Goal: Task Accomplishment & Management: Manage account settings

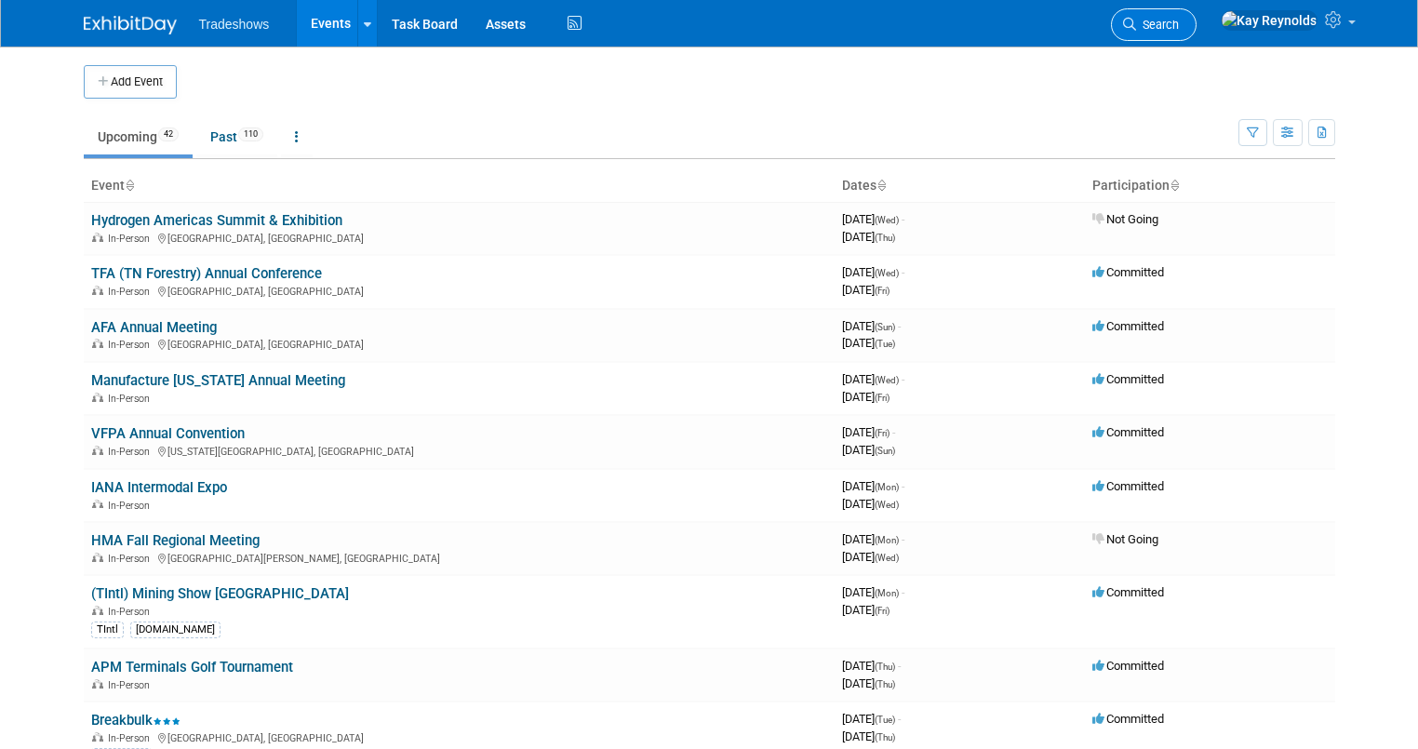
click at [1179, 20] on span "Search" at bounding box center [1157, 25] width 43 height 14
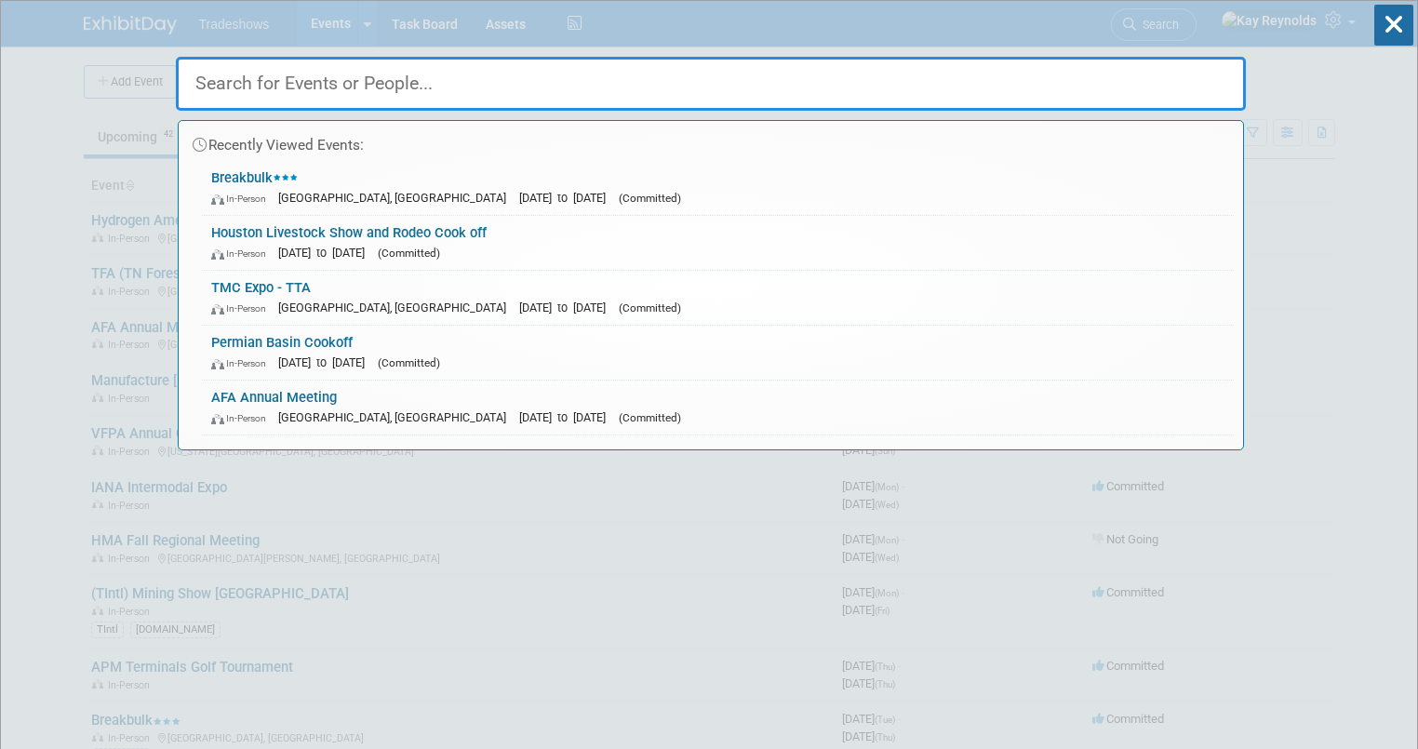
click at [228, 86] on input "text" at bounding box center [711, 84] width 1070 height 54
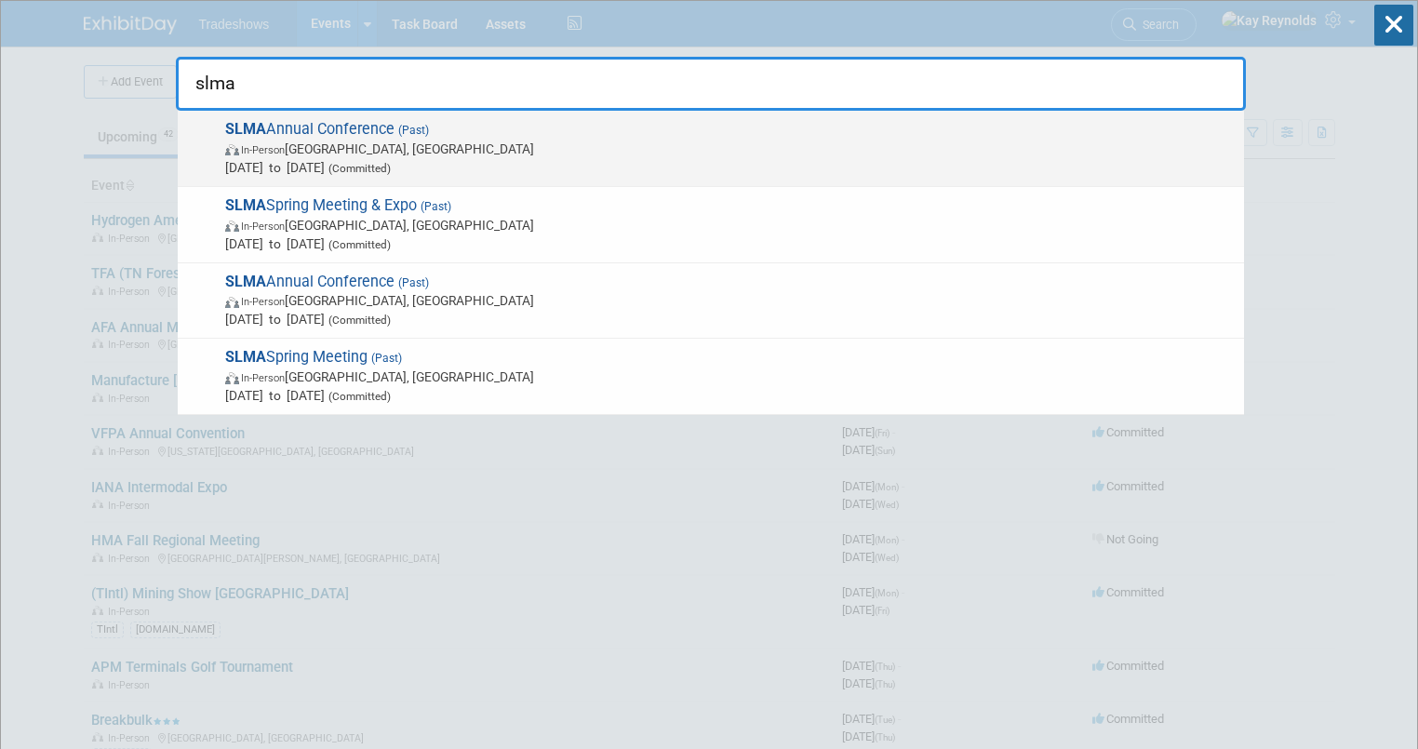
type input "slma"
click at [249, 155] on span "In-Person FL, United States" at bounding box center [729, 149] width 1009 height 19
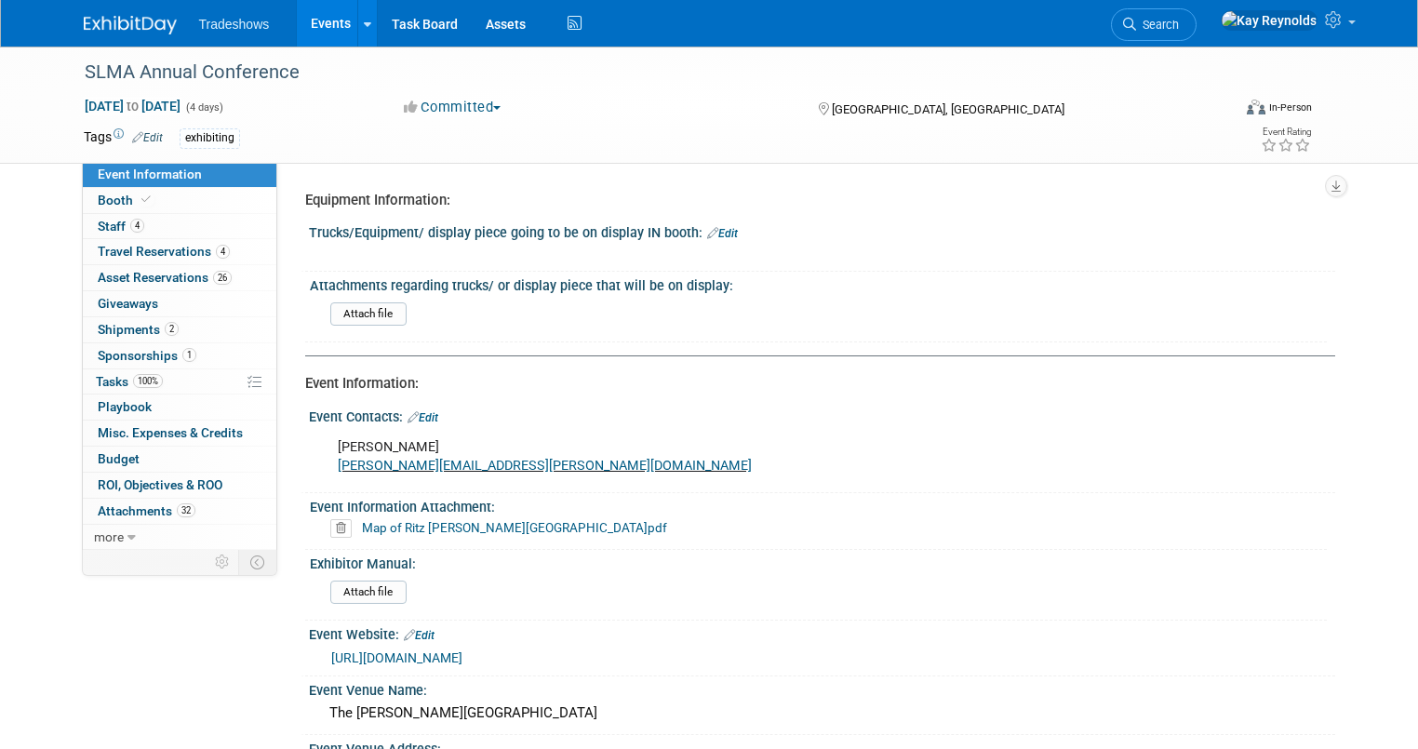
select select "Yes"
click at [169, 216] on link "4 Staff 4" at bounding box center [179, 226] width 193 height 25
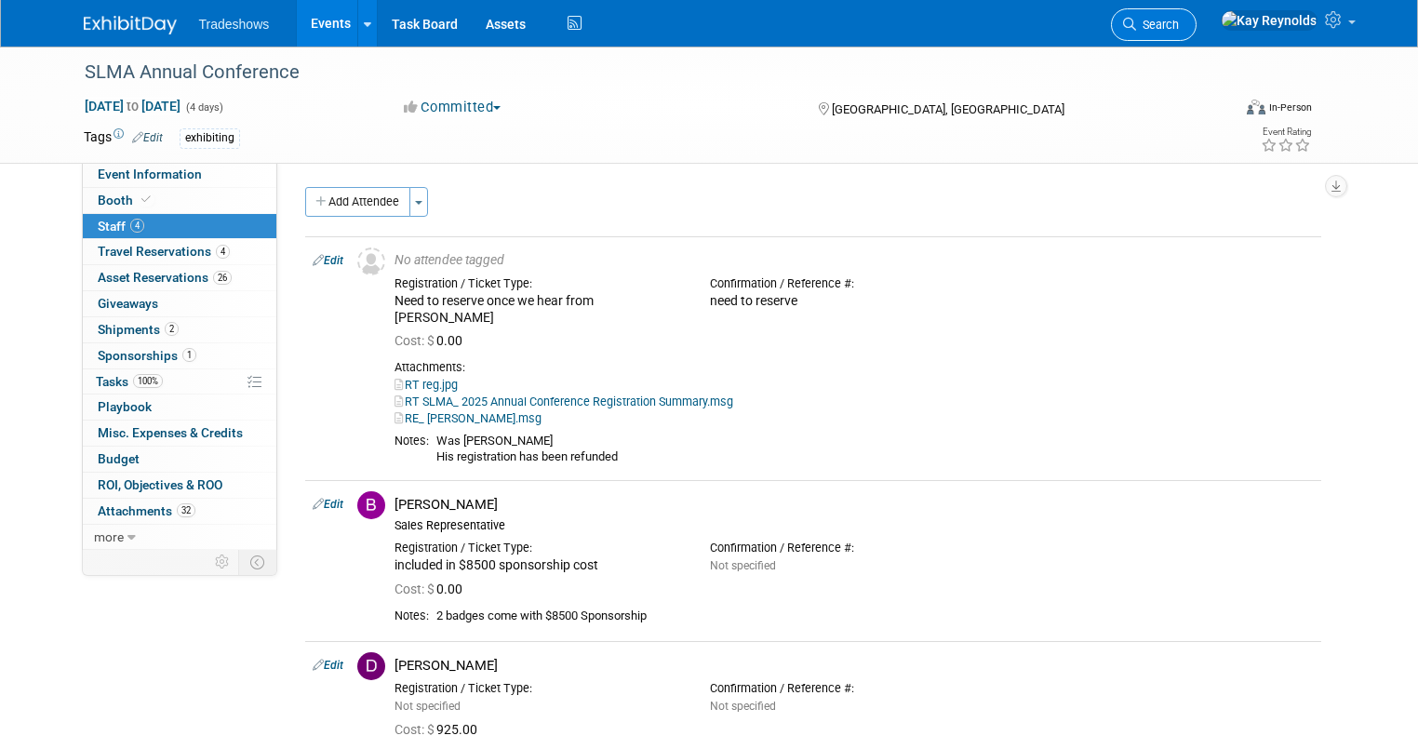
click at [1179, 30] on span "Search" at bounding box center [1157, 25] width 43 height 14
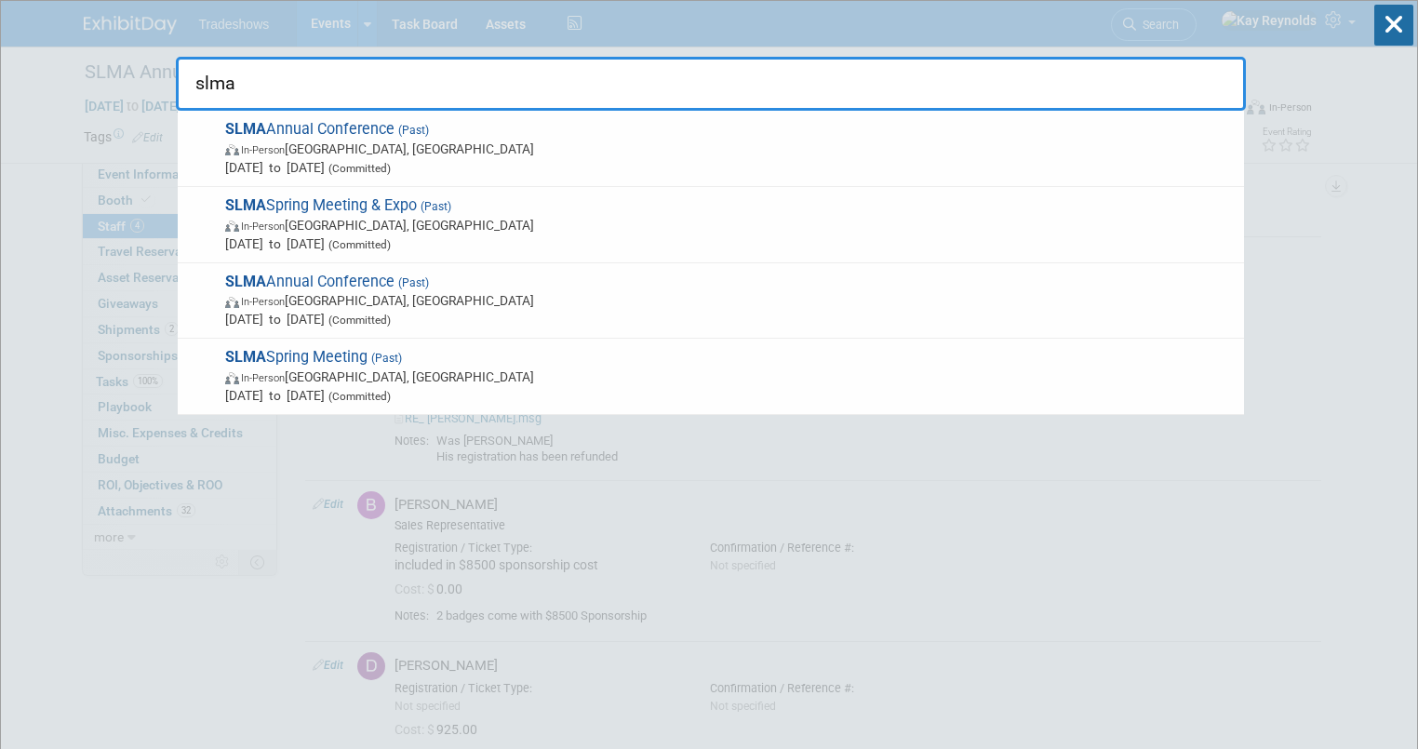
type input "slma"
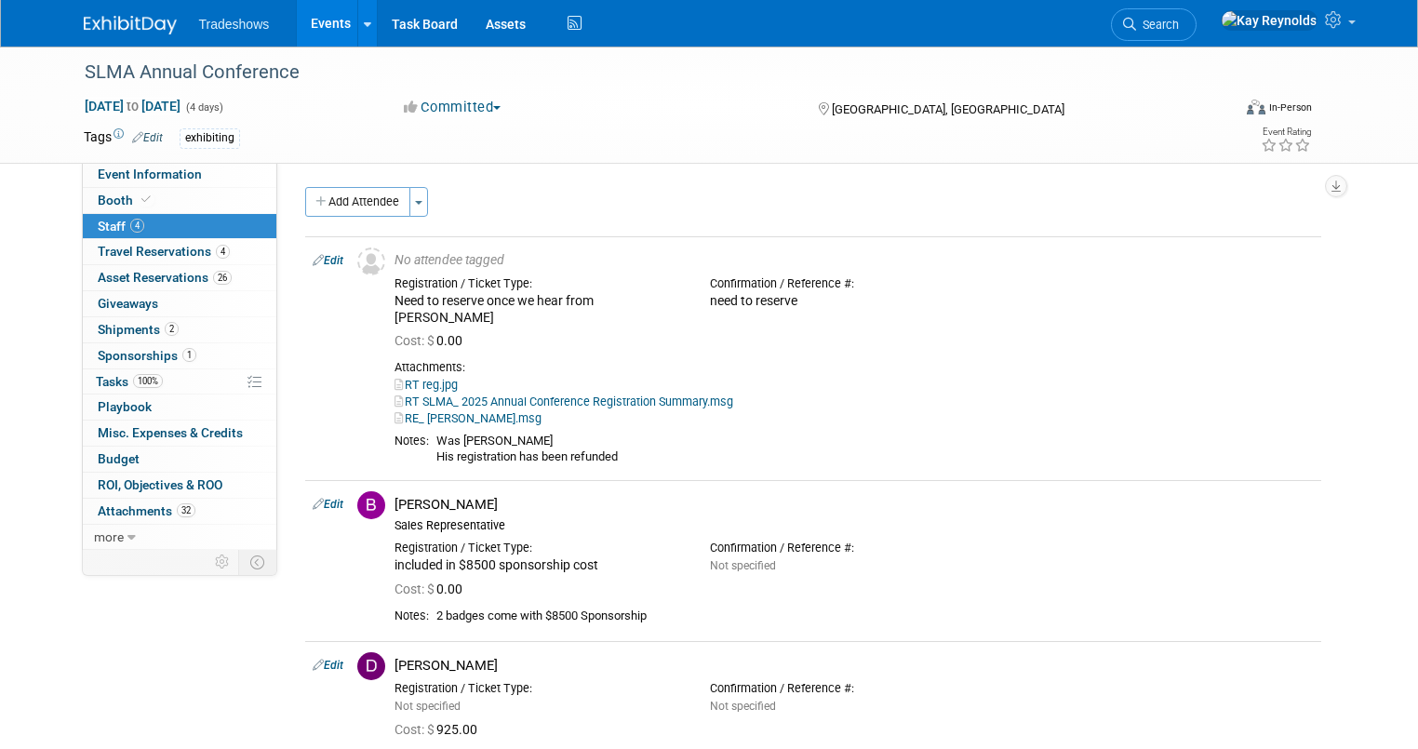
click at [327, 21] on link "Events" at bounding box center [331, 23] width 68 height 47
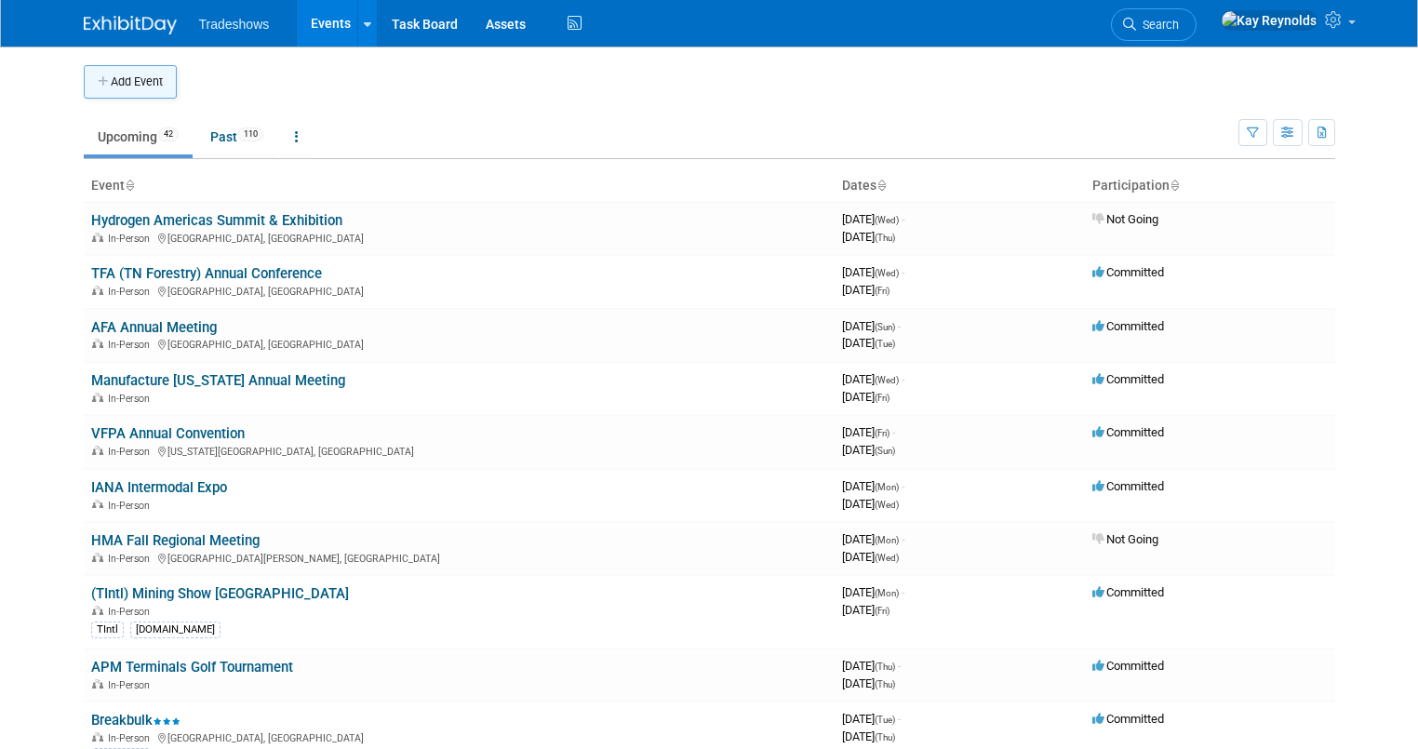
click at [108, 82] on button "Add Event" at bounding box center [130, 81] width 93 height 33
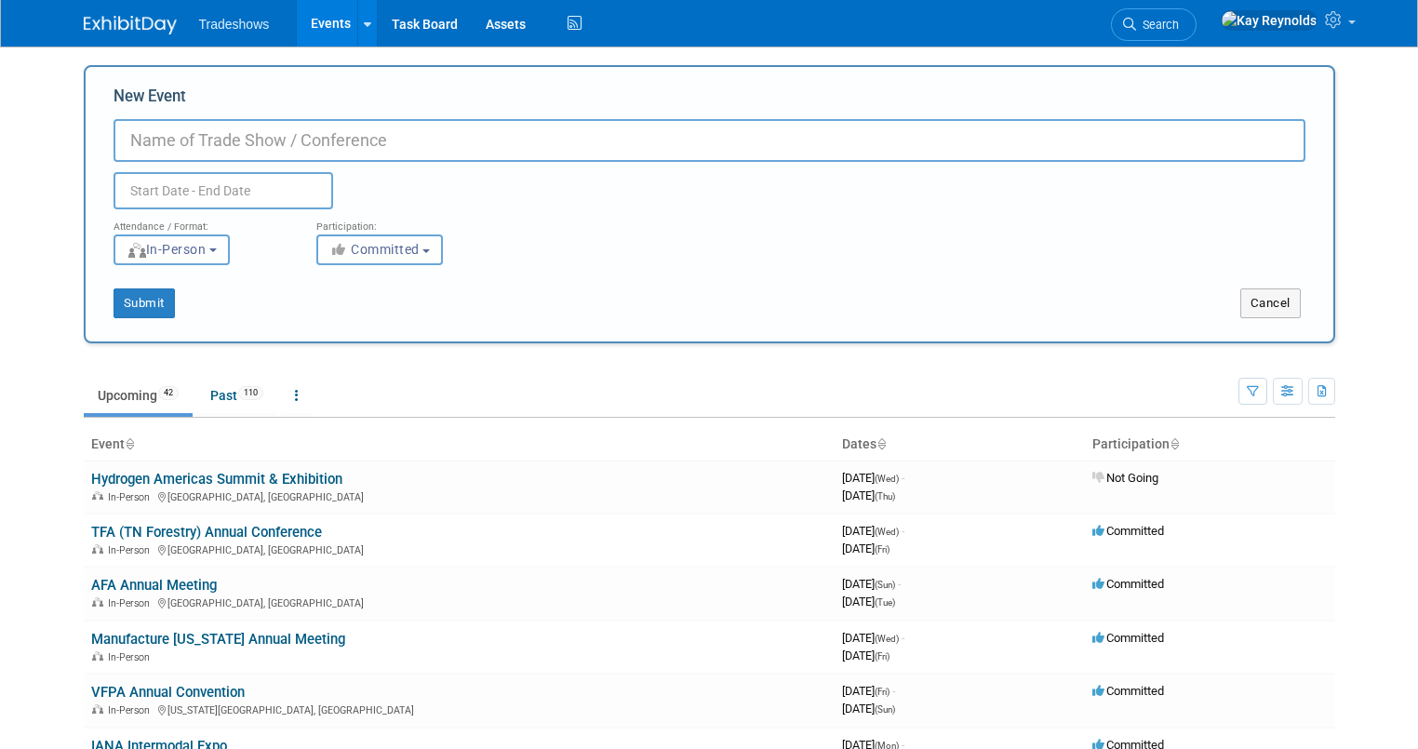
click at [140, 138] on input "New Event" at bounding box center [709, 140] width 1192 height 43
type input "2026 SLMA"
click at [153, 191] on input "text" at bounding box center [223, 190] width 220 height 37
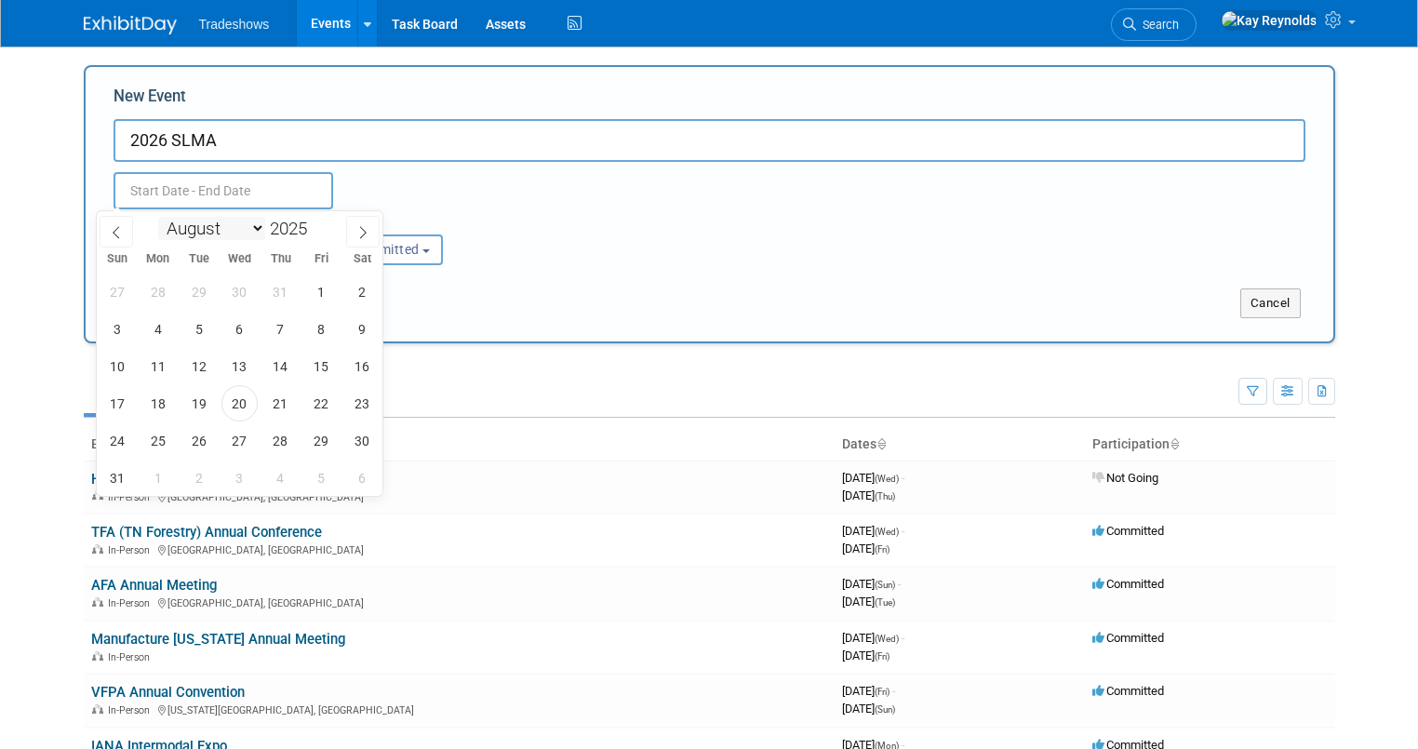
click at [193, 235] on select "January February March April May June July August September October November De…" at bounding box center [211, 228] width 107 height 23
select select "6"
click at [158, 217] on select "January February March April May June July August September October November De…" at bounding box center [211, 228] width 107 height 23
click at [285, 223] on input "2025" at bounding box center [293, 228] width 56 height 21
click at [316, 224] on span at bounding box center [314, 223] width 13 height 11
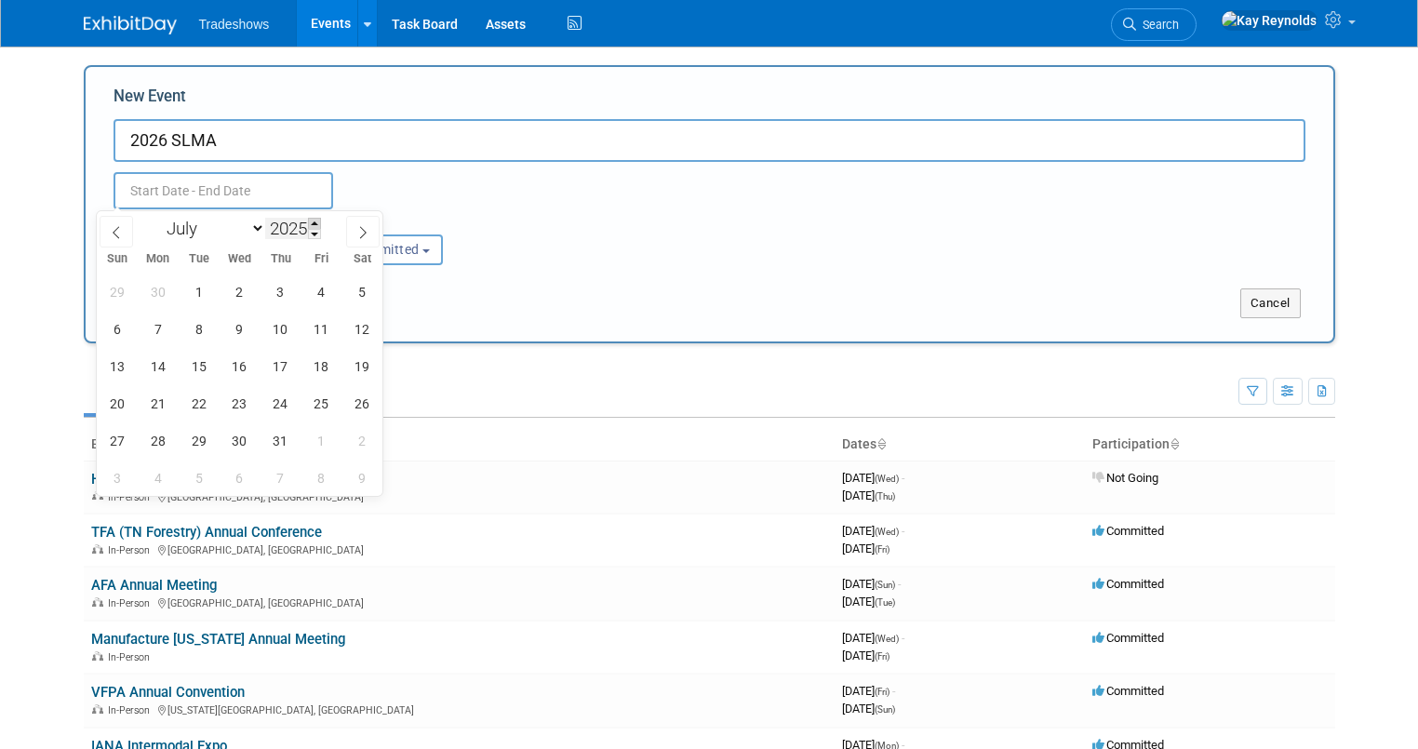
type input "2026"
click at [238, 406] on span "22" at bounding box center [239, 403] width 36 height 36
click at [372, 406] on span "25" at bounding box center [362, 403] width 36 height 36
click at [356, 402] on span "25" at bounding box center [362, 403] width 36 height 36
type input "[DATE] to [DATE]"
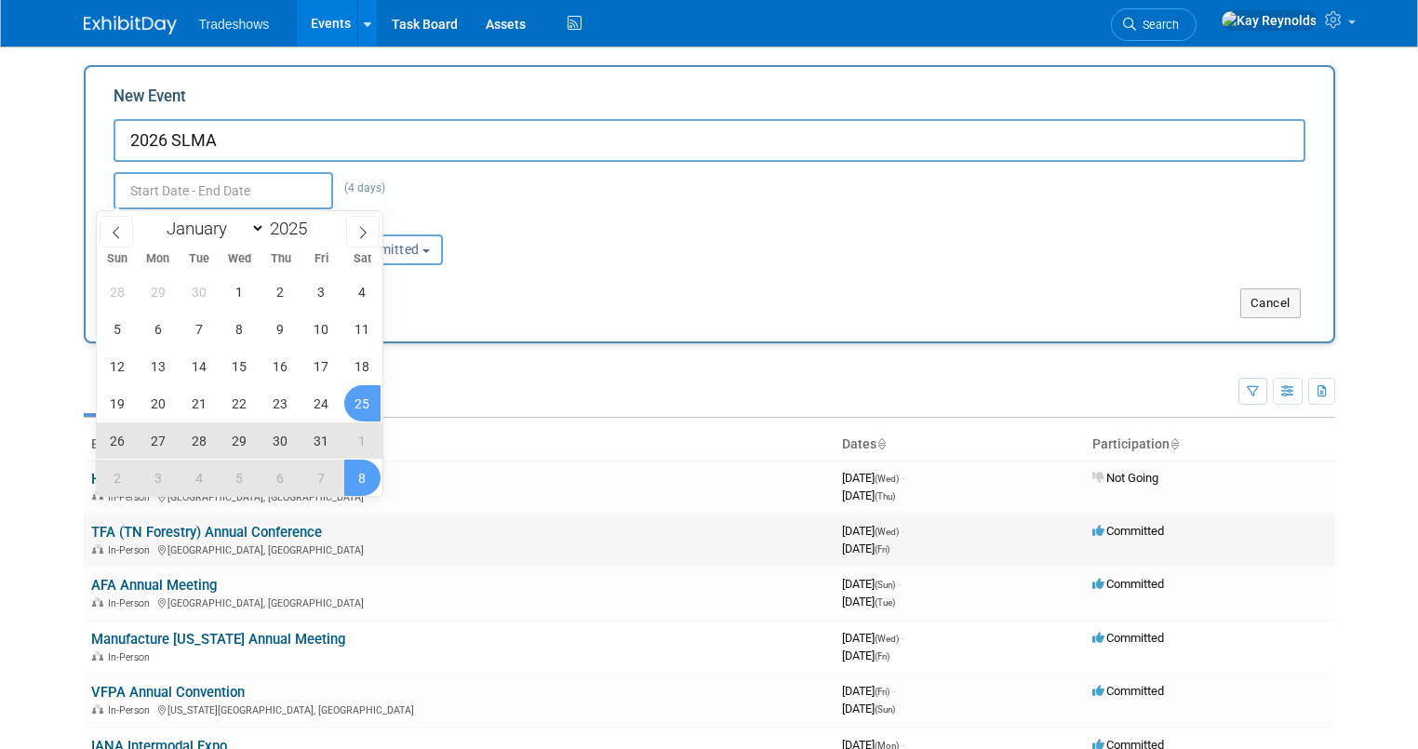
type input "[DATE] to [DATE]"
click at [523, 538] on td "TFA (TN Forestry) Annual Conference In-Person Chattanooga, TN" at bounding box center [459, 539] width 751 height 53
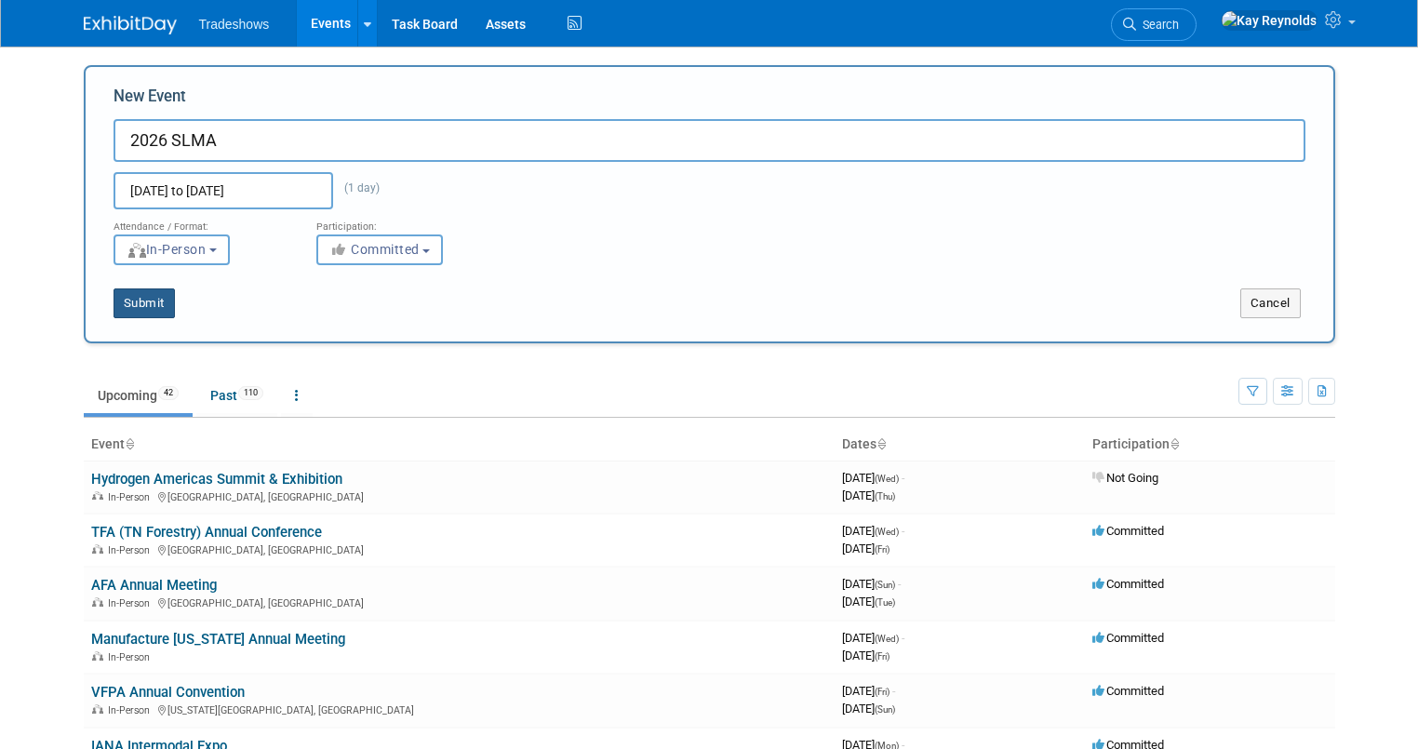
click at [138, 300] on button "Submit" at bounding box center [143, 303] width 61 height 30
type input "2026 SLMA"
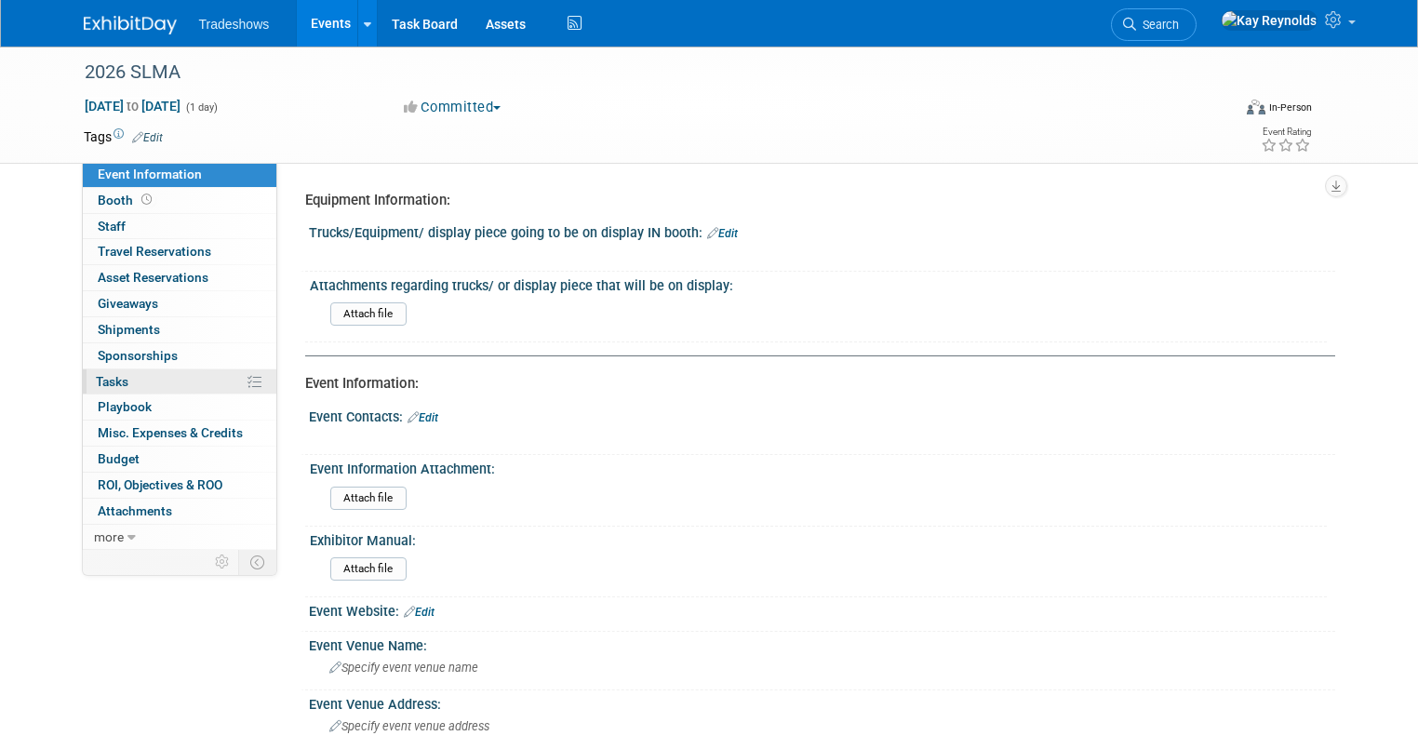
click at [163, 384] on link "0% Tasks 0%" at bounding box center [179, 381] width 193 height 25
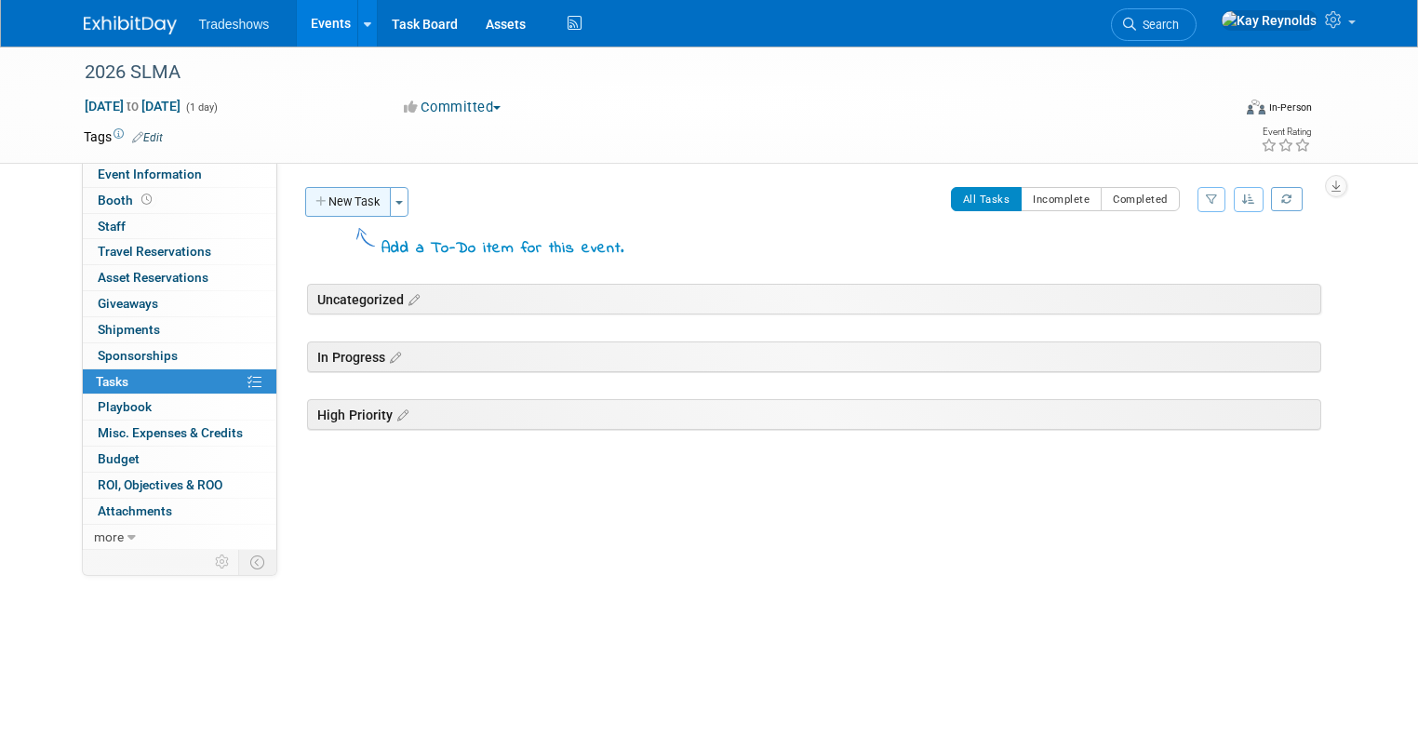
click at [338, 205] on button "New Task" at bounding box center [348, 202] width 86 height 30
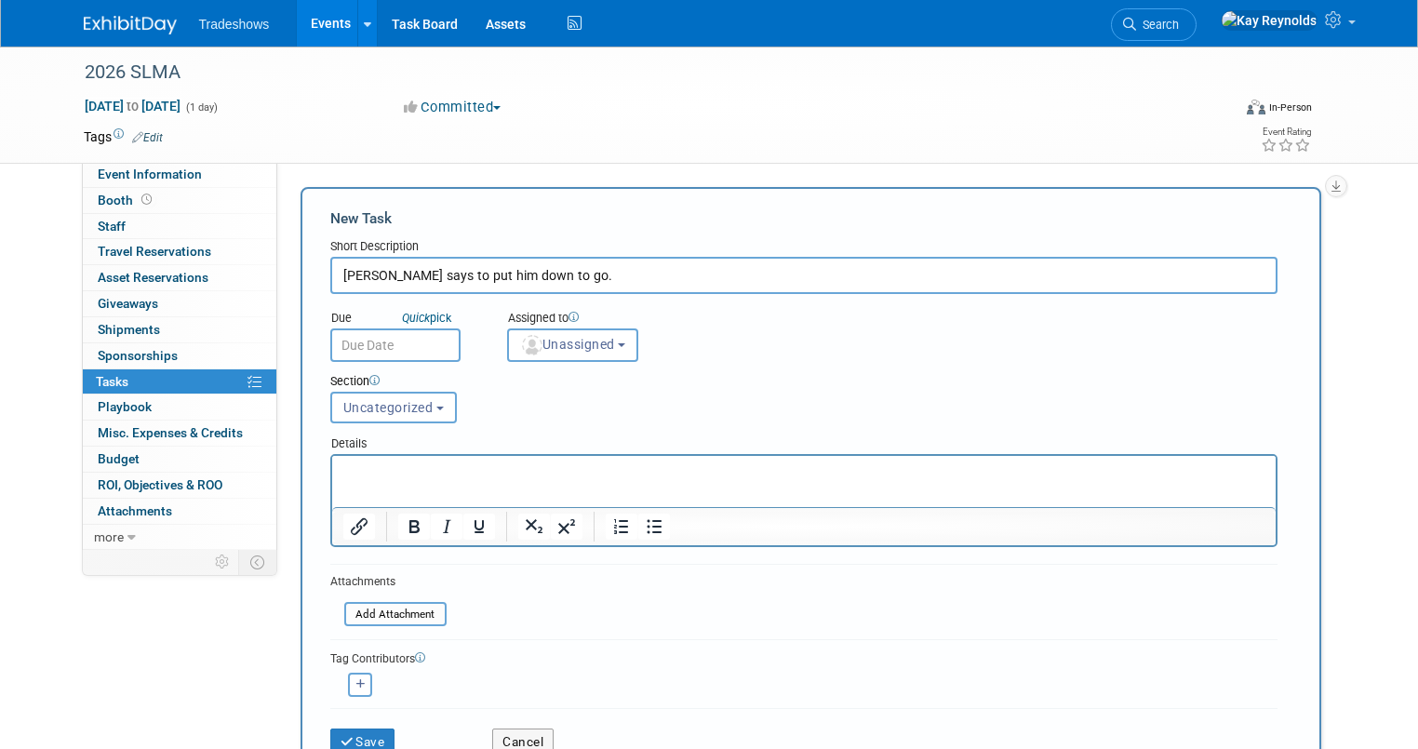
type input "Robert says to put him down to go."
click at [352, 350] on input "text" at bounding box center [395, 344] width 130 height 33
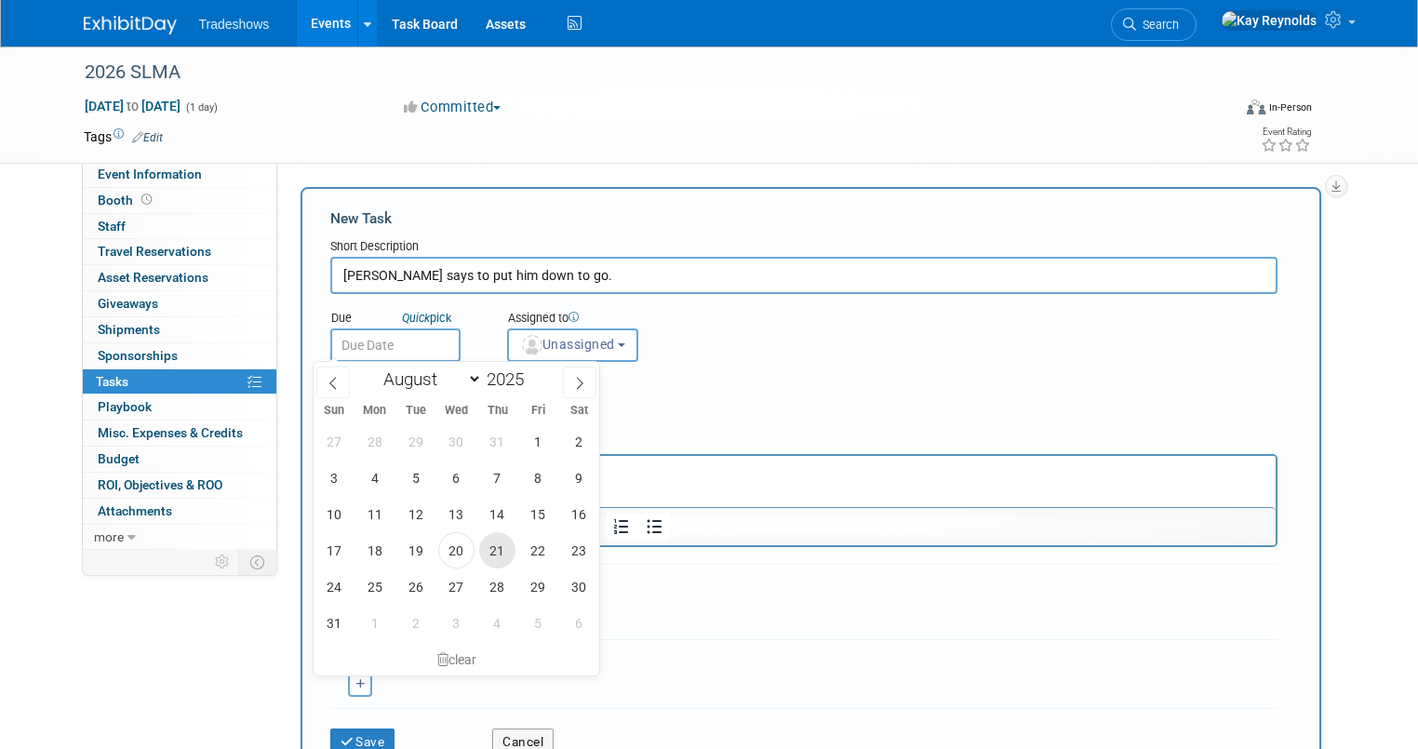
click at [493, 555] on span "21" at bounding box center [497, 550] width 36 height 36
type input "[DATE]"
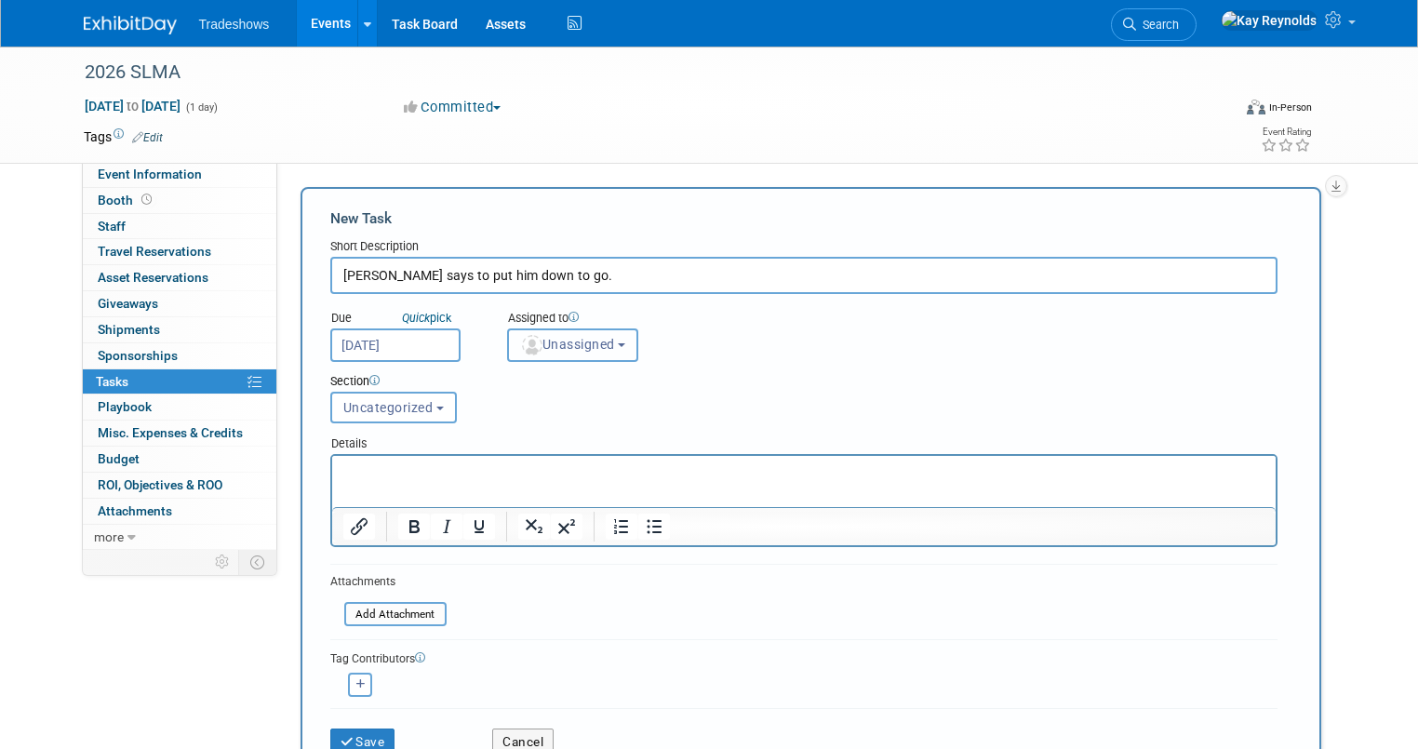
click at [578, 337] on span "Unassigned" at bounding box center [567, 344] width 95 height 15
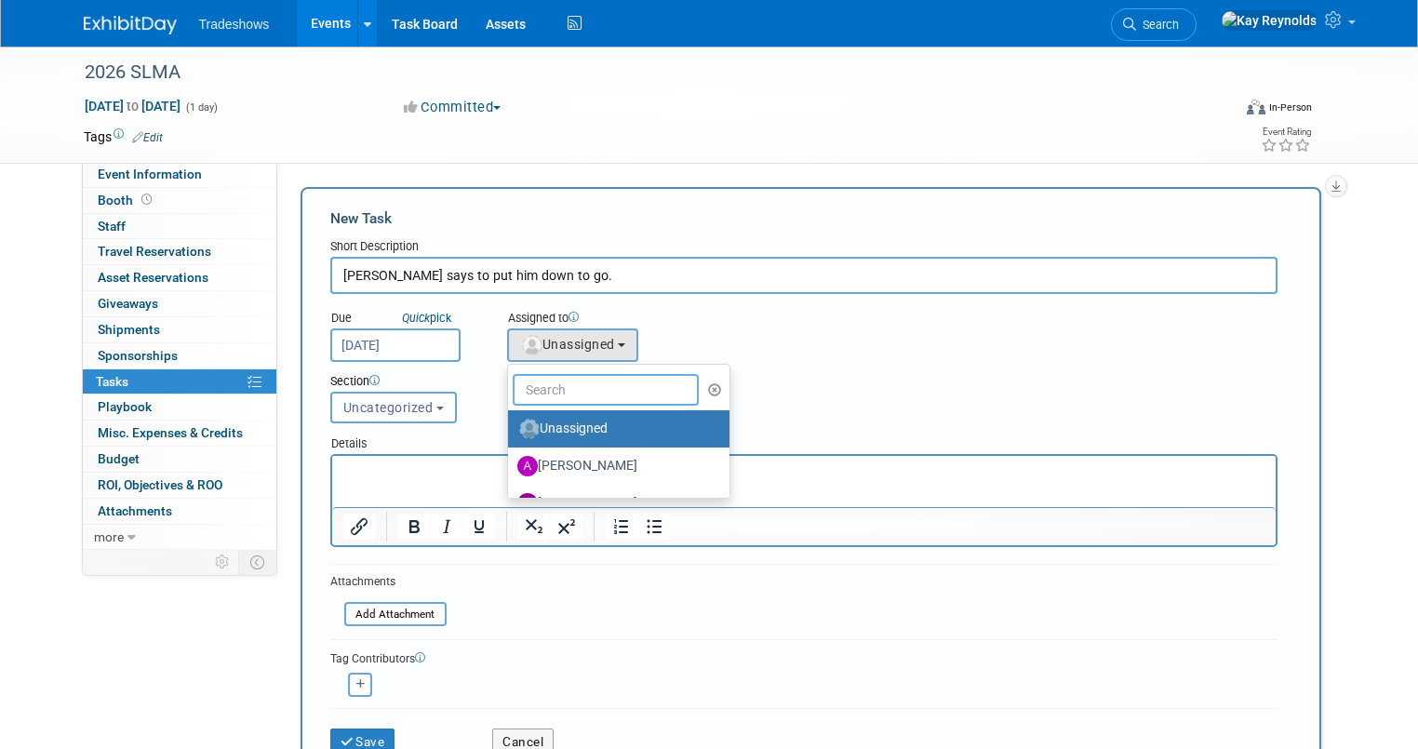
click at [562, 391] on input "text" at bounding box center [606, 390] width 186 height 32
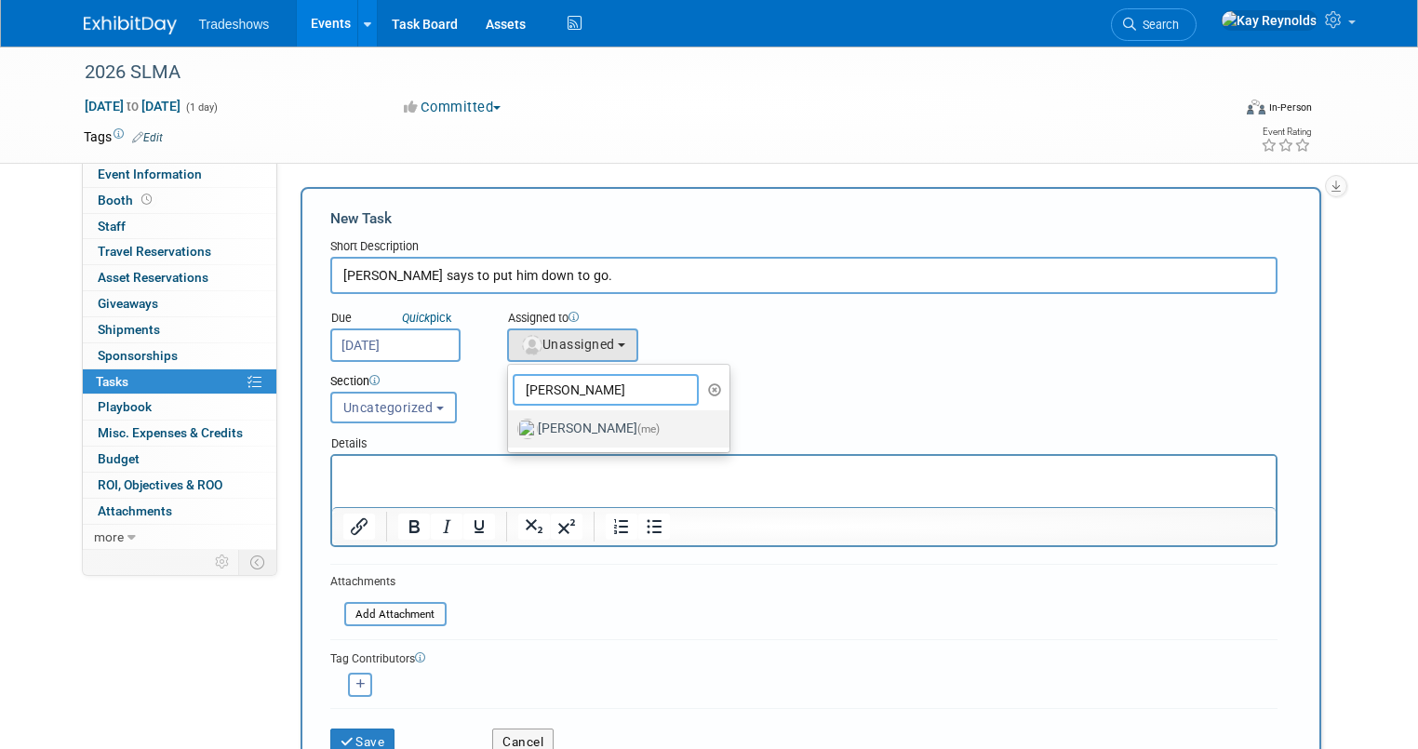
type input "kay"
click at [566, 421] on label "[PERSON_NAME] (me)" at bounding box center [614, 429] width 194 height 30
click at [511, 421] on input "[PERSON_NAME] (me)" at bounding box center [505, 426] width 12 height 12
select select "5e9256d4-eeb1-4d7e-ac69-1857632dd0f4"
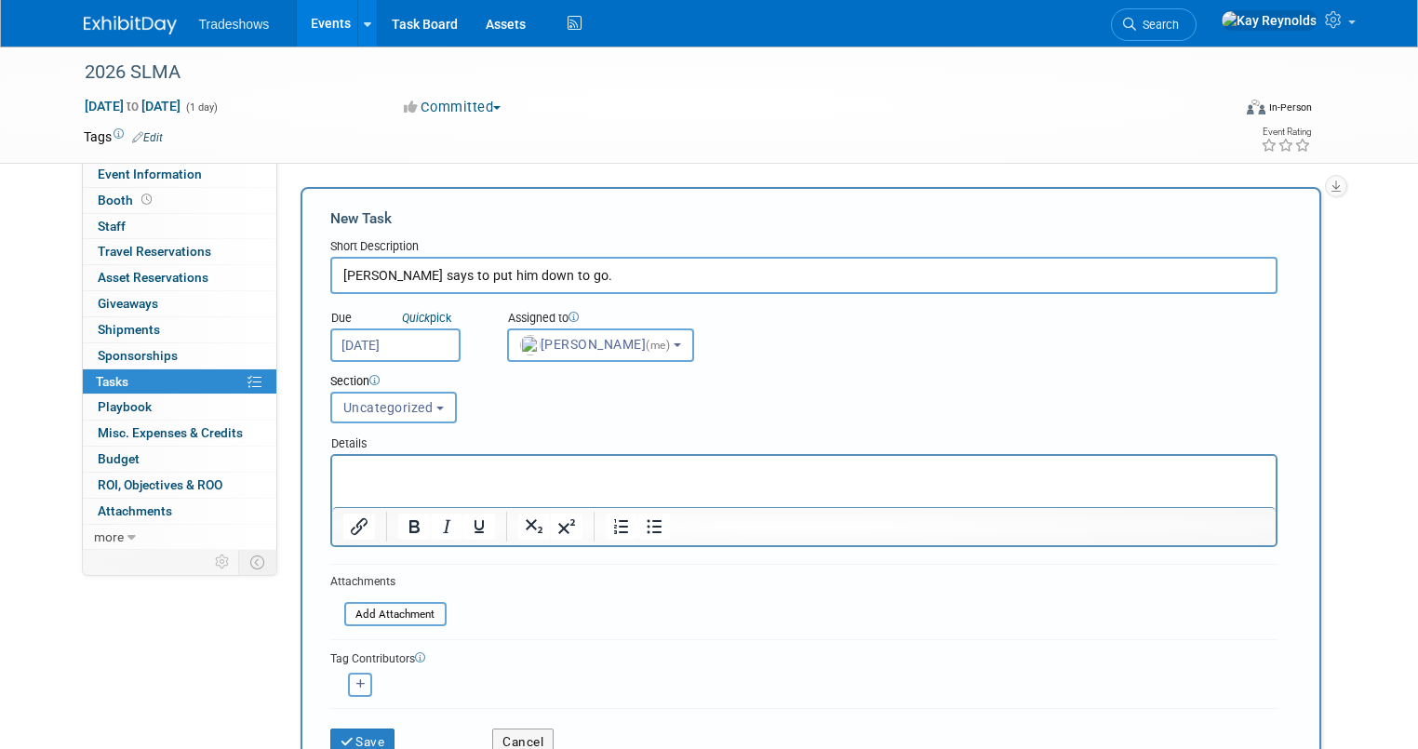
click at [348, 681] on button "button" at bounding box center [360, 685] width 24 height 24
select select
click at [346, 718] on input "text" at bounding box center [433, 734] width 186 height 32
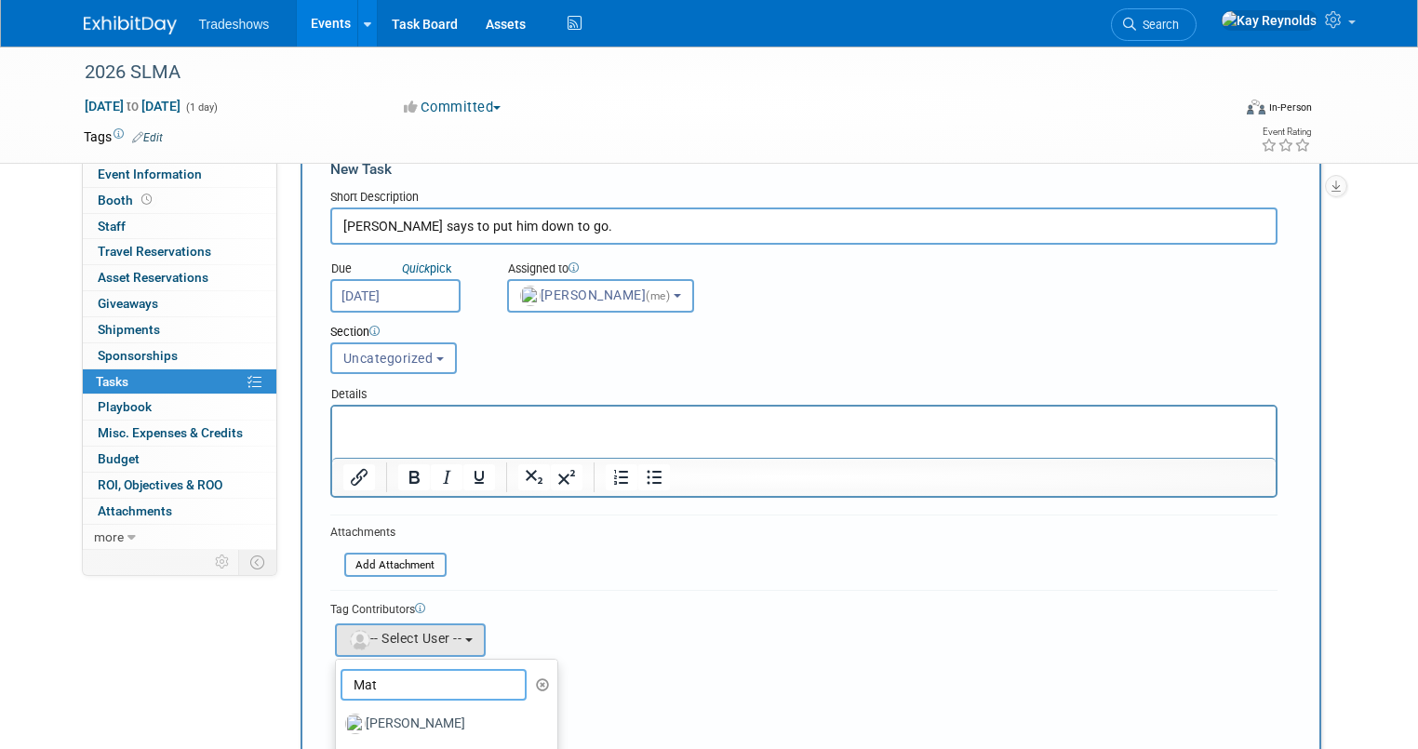
scroll to position [60, 0]
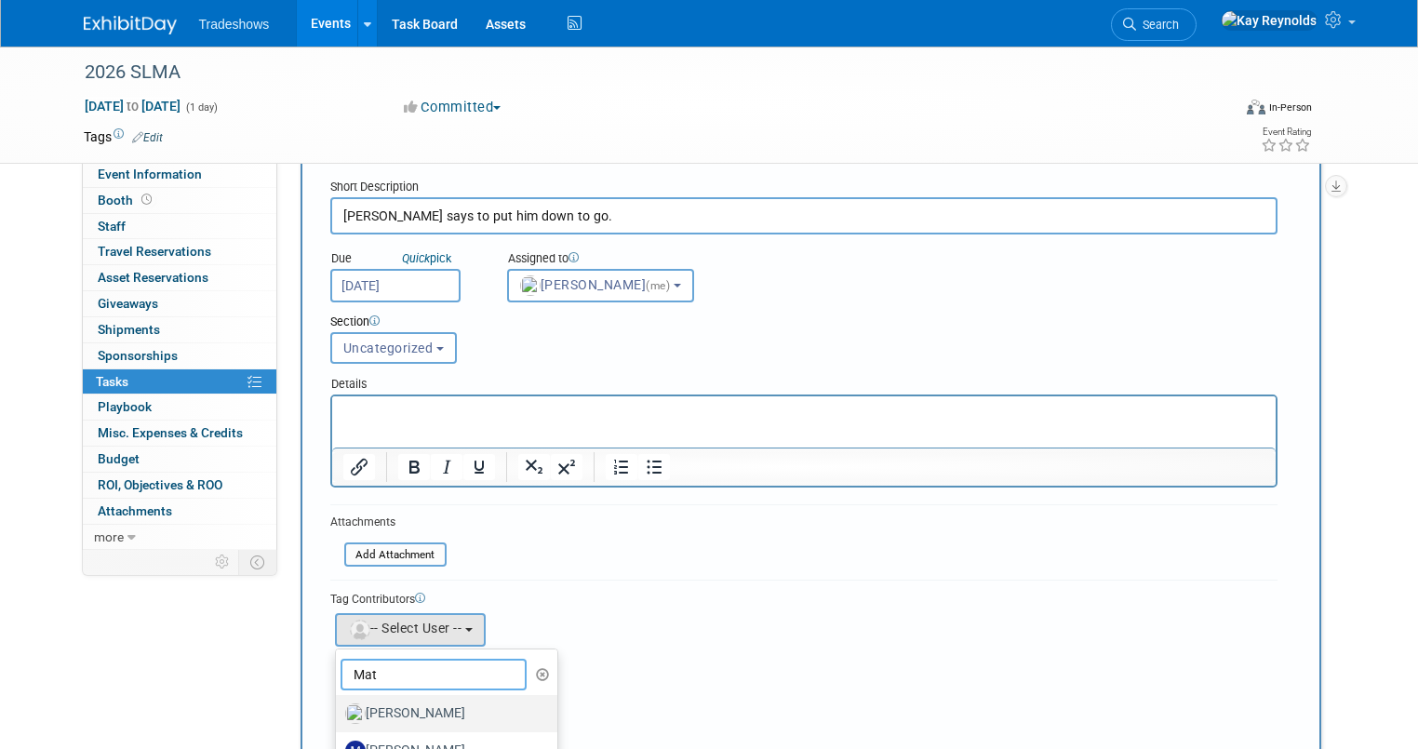
type input "Mat"
click at [377, 699] on label "[PERSON_NAME]" at bounding box center [442, 714] width 194 height 30
click at [339, 705] on input "[PERSON_NAME]" at bounding box center [332, 711] width 12 height 12
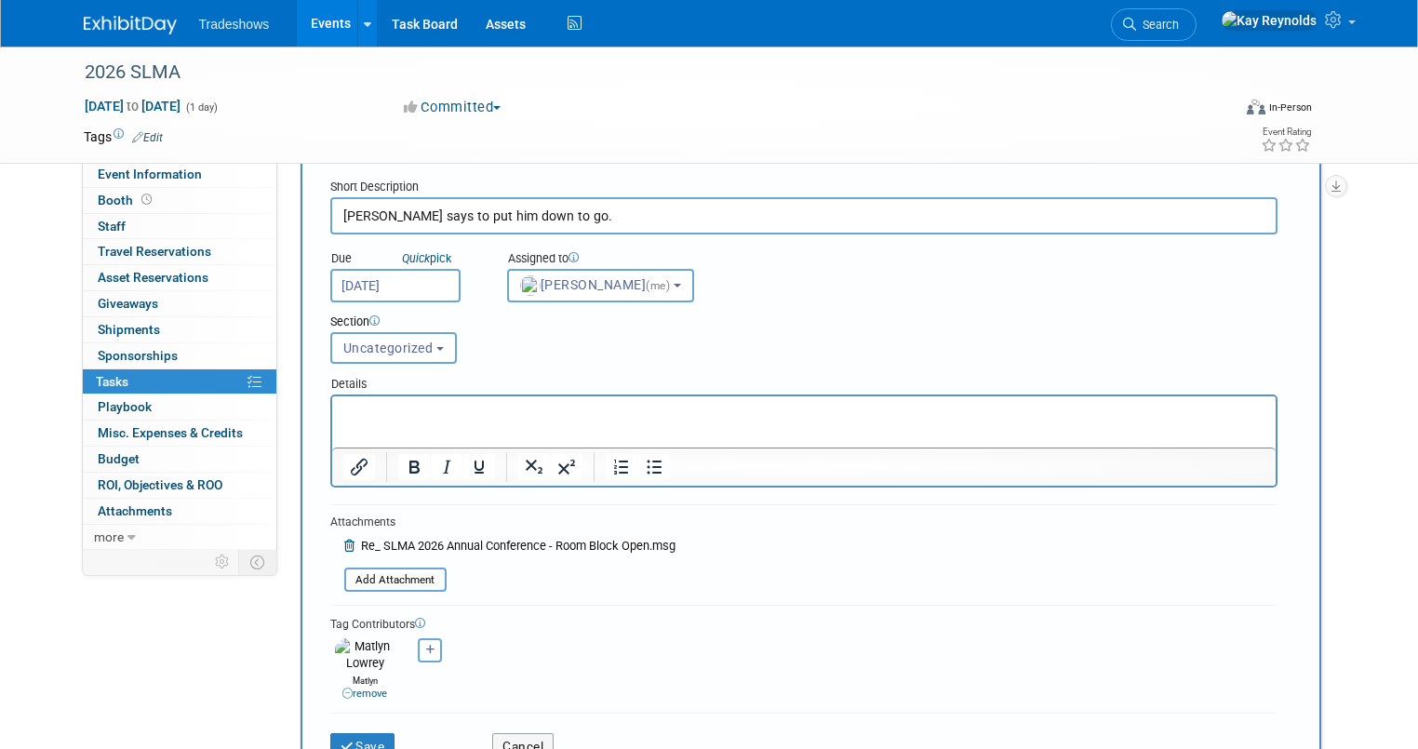
click at [553, 217] on input "Robert says to put him down to go." at bounding box center [803, 215] width 947 height 37
type input "Robert says to put him down to go. Have you heard from the others?"
click at [345, 735] on button "Save" at bounding box center [362, 746] width 65 height 26
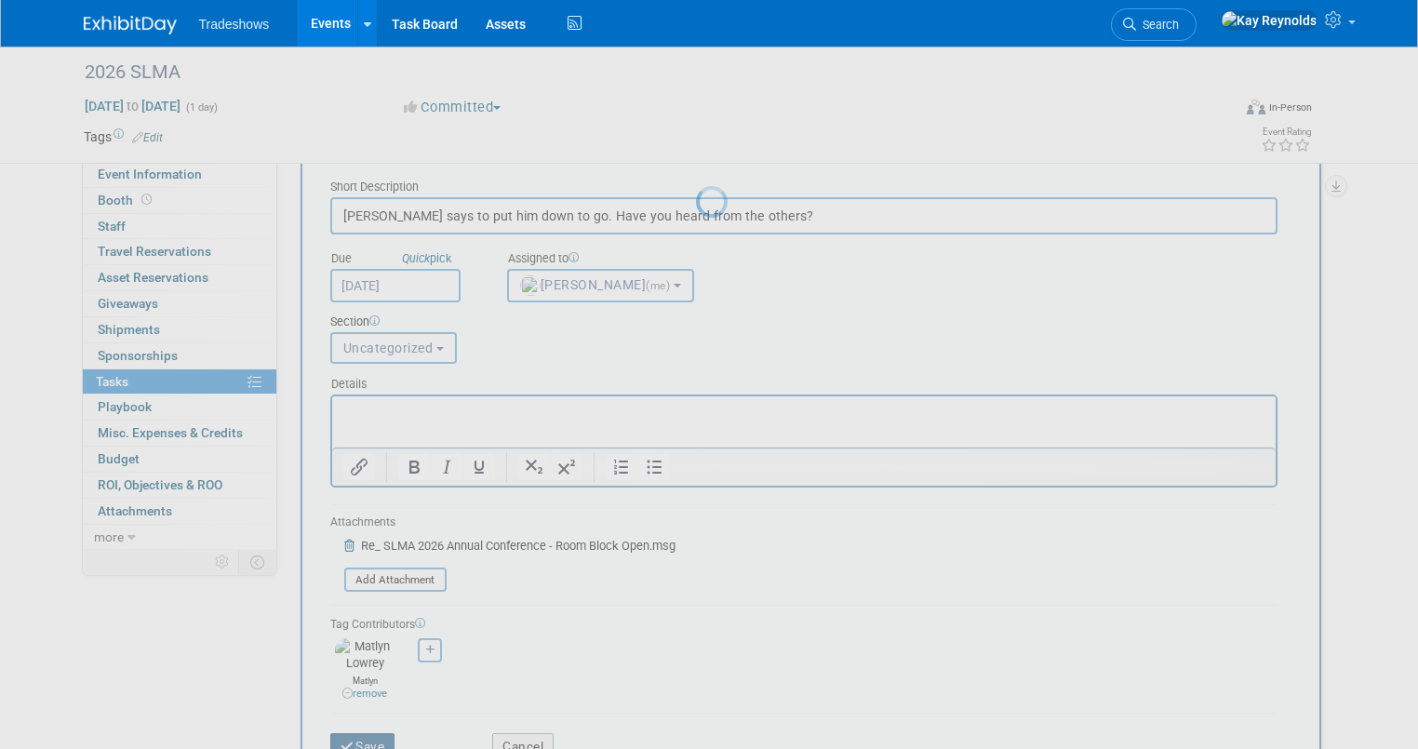
scroll to position [0, 0]
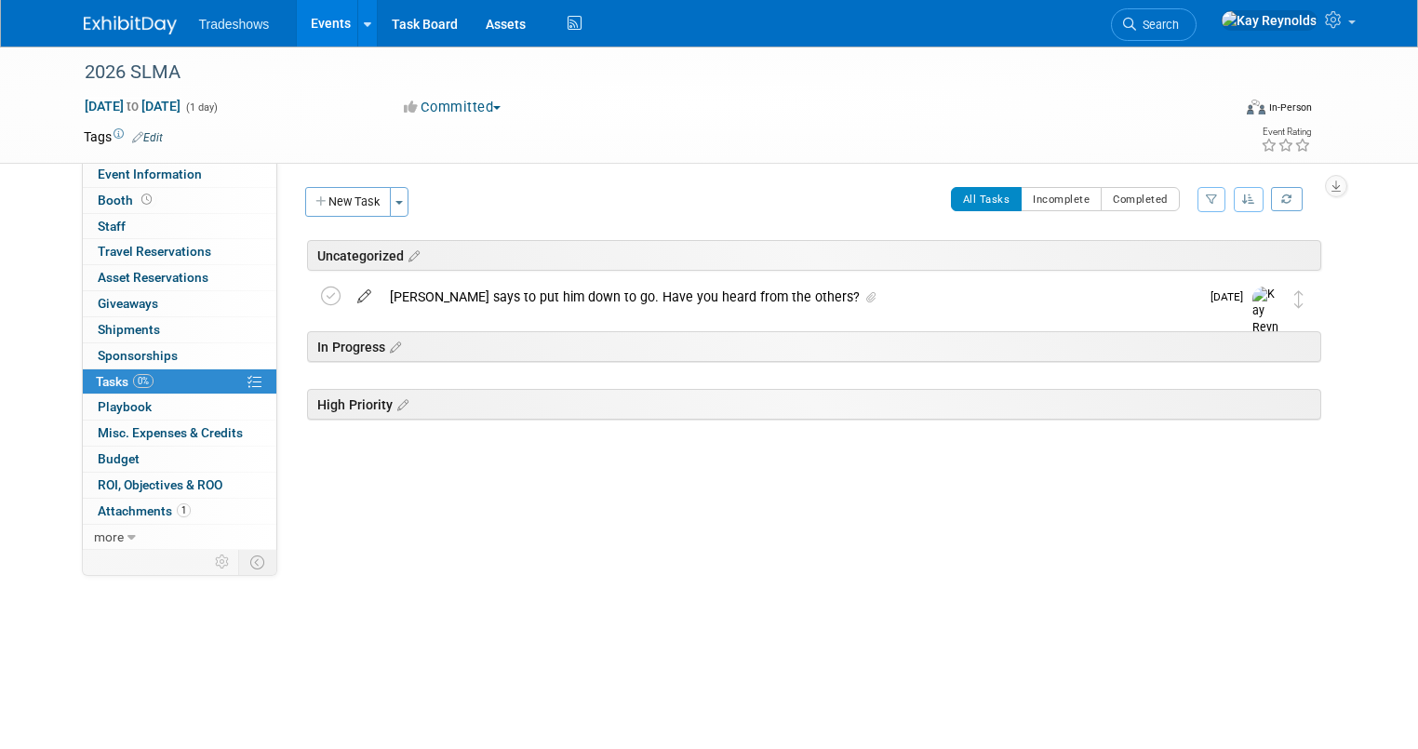
click at [348, 298] on icon at bounding box center [364, 292] width 33 height 23
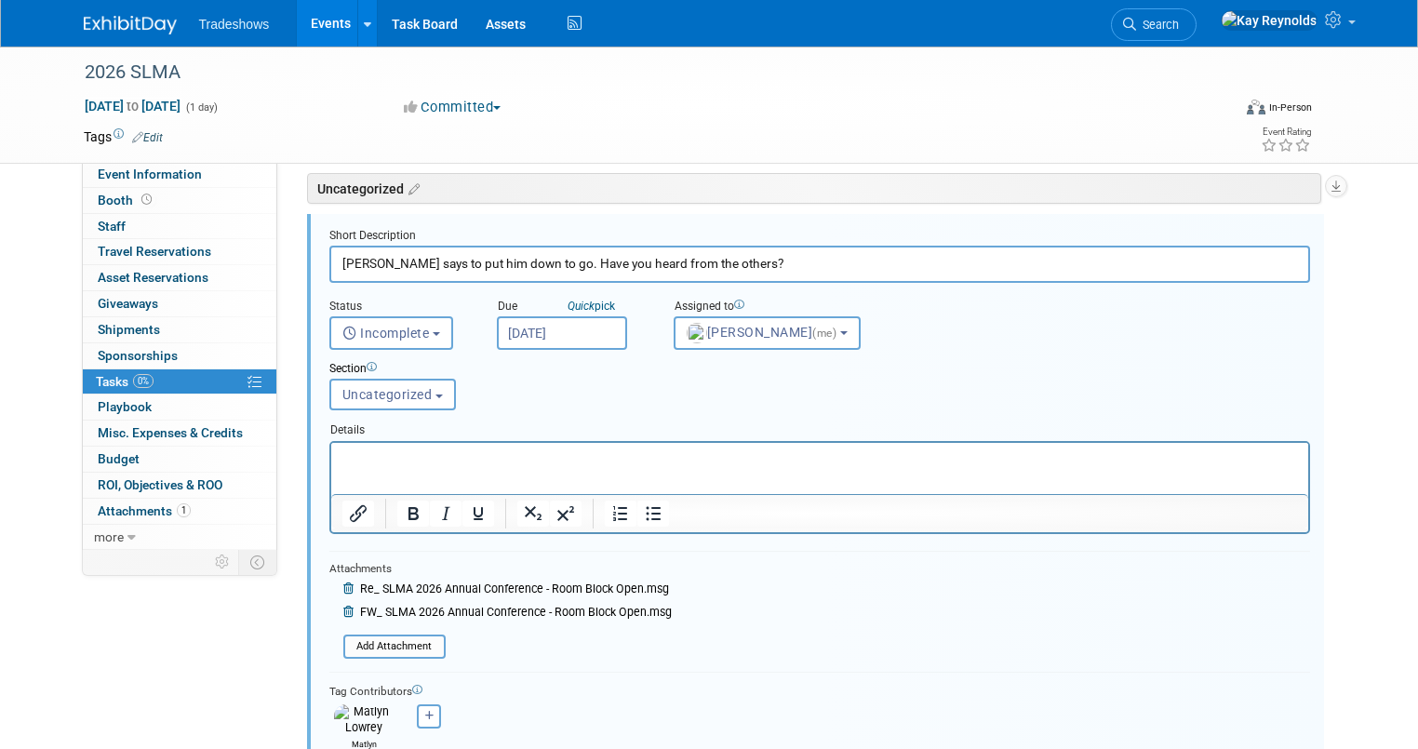
scroll to position [232, 0]
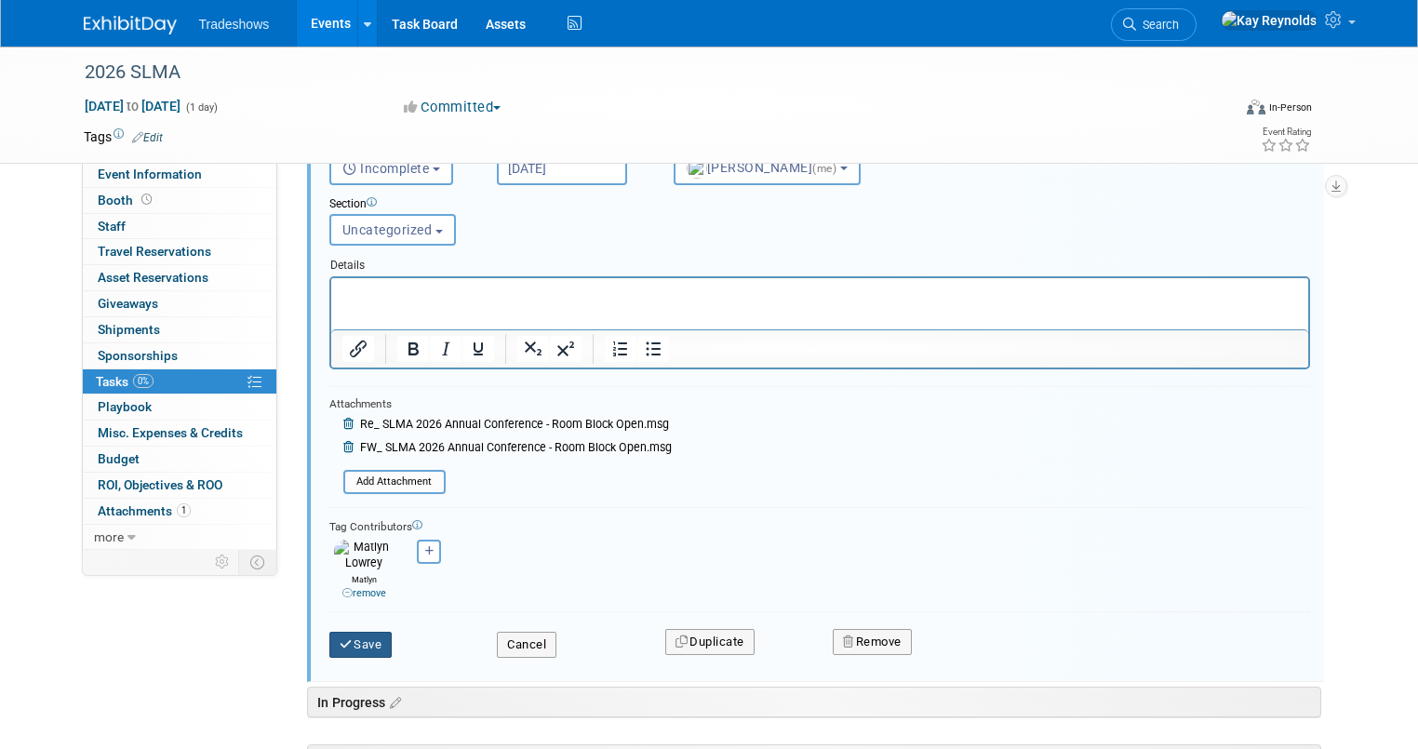
click at [351, 632] on button "Save" at bounding box center [360, 645] width 63 height 26
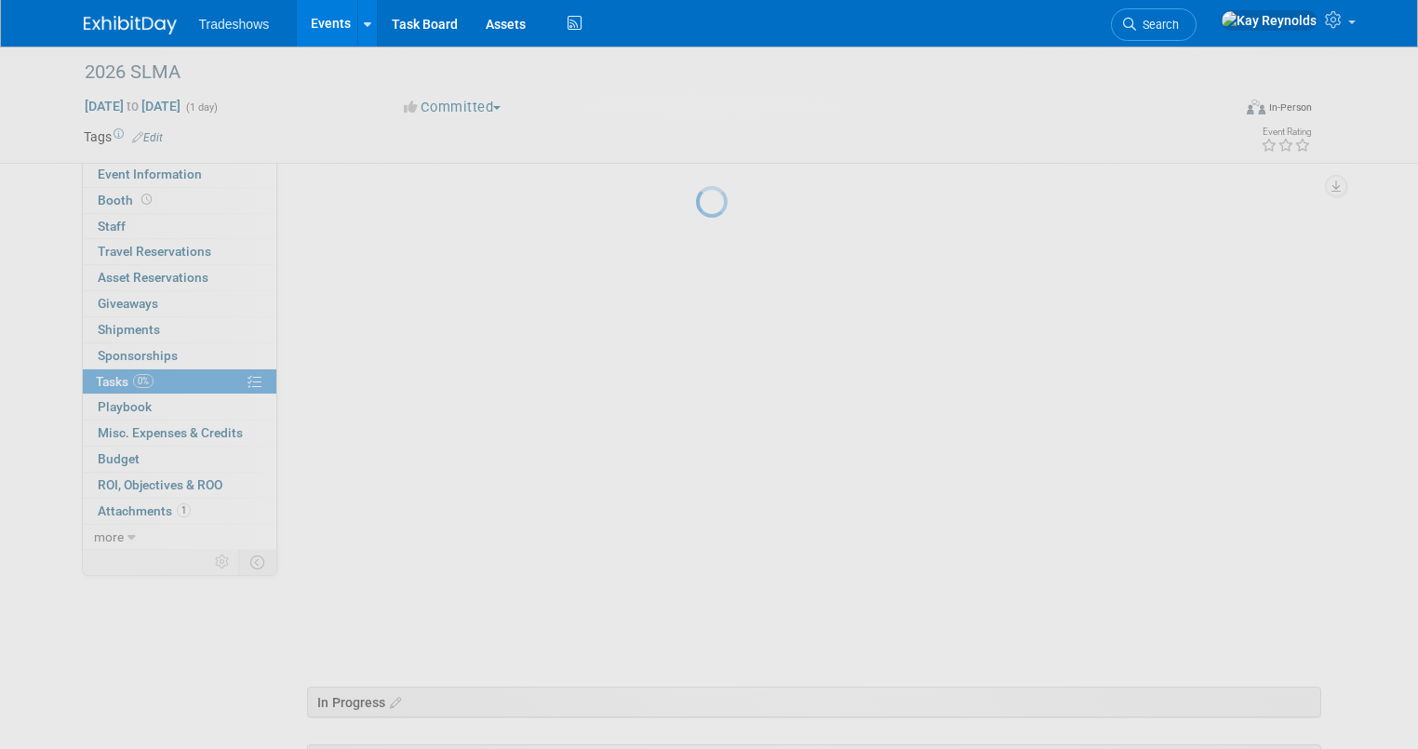
scroll to position [0, 0]
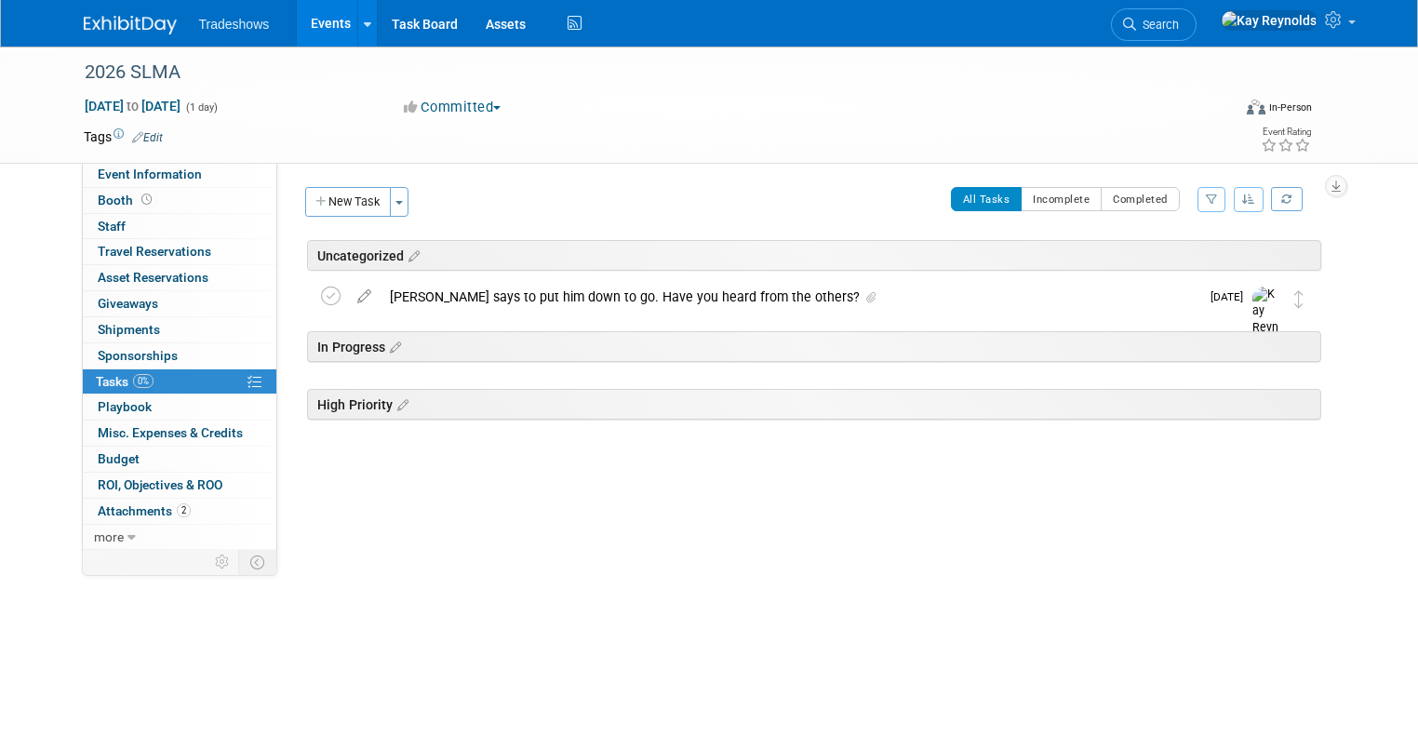
click at [430, 293] on div "Robert says to put him down to go. Have you heard from the others?" at bounding box center [789, 297] width 819 height 32
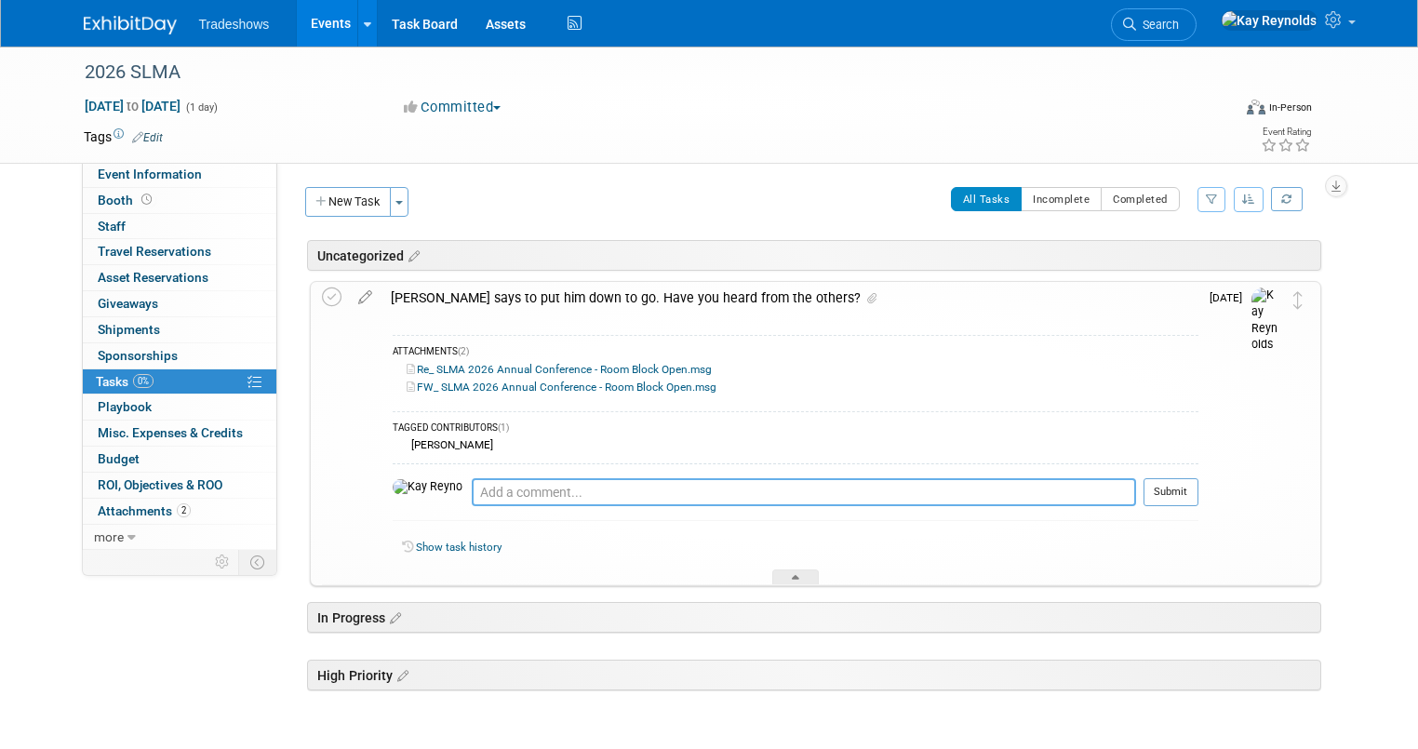
click at [472, 484] on textarea at bounding box center [804, 492] width 664 height 28
click at [153, 175] on span "Event Information" at bounding box center [150, 174] width 104 height 15
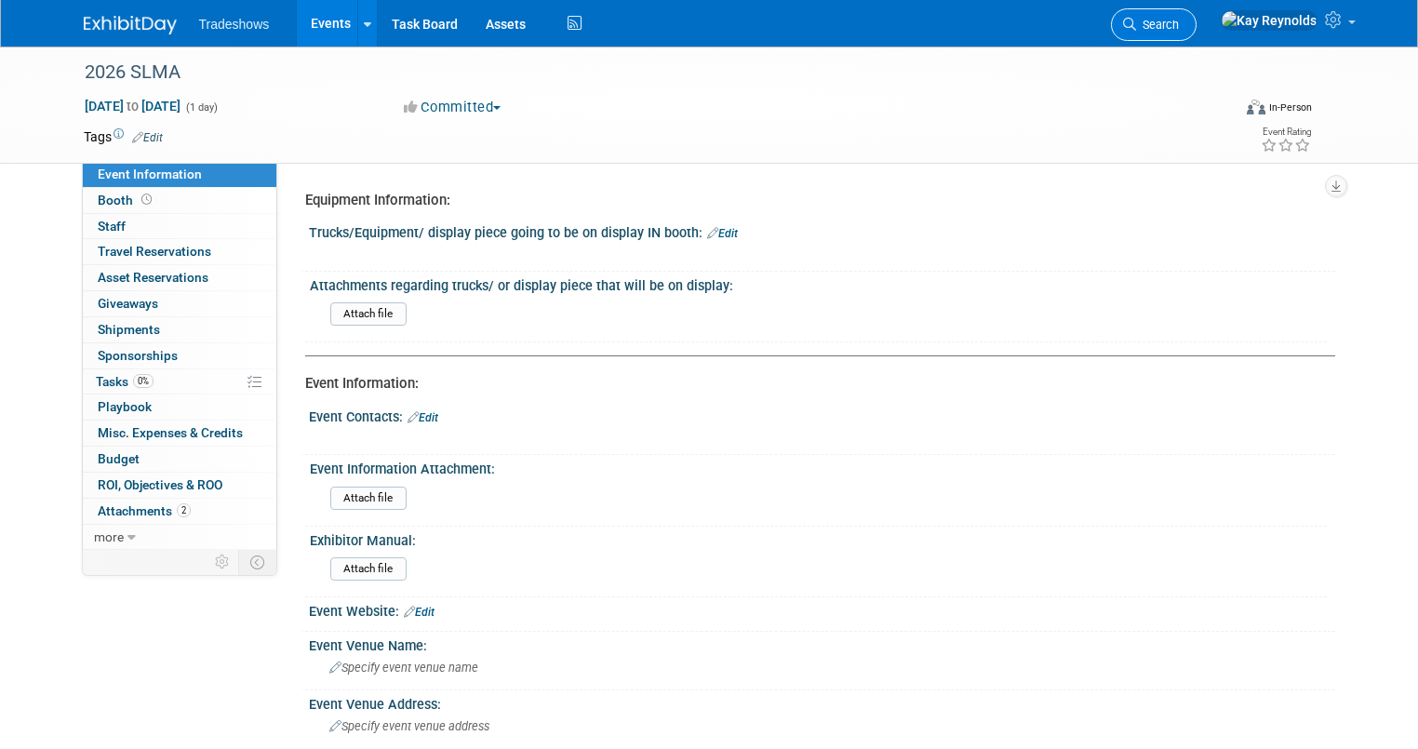
click at [1196, 16] on link "Search" at bounding box center [1154, 24] width 86 height 33
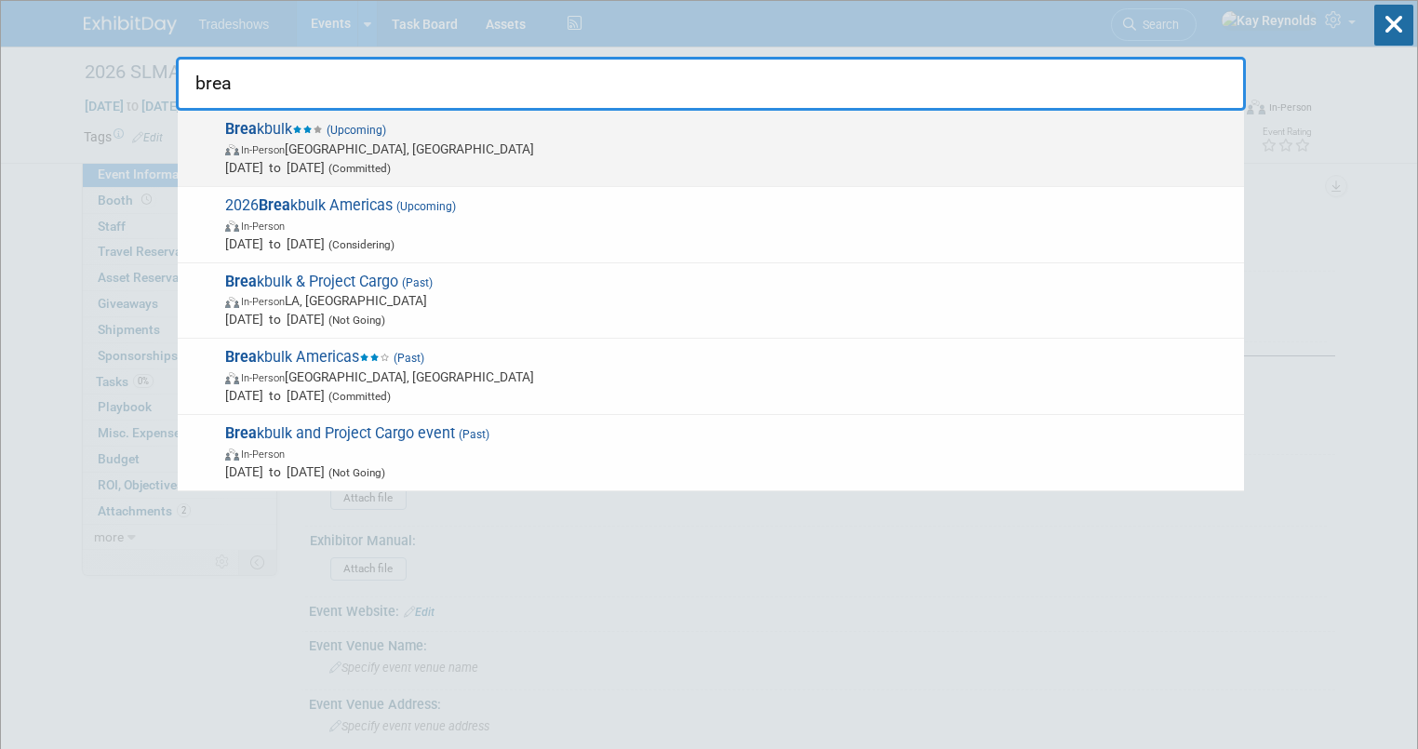
type input "brea"
click at [272, 152] on span "In-Person" at bounding box center [263, 150] width 44 height 12
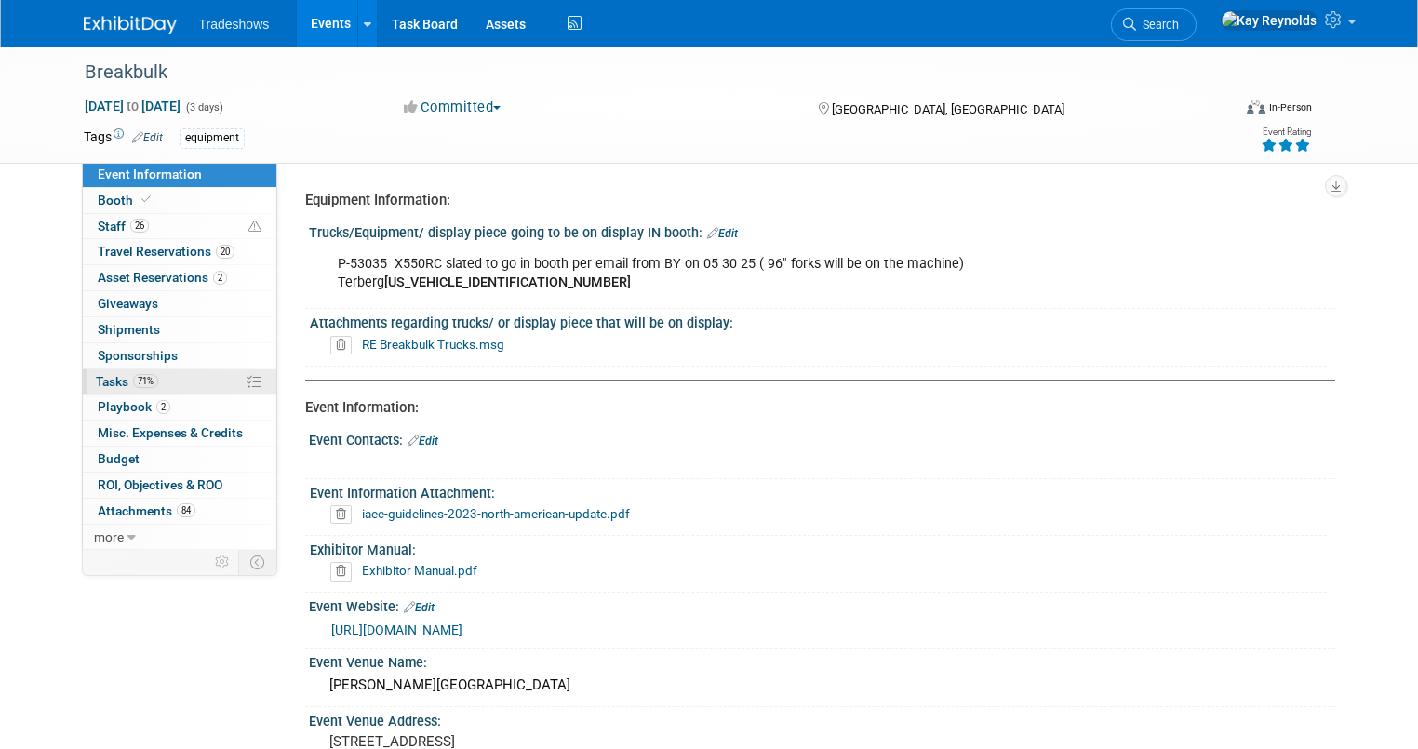
click at [153, 379] on link "71% Tasks 71%" at bounding box center [179, 381] width 193 height 25
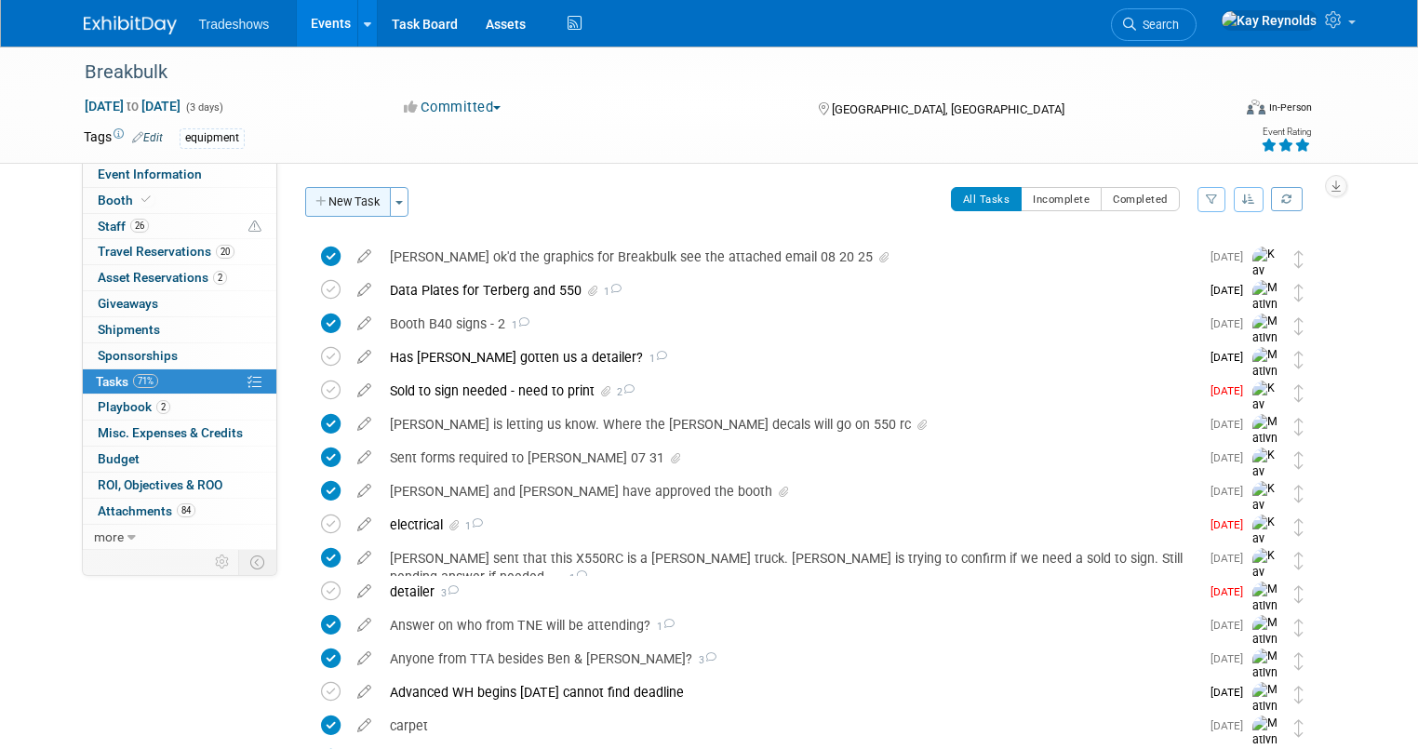
click at [335, 199] on button "New Task" at bounding box center [348, 202] width 86 height 30
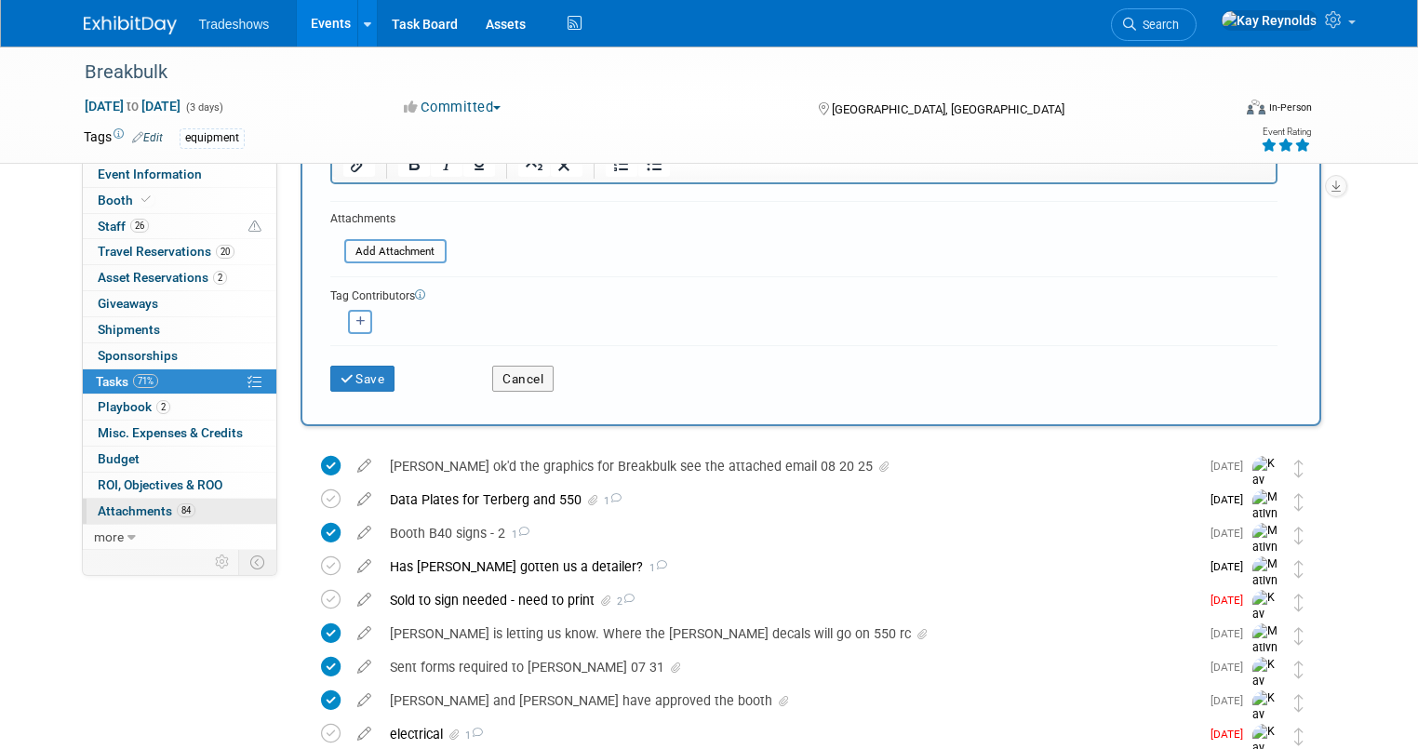
scroll to position [74, 0]
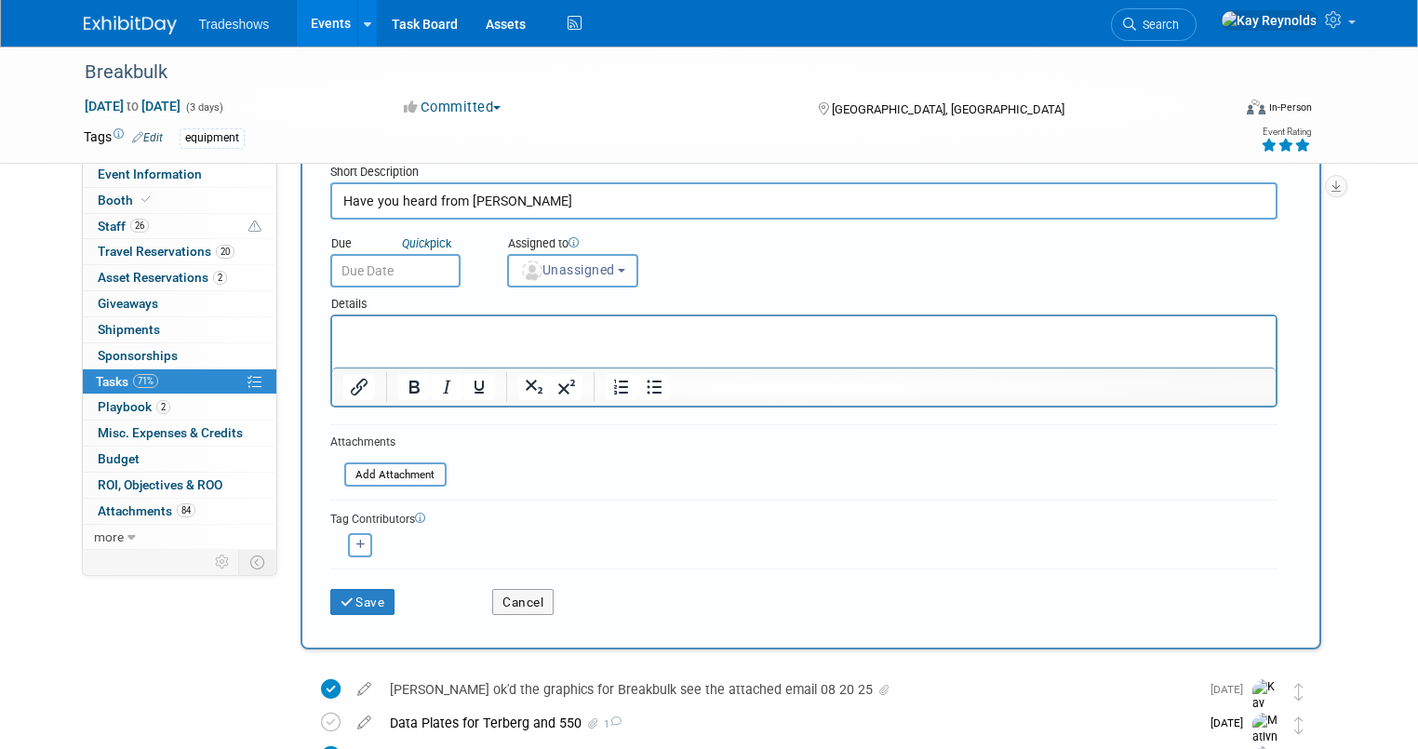
click at [495, 202] on input "Have you heard from [PERSON_NAME]" at bounding box center [803, 200] width 947 height 37
type input "Have you heard from [PERSON_NAME] about the XH550 Graphic?"
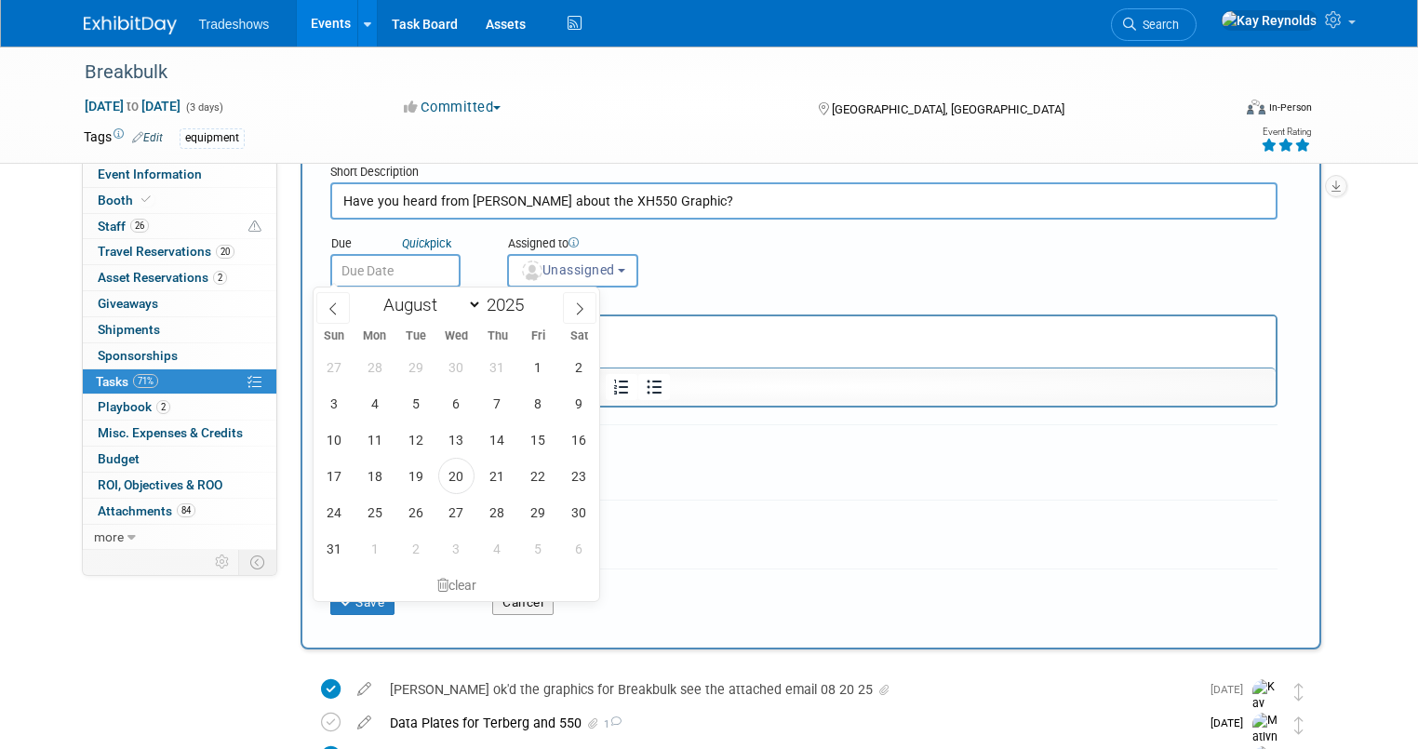
click at [394, 270] on input "text" at bounding box center [395, 270] width 130 height 33
click at [498, 480] on span "21" at bounding box center [497, 476] width 36 height 36
type input "[DATE]"
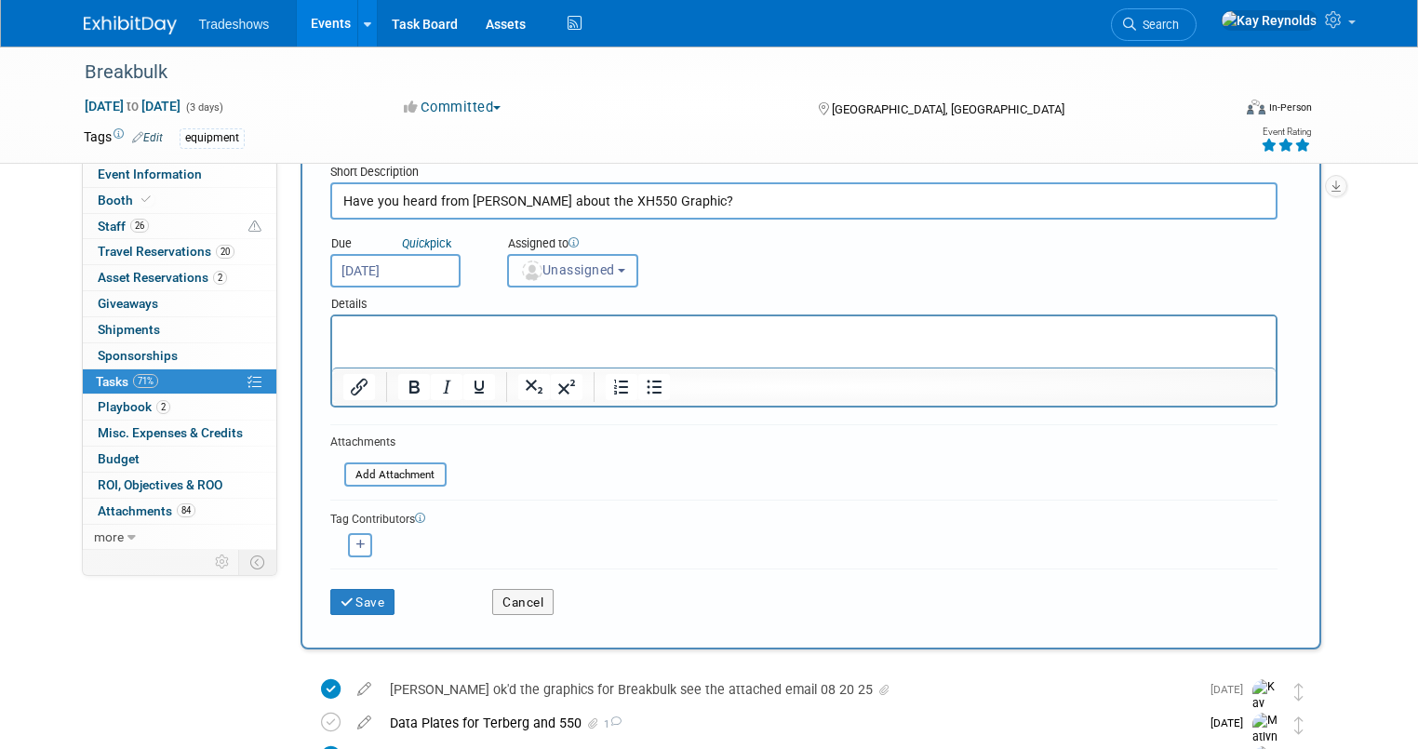
click at [542, 270] on span "Unassigned" at bounding box center [567, 269] width 95 height 15
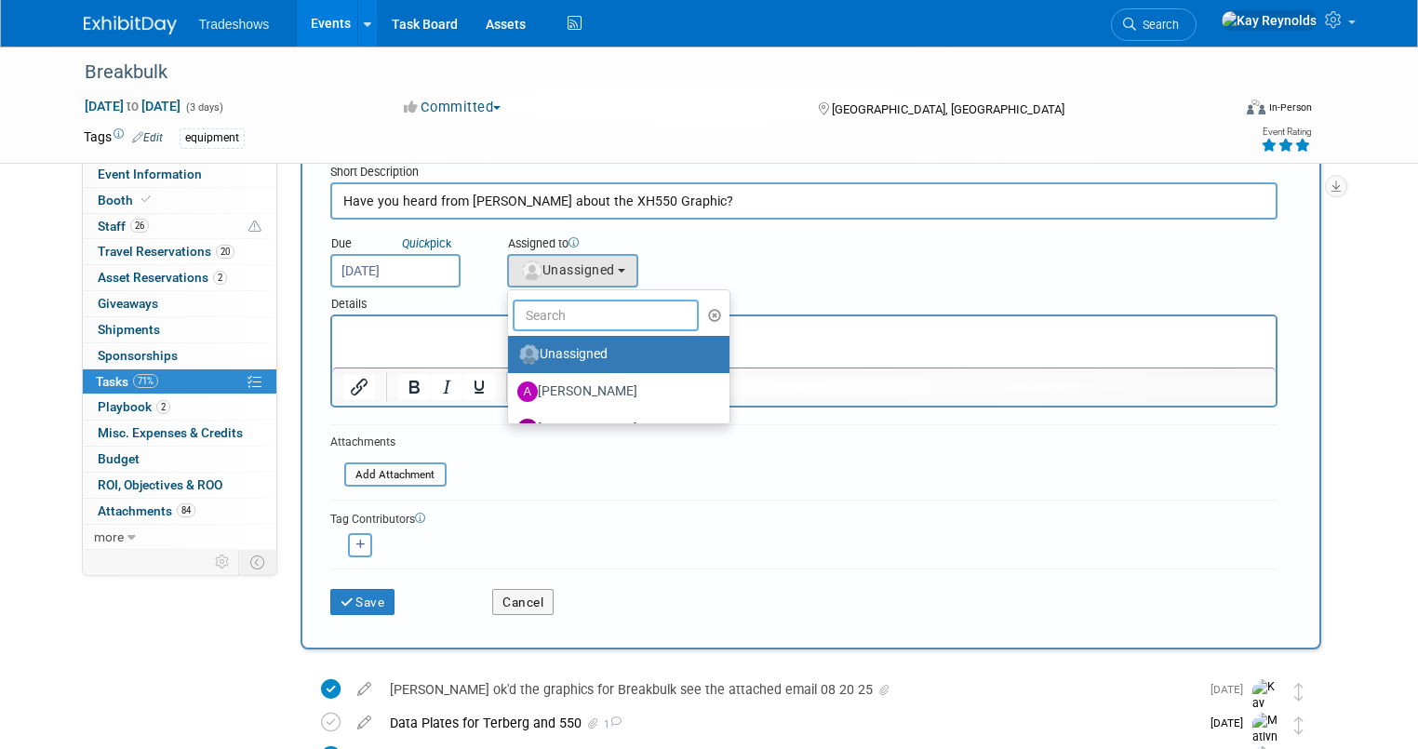
click at [540, 322] on input "text" at bounding box center [606, 316] width 186 height 32
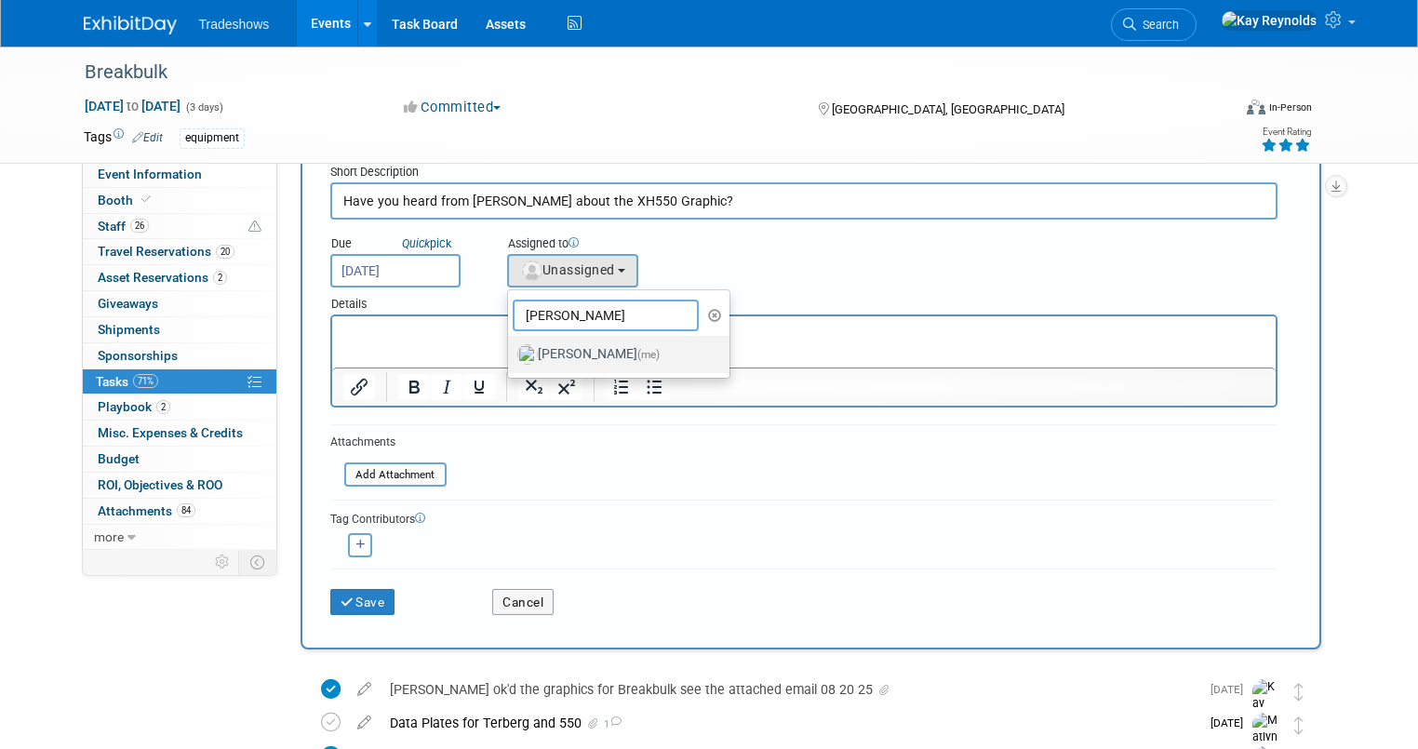
type input "[PERSON_NAME]"
click at [546, 353] on label "Kay Reynolds (me)" at bounding box center [614, 355] width 194 height 30
click at [511, 353] on input "Kay Reynolds (me)" at bounding box center [505, 352] width 12 height 12
select select "5e9256d4-eeb1-4d7e-ac69-1857632dd0f4"
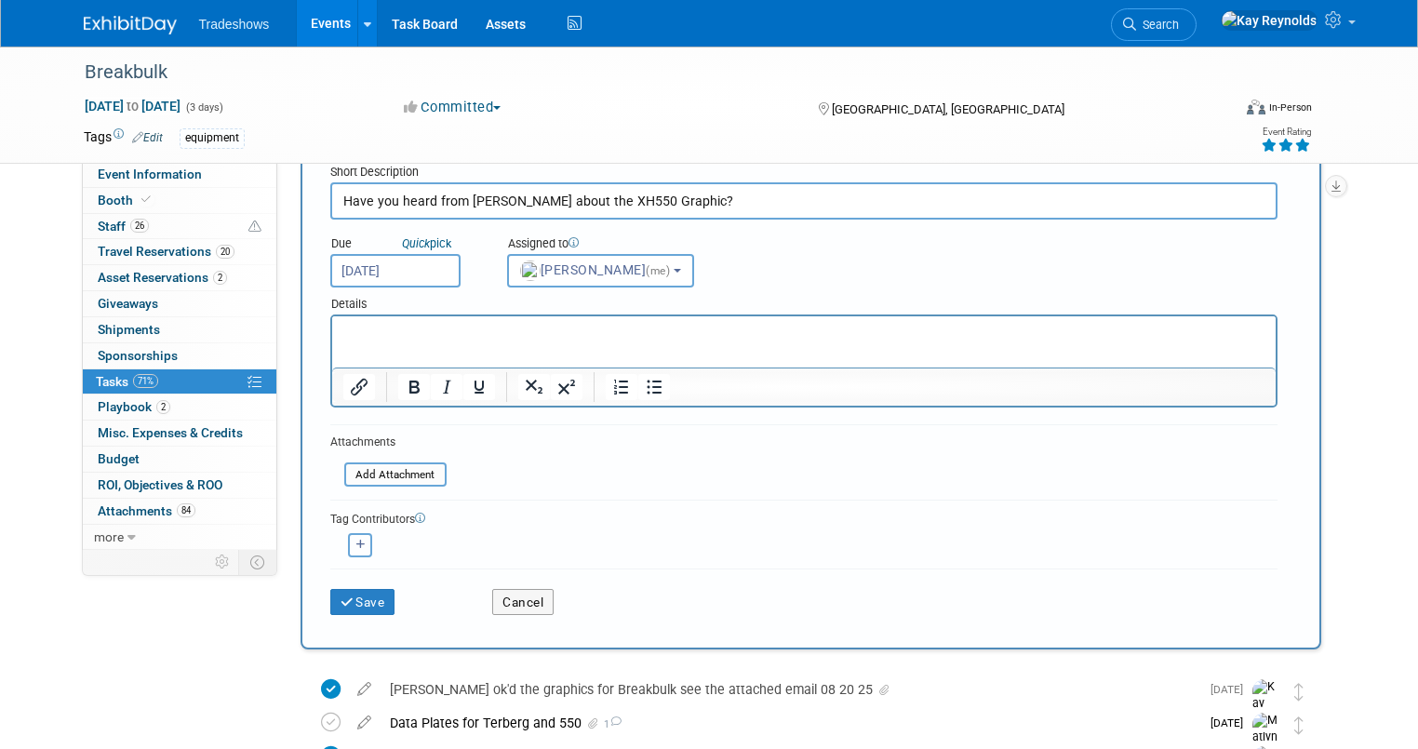
click at [348, 533] on button "button" at bounding box center [360, 545] width 24 height 24
select select
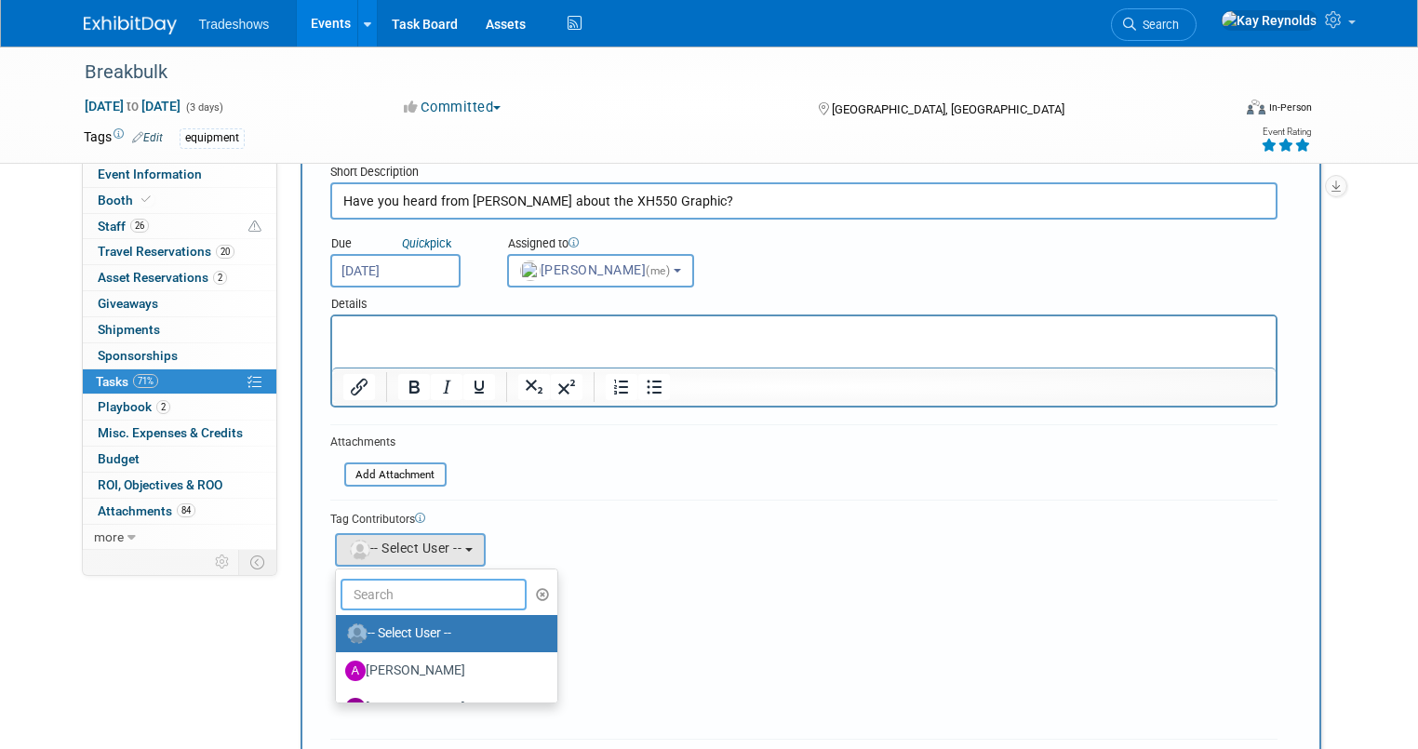
click at [380, 593] on input "text" at bounding box center [433, 595] width 186 height 32
type input "Mat"
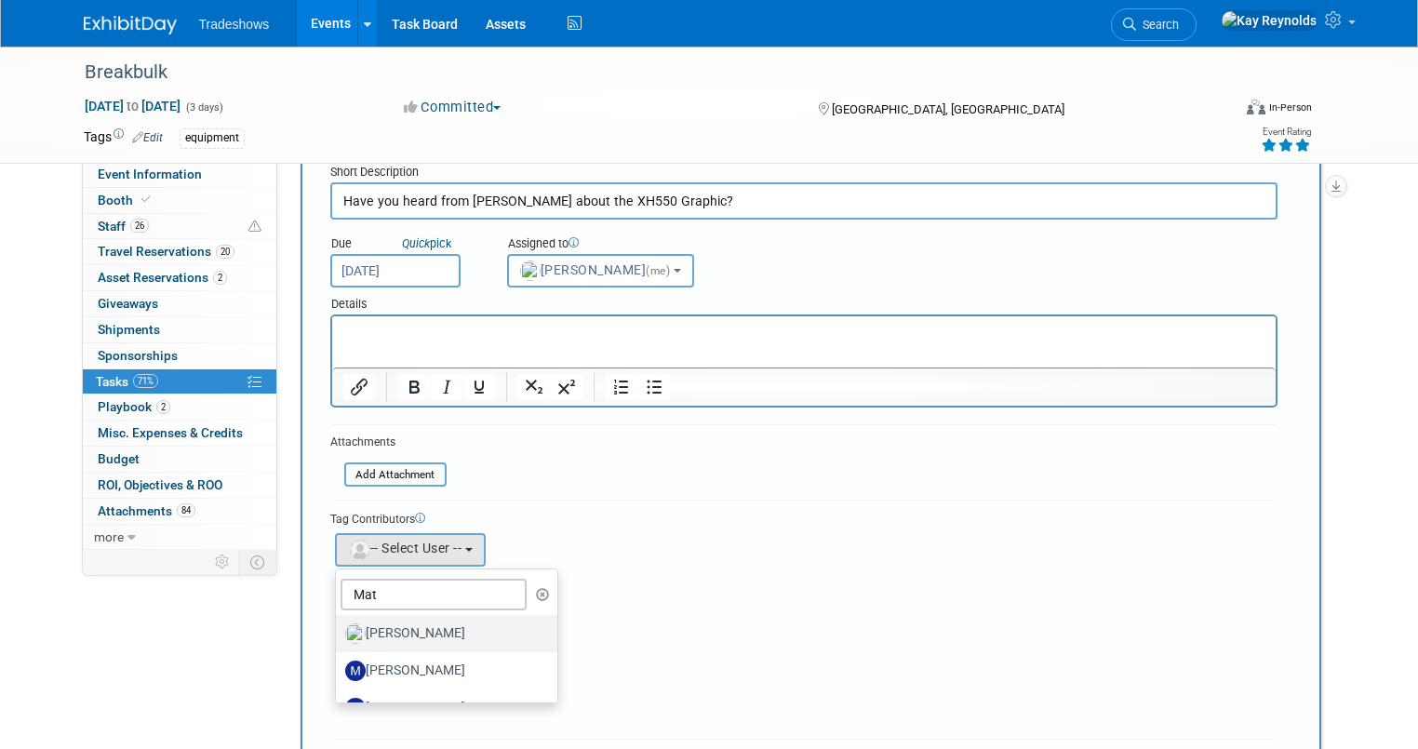
click at [388, 628] on label "[PERSON_NAME]" at bounding box center [442, 634] width 194 height 30
click at [339, 628] on input "[PERSON_NAME]" at bounding box center [332, 631] width 12 height 12
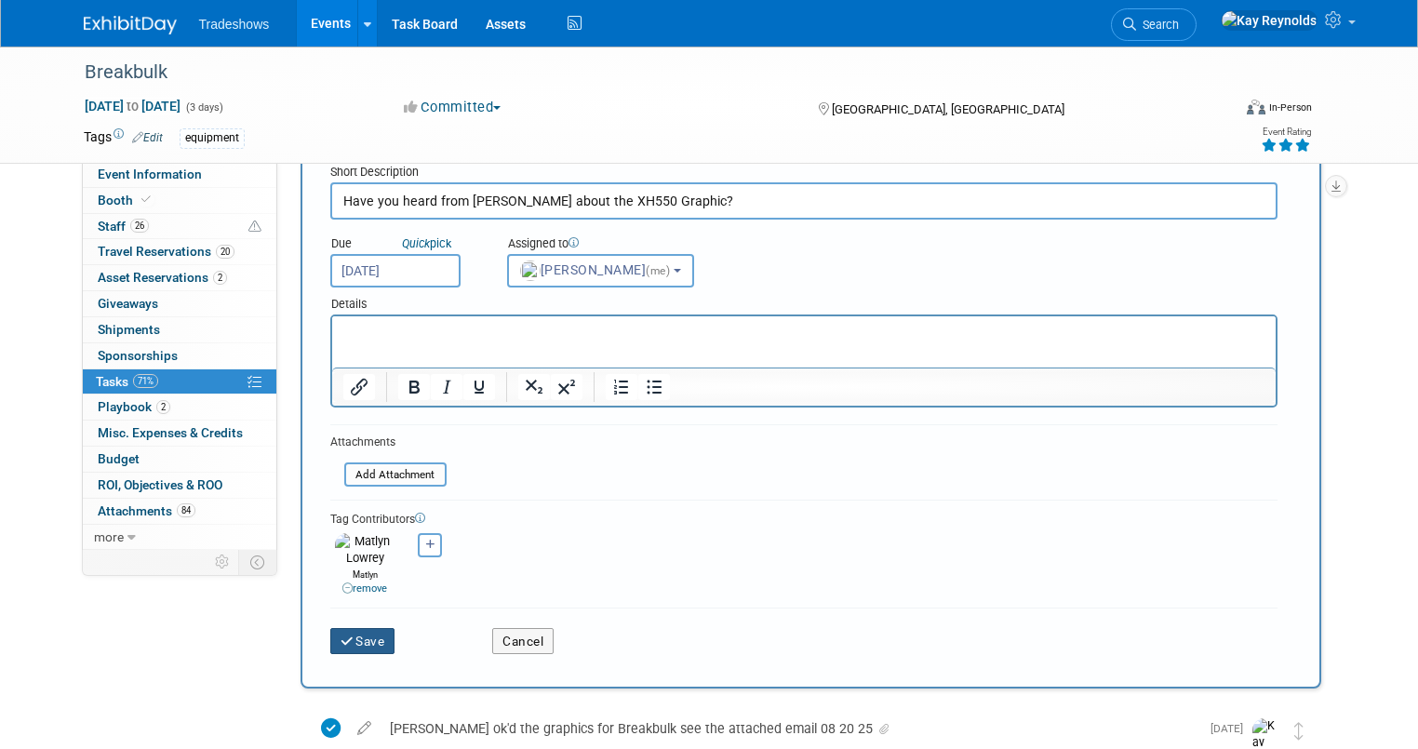
click at [347, 628] on button "Save" at bounding box center [362, 641] width 65 height 26
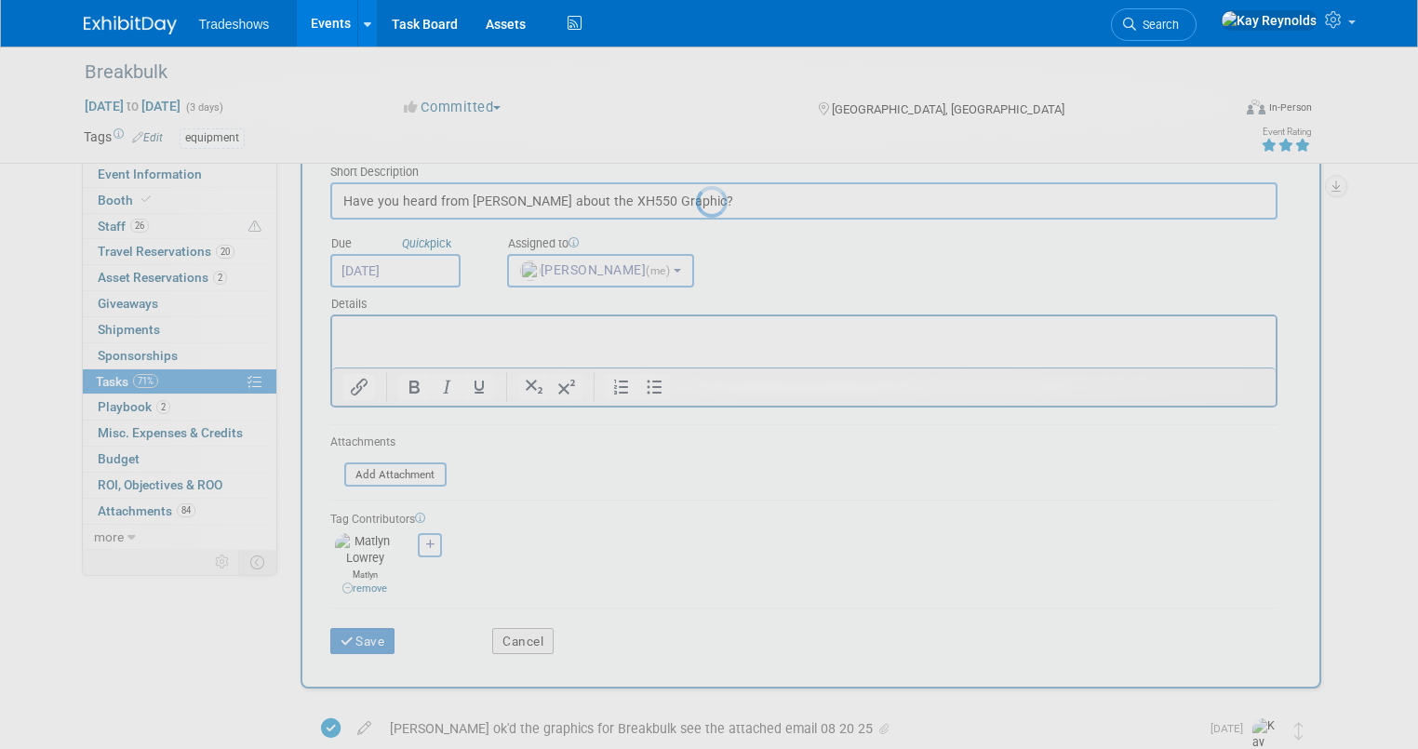
scroll to position [0, 0]
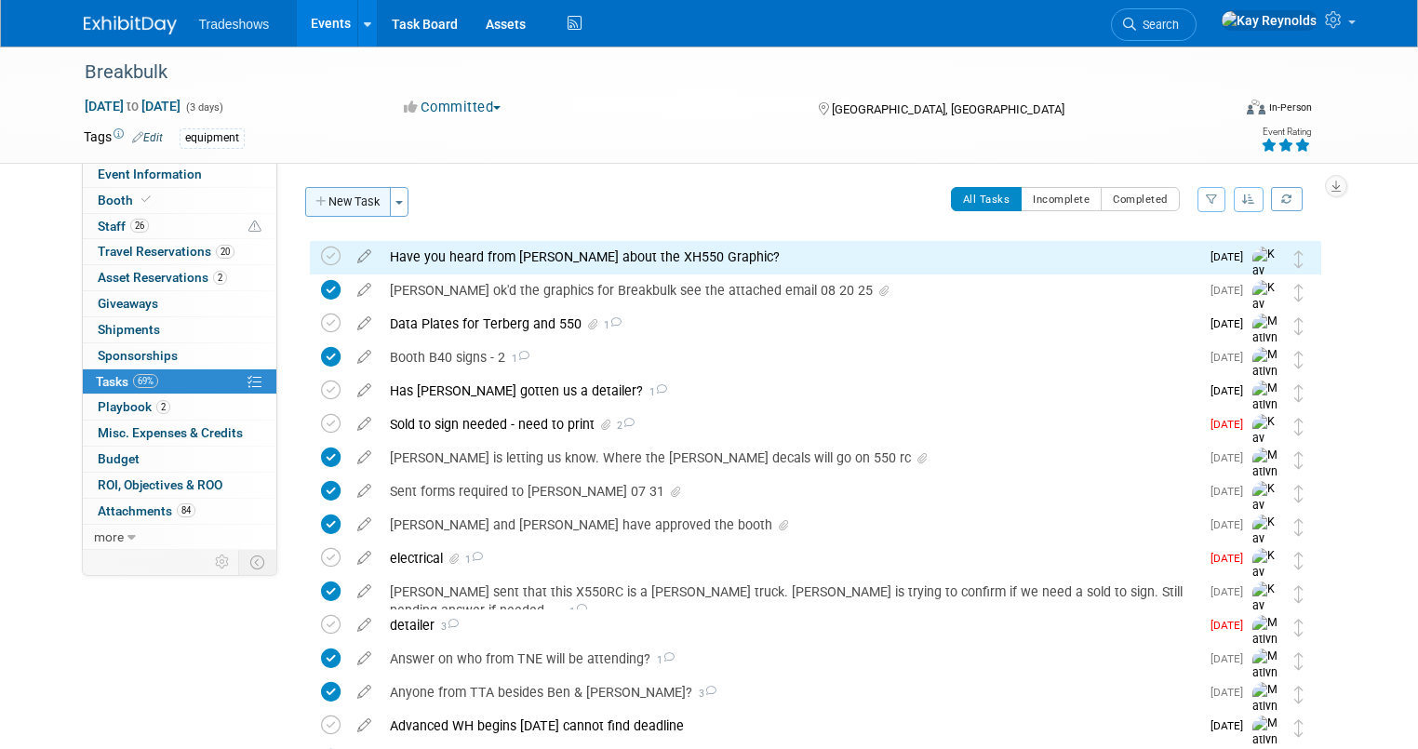
click at [336, 196] on button "New Task" at bounding box center [348, 202] width 86 height 30
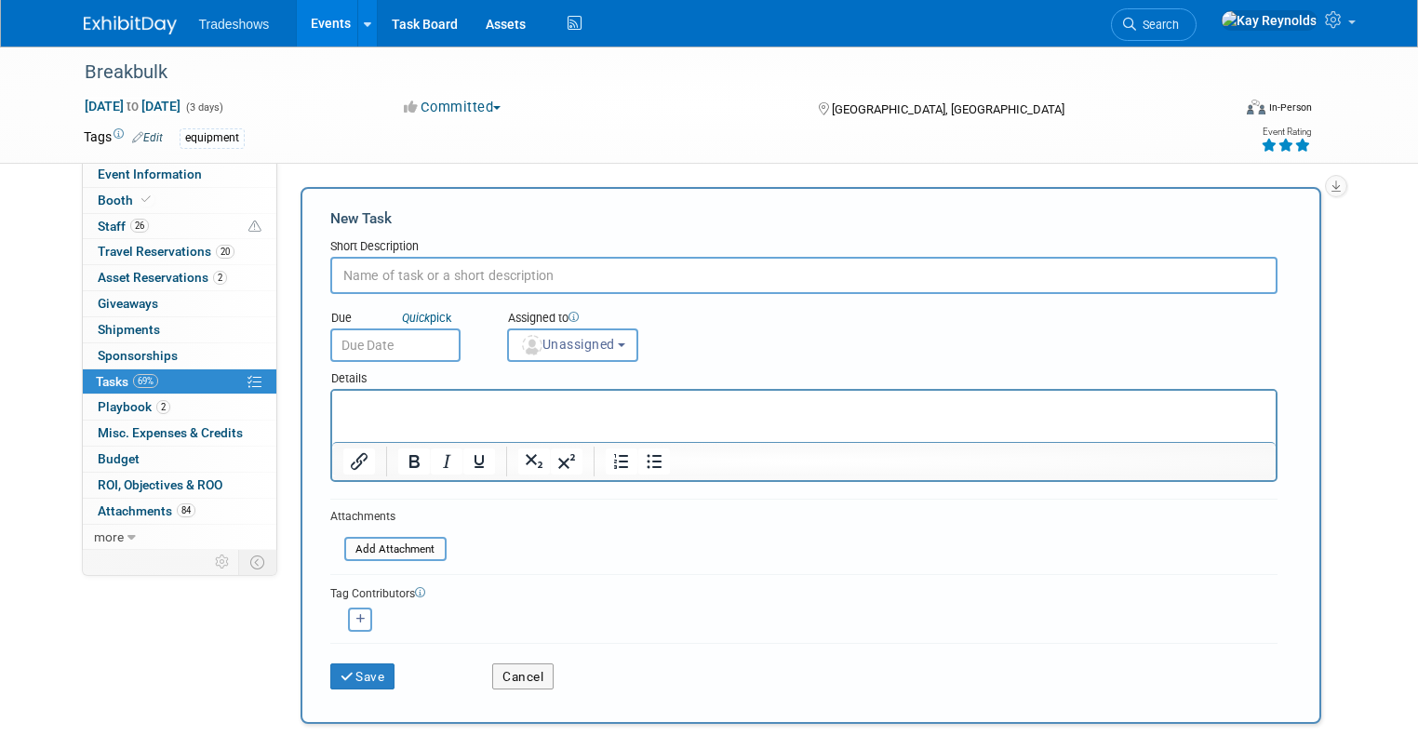
click at [398, 269] on input "text" at bounding box center [803, 275] width 947 height 37
type input "Have you gotten the engineer stamp for structural integrity from SEG?"
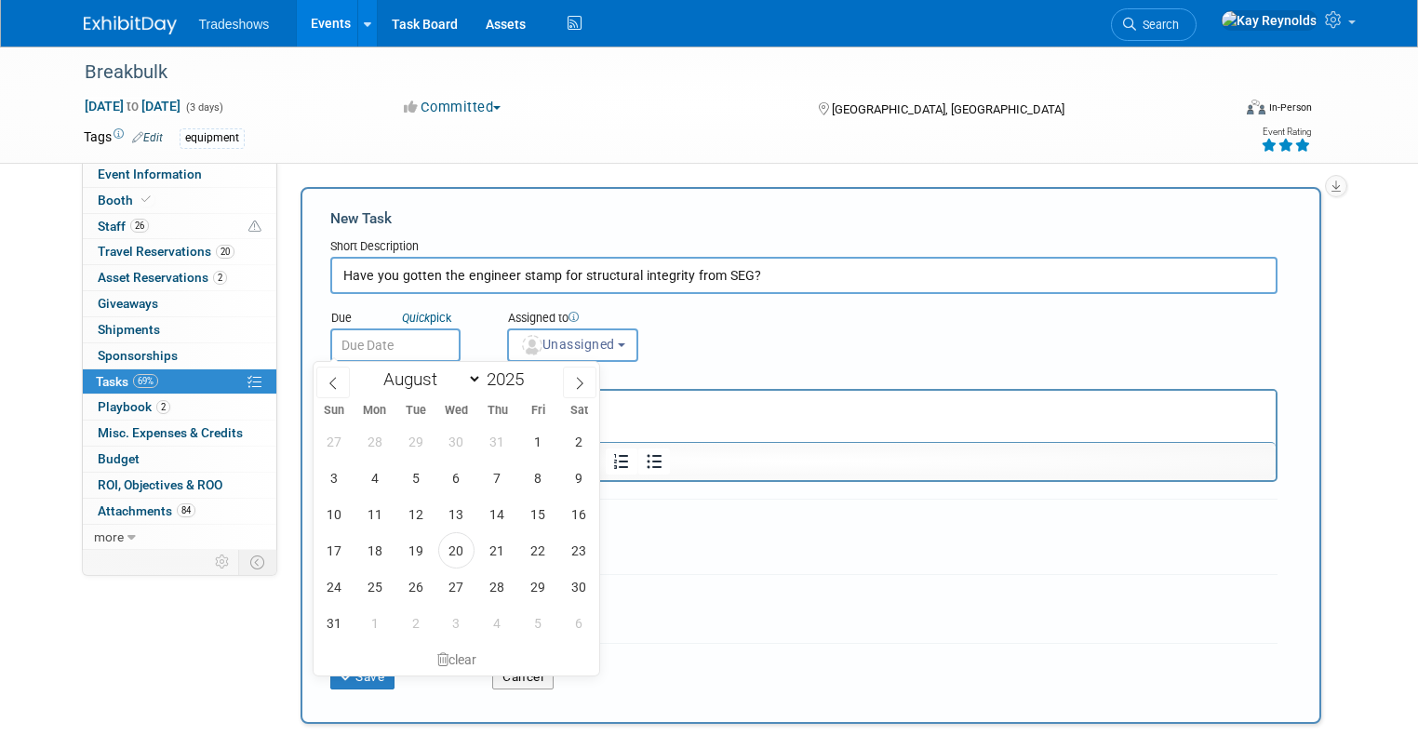
click at [357, 350] on input "text" at bounding box center [395, 344] width 130 height 33
click at [369, 577] on span "25" at bounding box center [374, 586] width 36 height 36
type input "Aug 25, 2025"
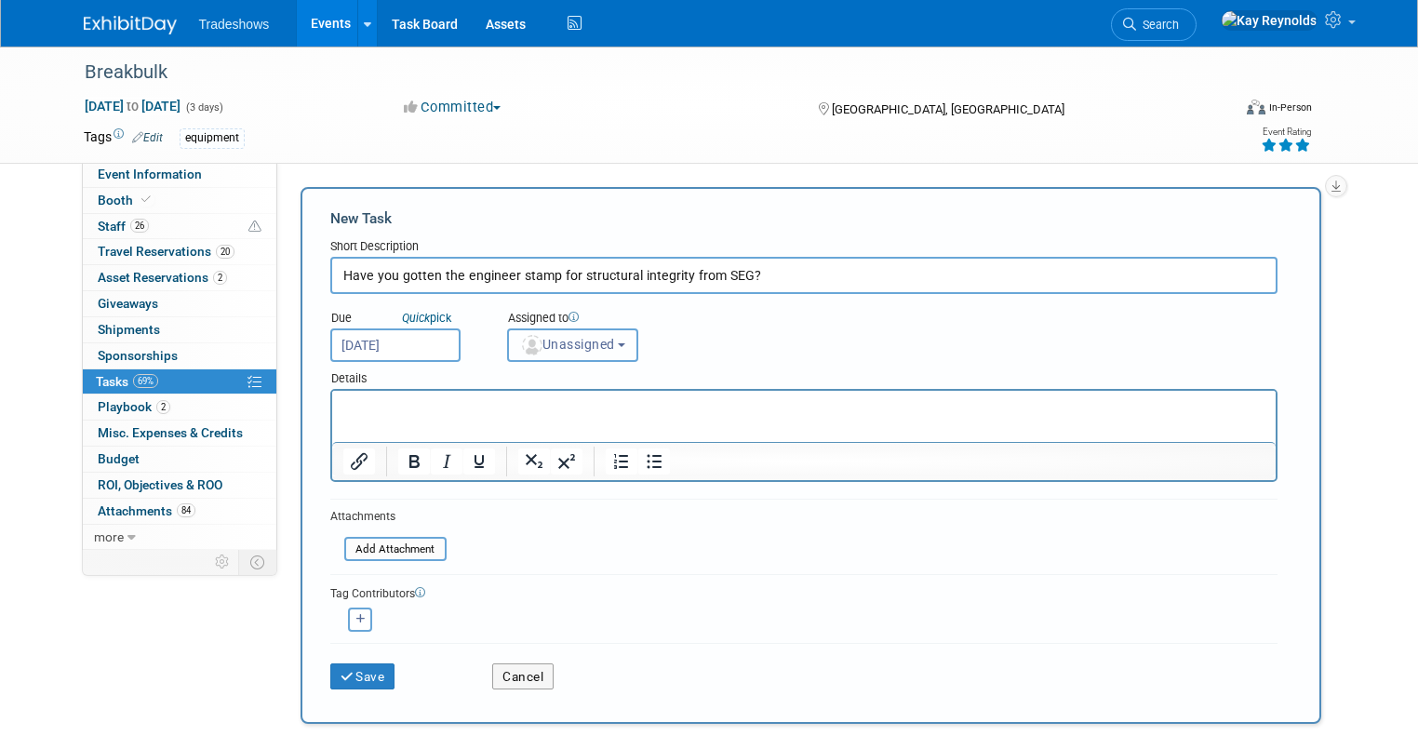
click at [541, 339] on span "Unassigned" at bounding box center [567, 344] width 95 height 15
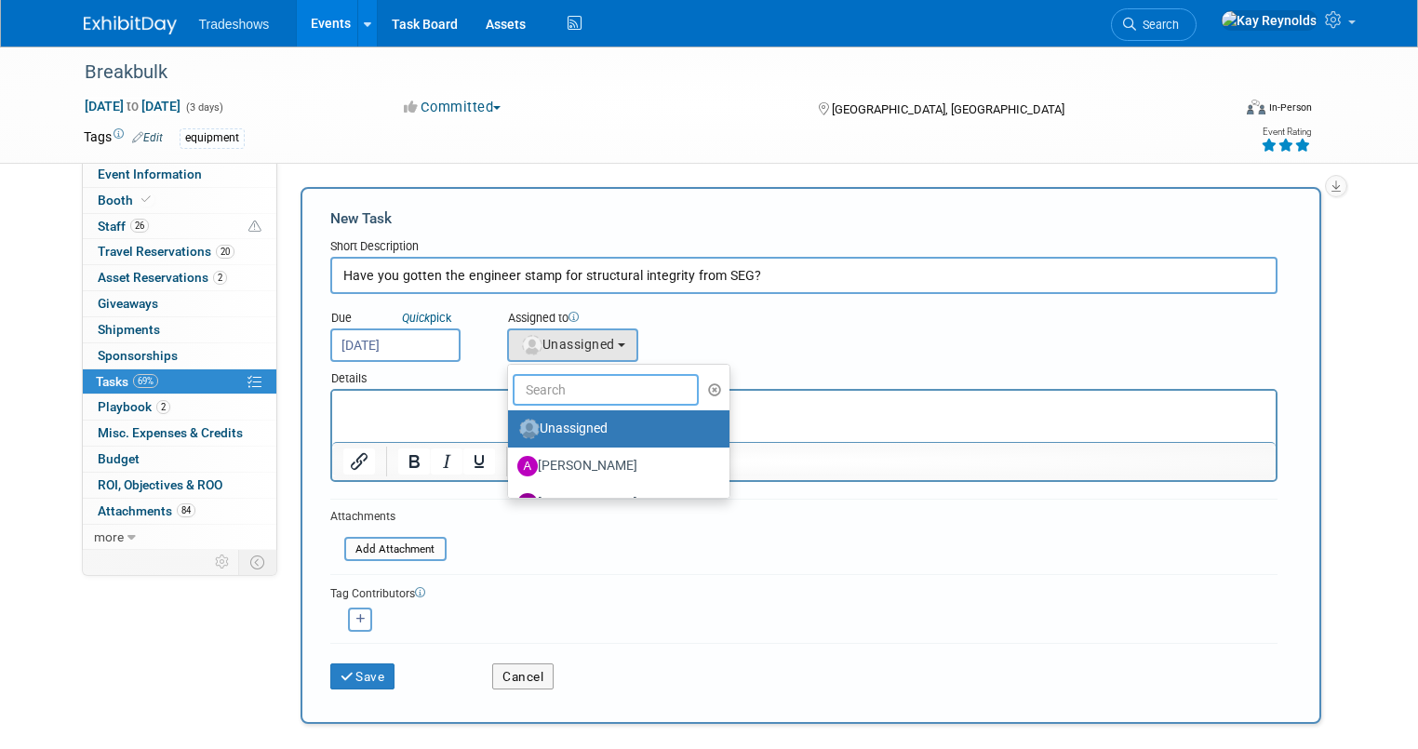
click at [546, 394] on input "text" at bounding box center [606, 390] width 186 height 32
type input "Mat"
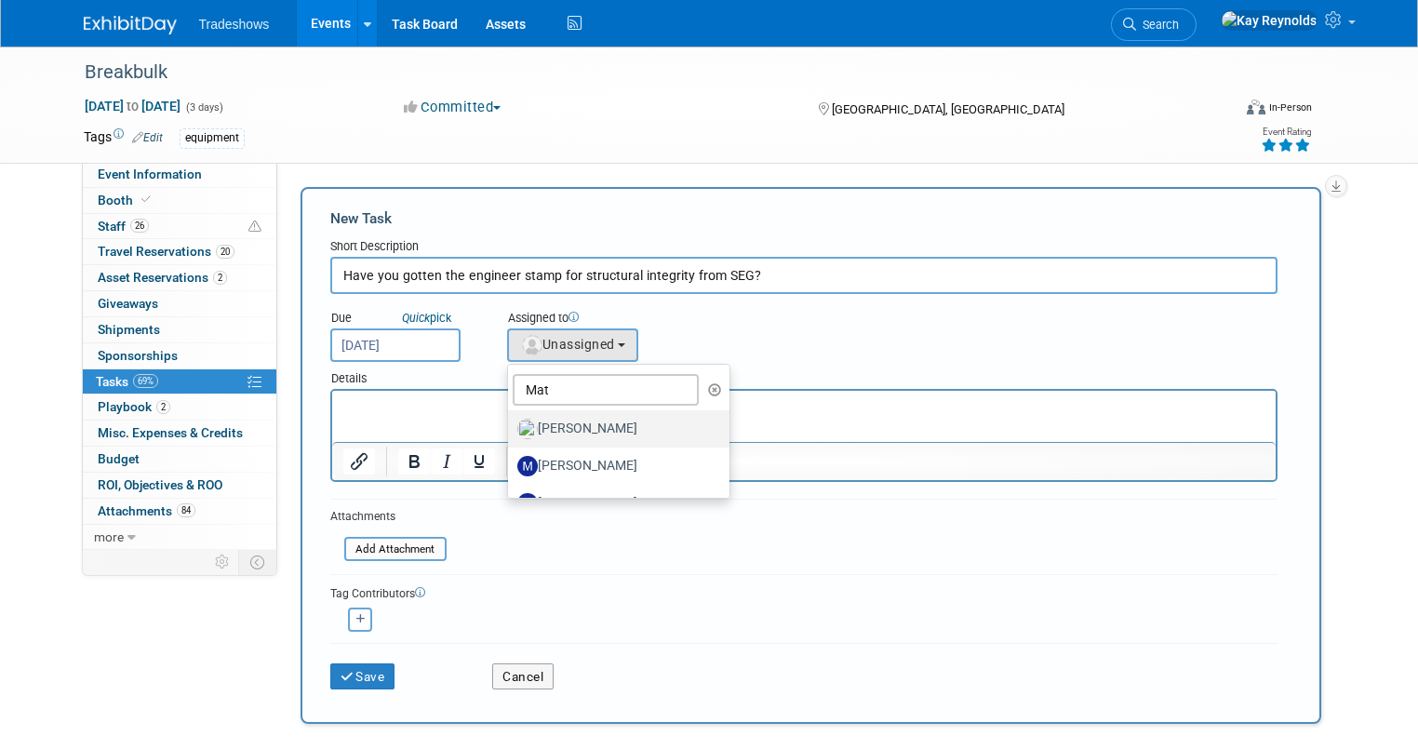
drag, startPoint x: 547, startPoint y: 414, endPoint x: 232, endPoint y: 31, distance: 496.3
click at [547, 414] on label "[PERSON_NAME]" at bounding box center [614, 429] width 194 height 30
click at [511, 420] on input "[PERSON_NAME]" at bounding box center [505, 426] width 12 height 12
select select "53a61db3-ae1f-4f8e-85ed-74f10af30436"
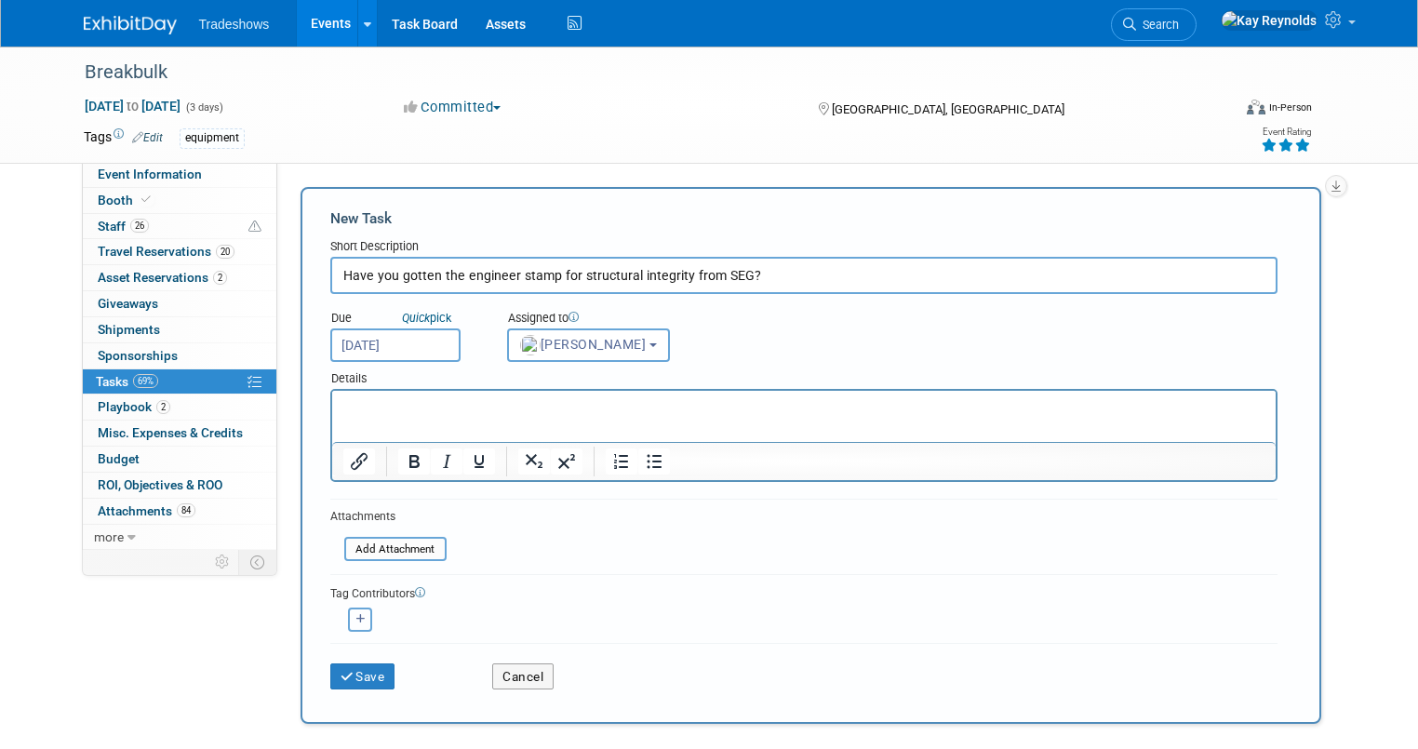
click at [348, 614] on button "button" at bounding box center [360, 619] width 24 height 24
select select
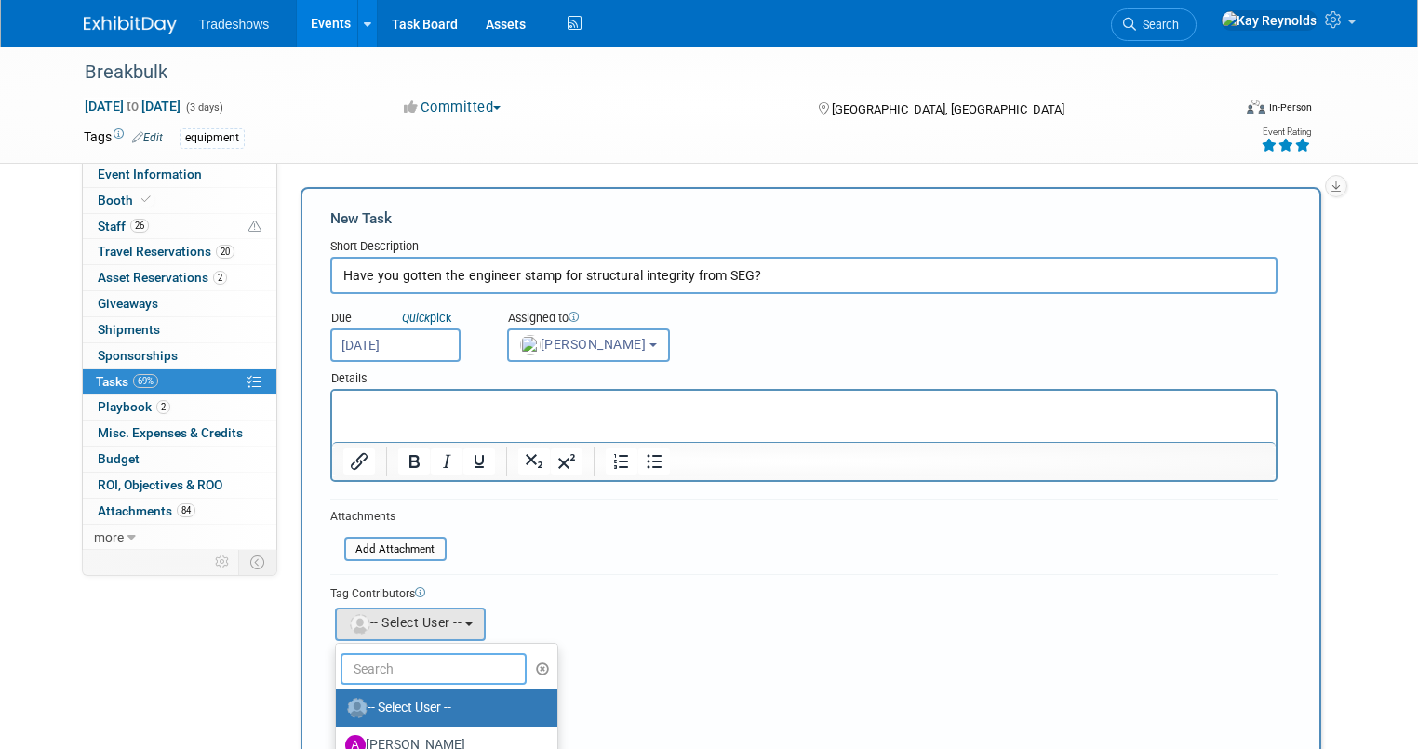
click at [363, 659] on input "text" at bounding box center [433, 669] width 186 height 32
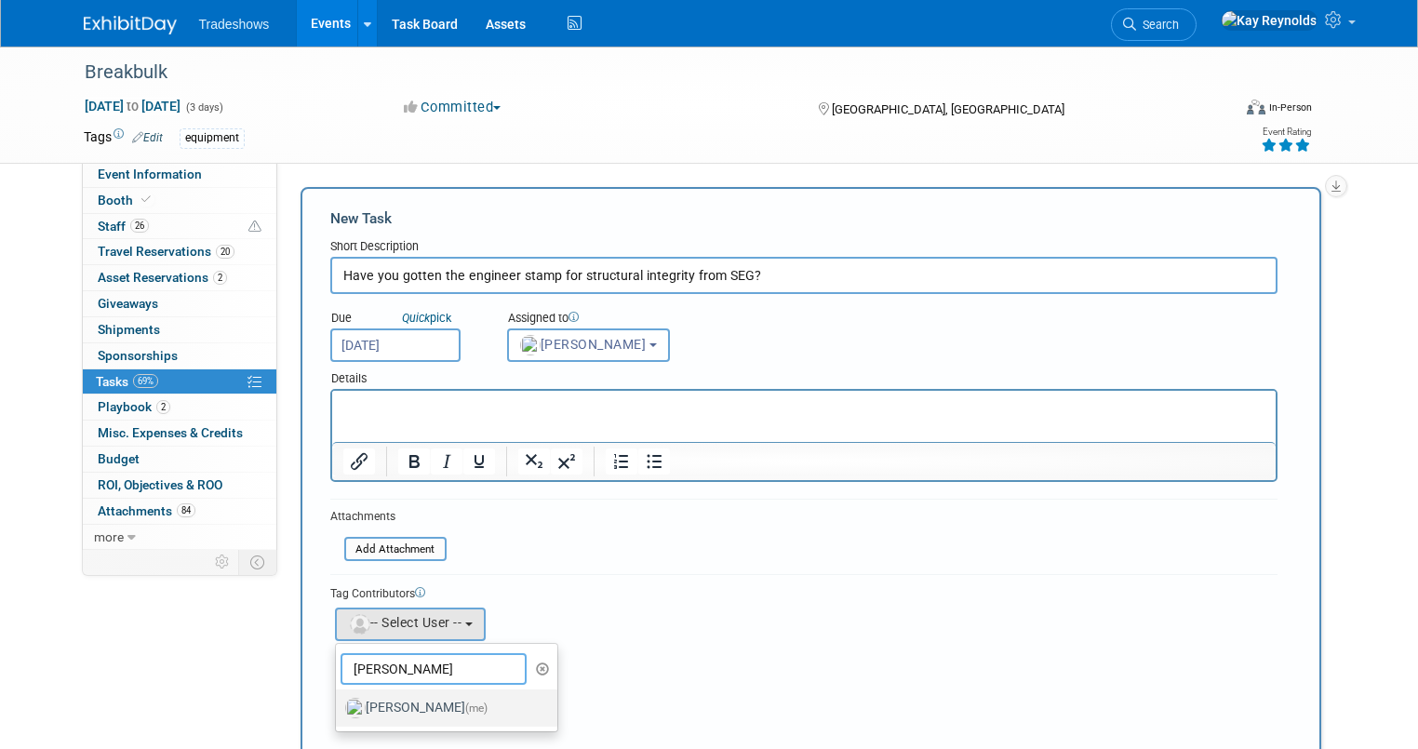
type input "[PERSON_NAME]"
click at [376, 707] on label "Kay Reynolds (me)" at bounding box center [442, 708] width 194 height 30
click at [339, 707] on input "Kay Reynolds (me)" at bounding box center [332, 705] width 12 height 12
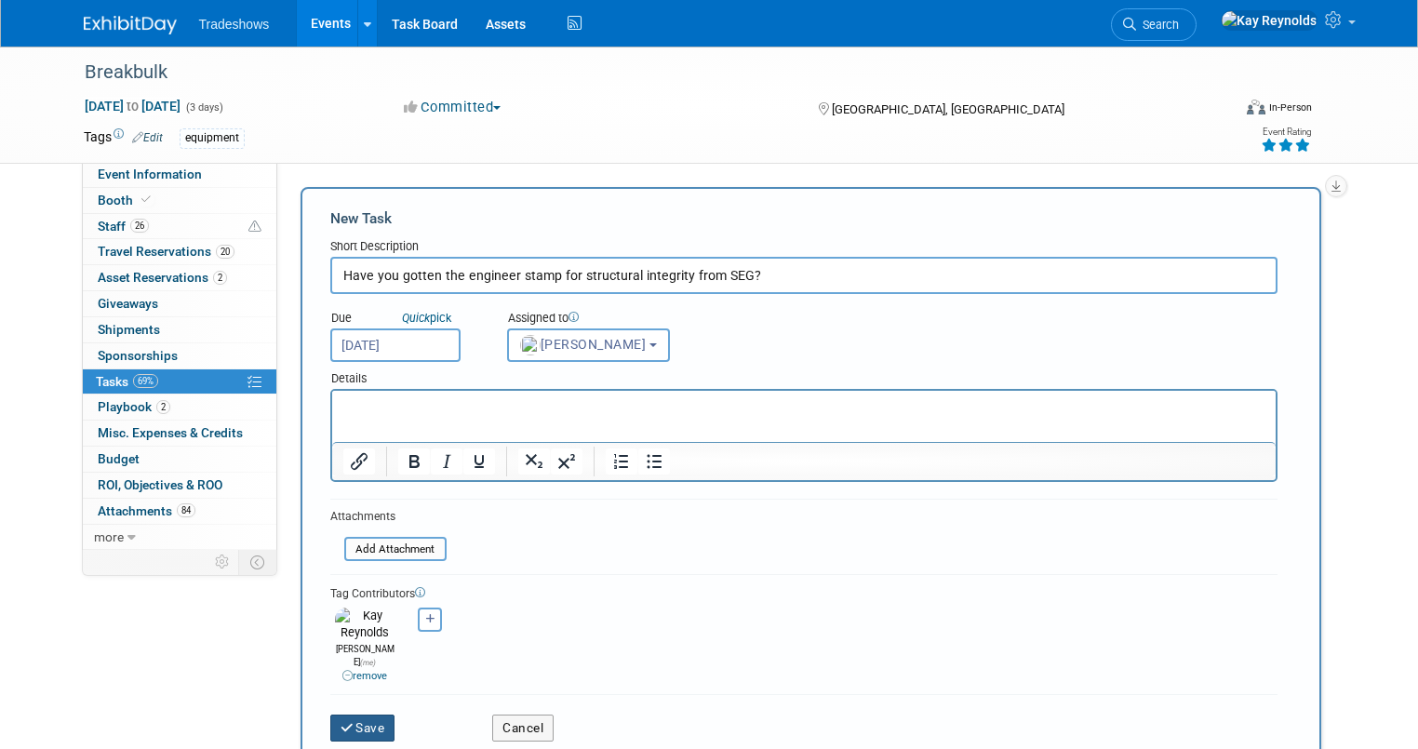
click at [361, 714] on button "Save" at bounding box center [362, 727] width 65 height 26
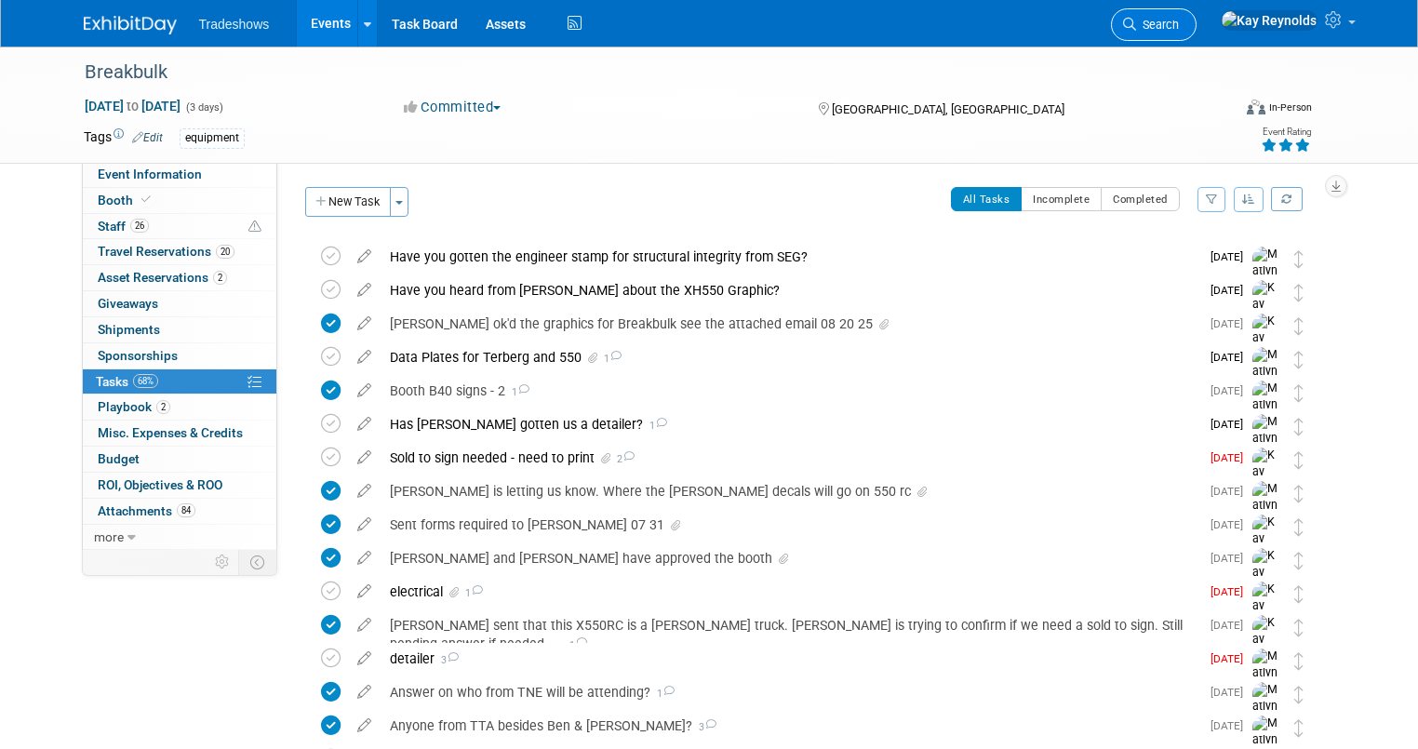
click at [1136, 27] on icon at bounding box center [1129, 24] width 13 height 13
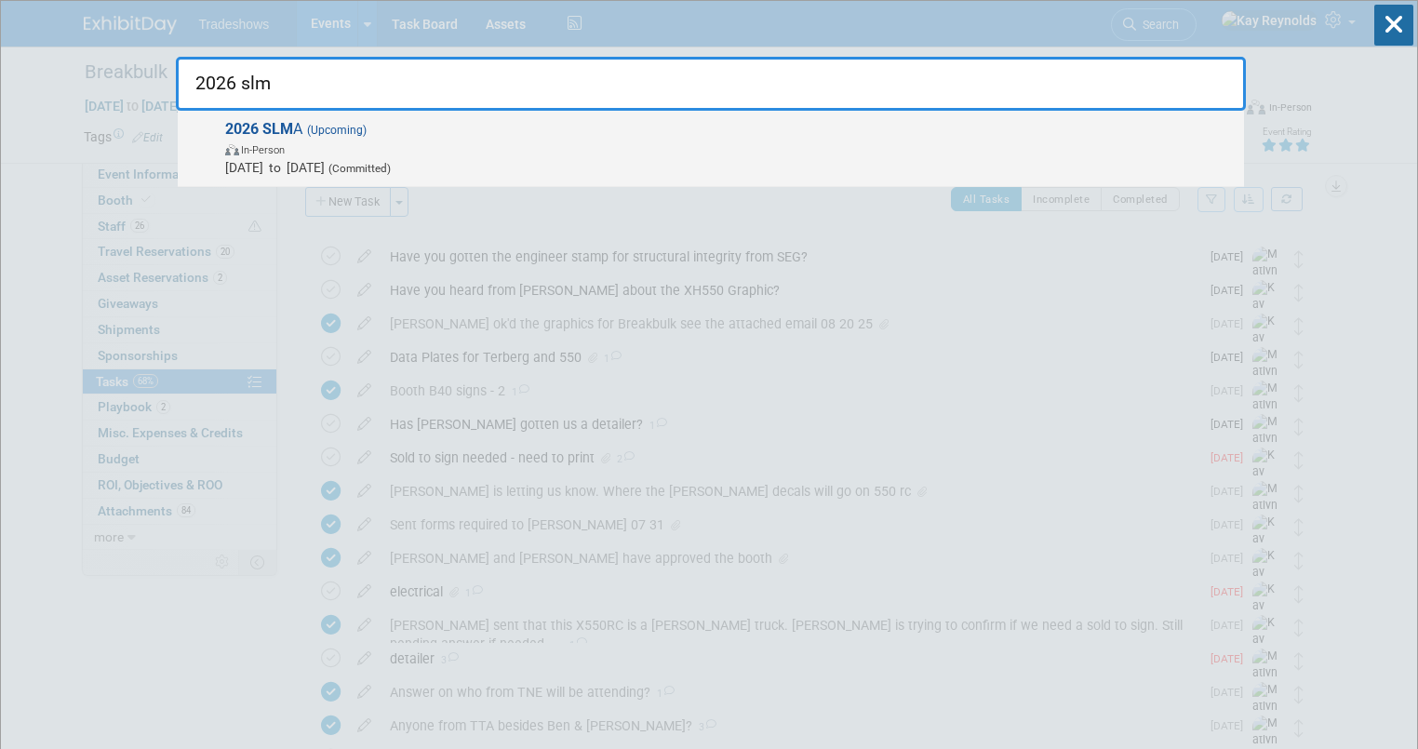
type input "2026 slm"
click at [279, 134] on strong "2026 SLM" at bounding box center [259, 129] width 68 height 18
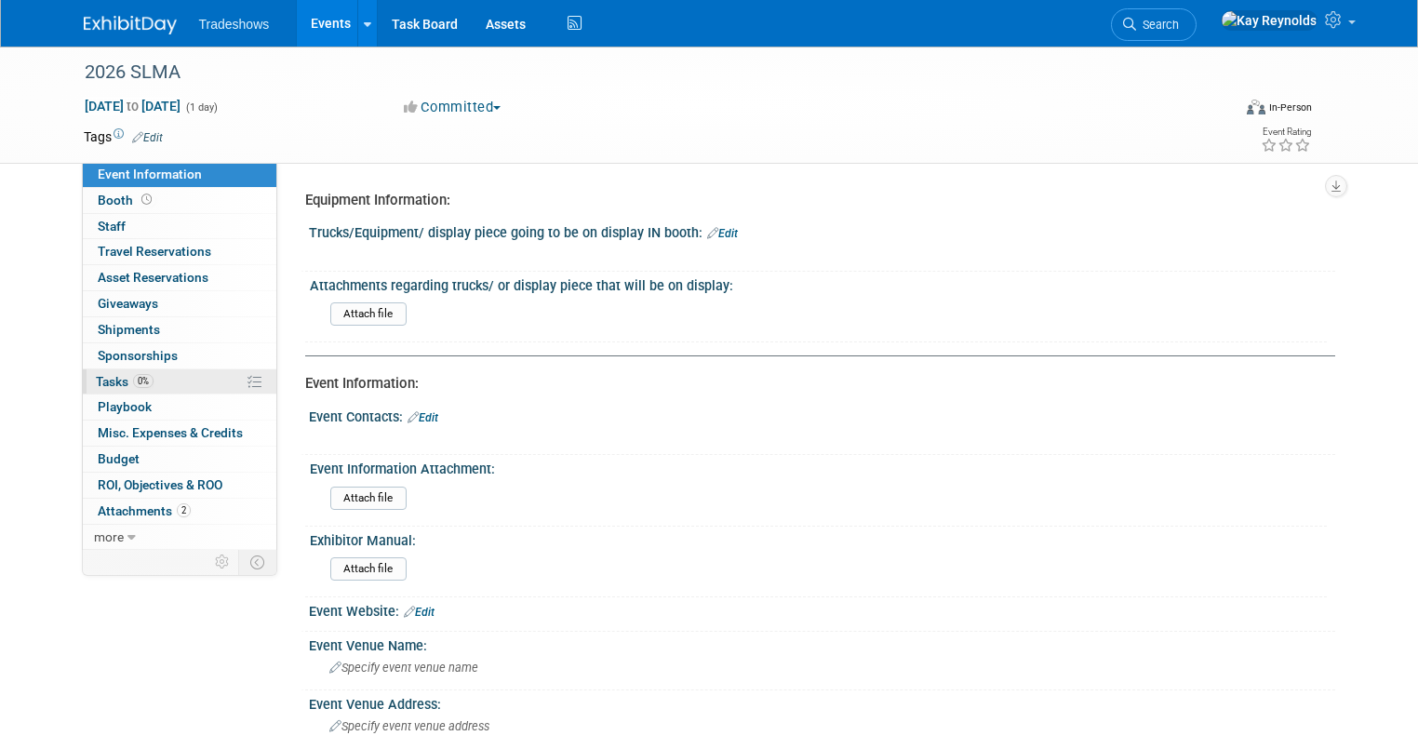
click at [173, 376] on link "0% Tasks 0%" at bounding box center [179, 381] width 193 height 25
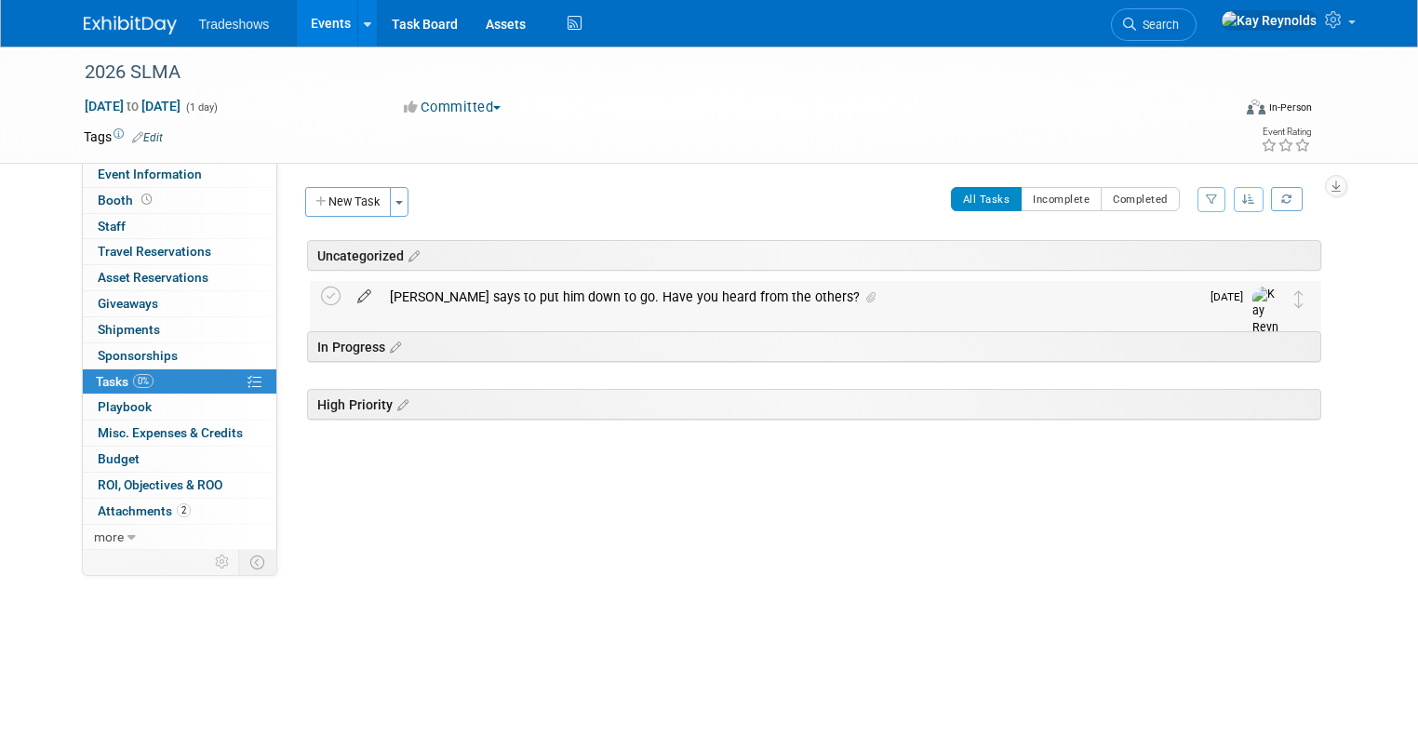
click at [348, 285] on icon at bounding box center [364, 292] width 33 height 23
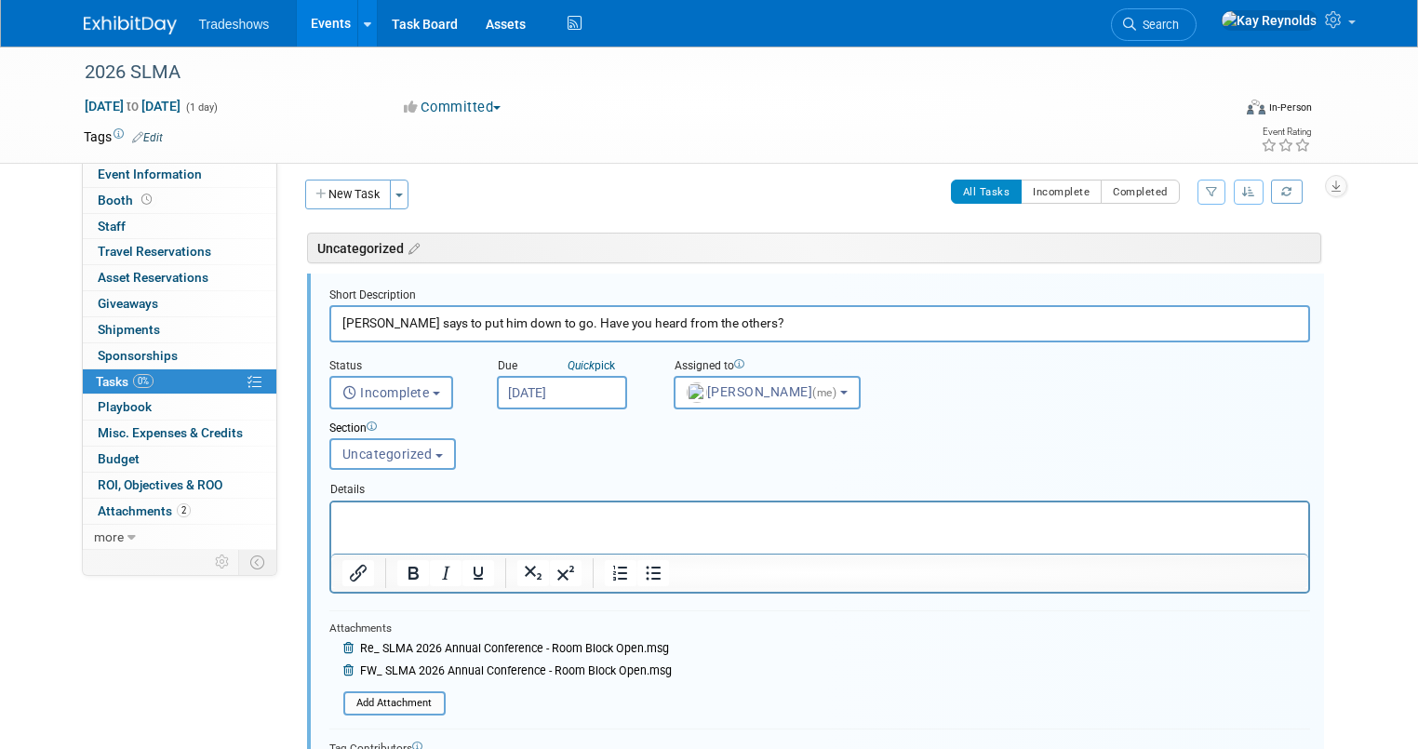
scroll to position [8, 0]
drag, startPoint x: 717, startPoint y: 320, endPoint x: 526, endPoint y: 325, distance: 190.7
click at [526, 325] on input "[PERSON_NAME] says to put him down to go. Have you heard from the others?" at bounding box center [819, 322] width 980 height 36
type input "[PERSON_NAME] says to put him down to go. [PERSON_NAME] and [PERSON_NAME] respo…"
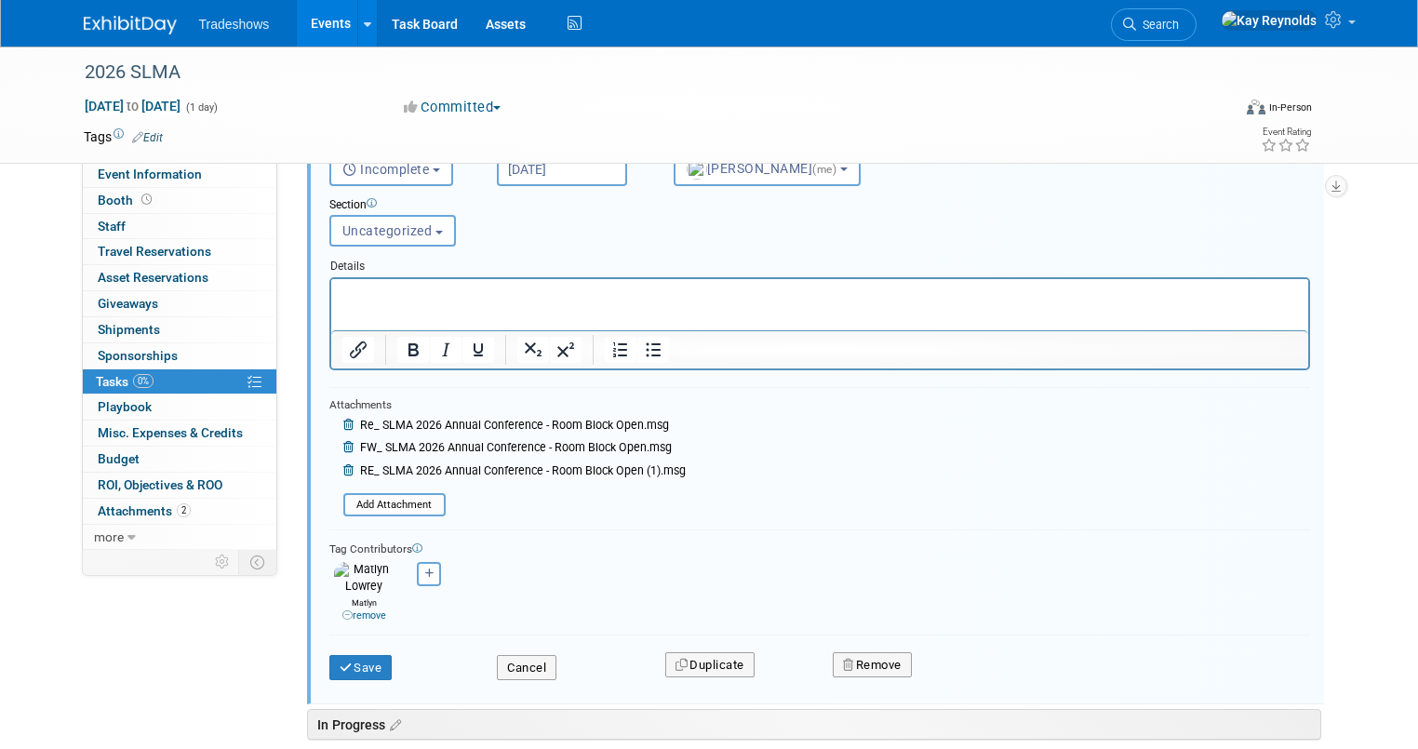
scroll to position [232, 0]
click at [347, 654] on button "Save" at bounding box center [360, 667] width 63 height 26
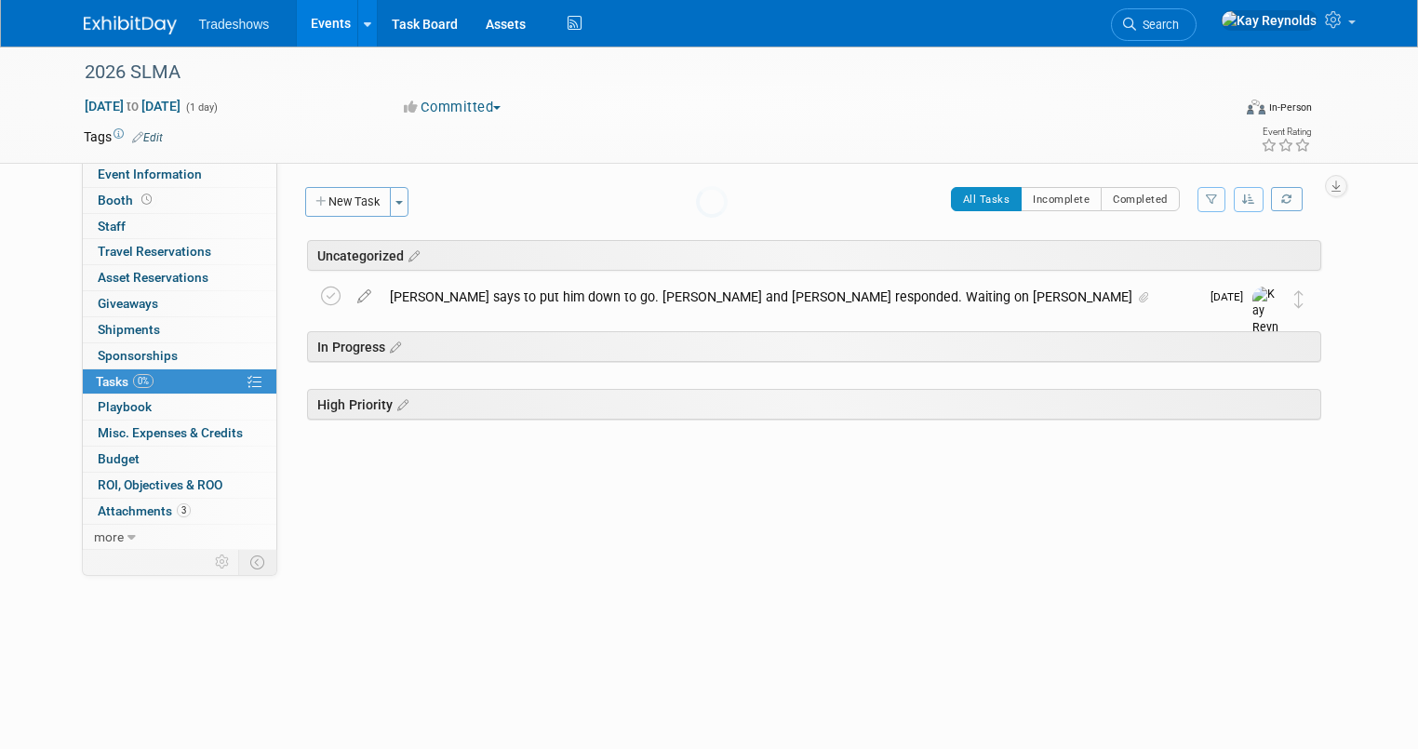
scroll to position [0, 0]
click at [164, 170] on span "Event Information" at bounding box center [150, 174] width 104 height 15
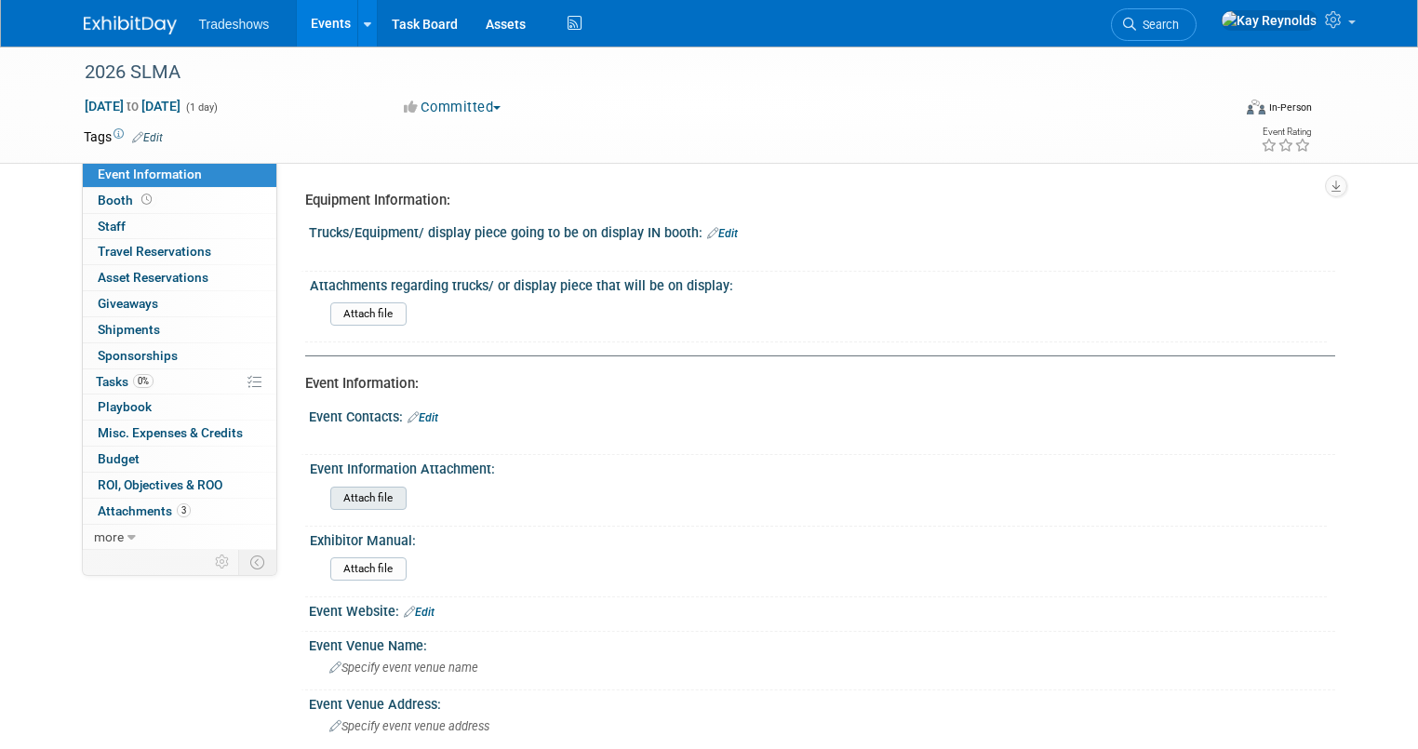
click at [360, 495] on input "file" at bounding box center [279, 497] width 253 height 21
click at [415, 412] on link "Edit" at bounding box center [422, 417] width 31 height 13
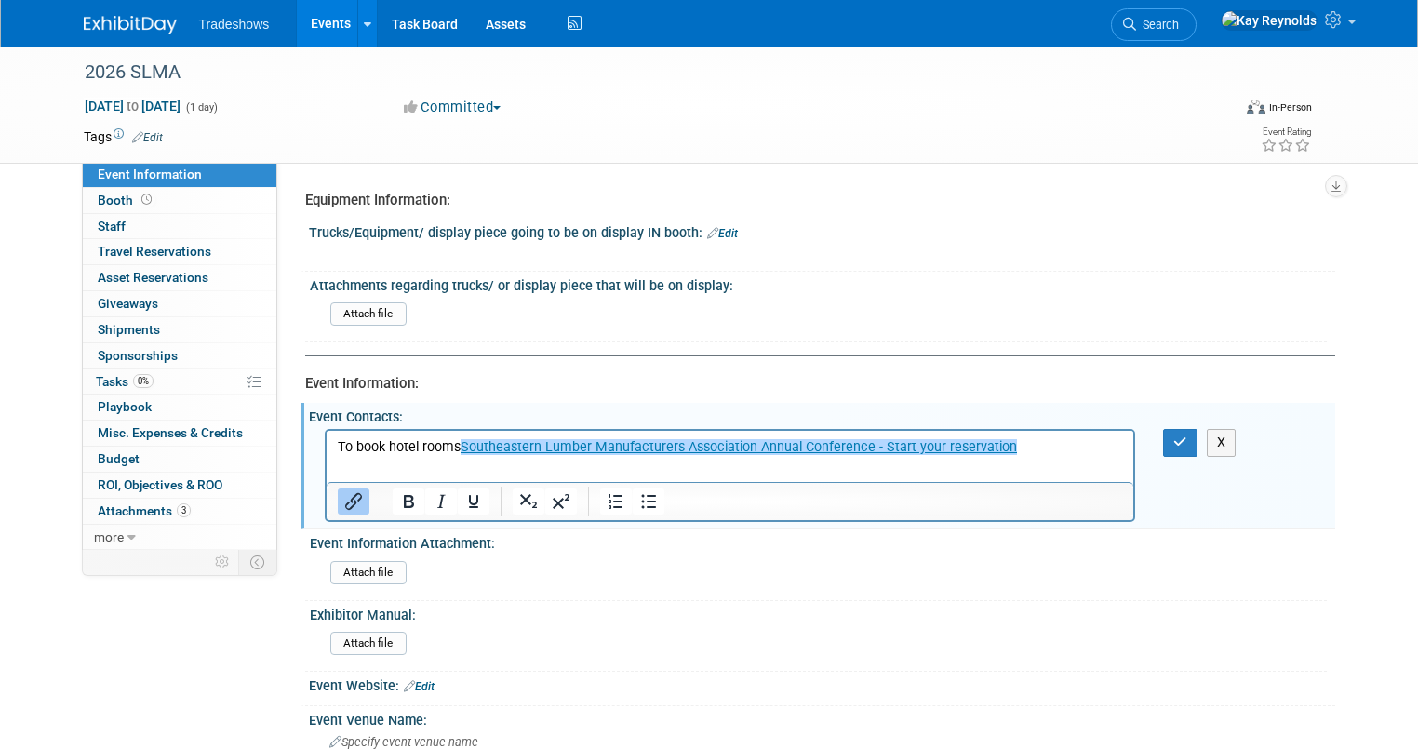
click at [1054, 446] on p "To book hotel rooms Southeastern Lumber Manufacturers Association Annual Confer…" at bounding box center [730, 447] width 786 height 19
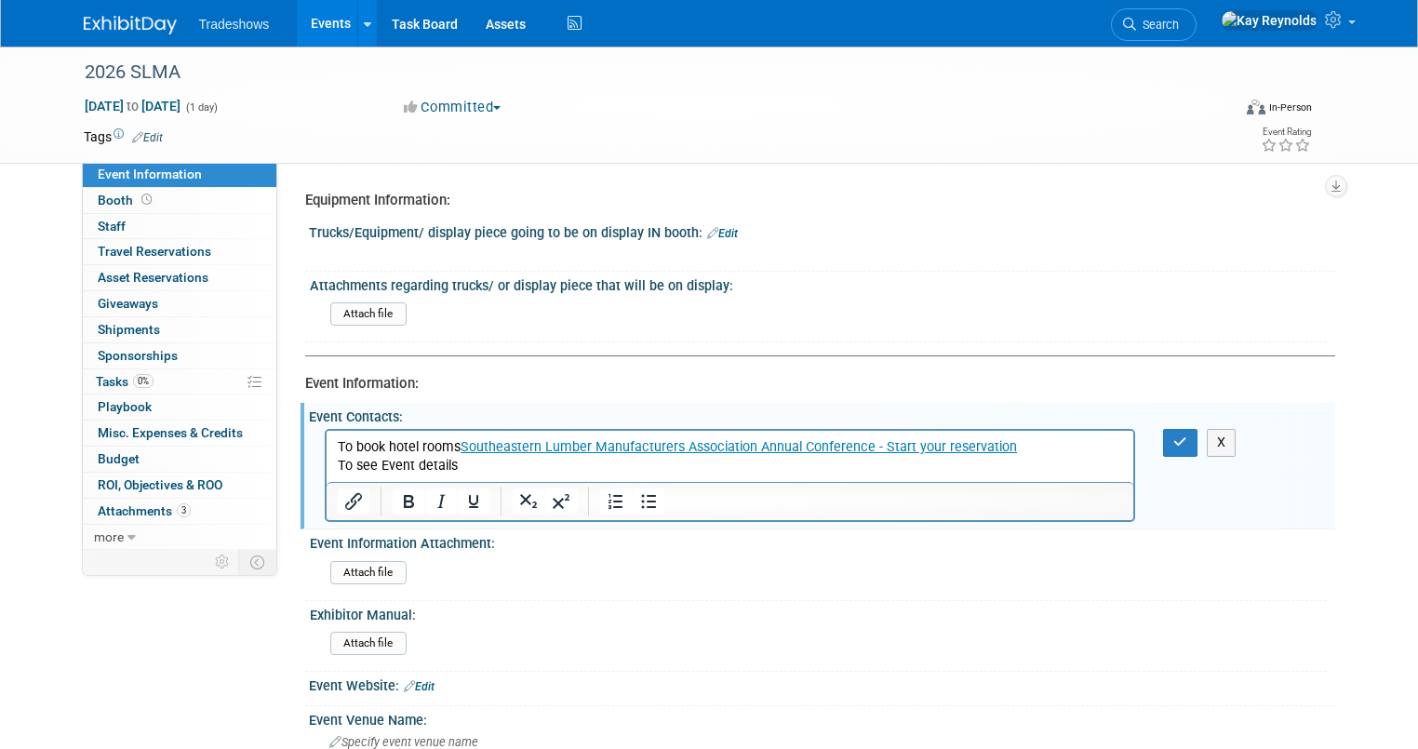
click at [461, 464] on p "To see Event details" at bounding box center [730, 466] width 786 height 19
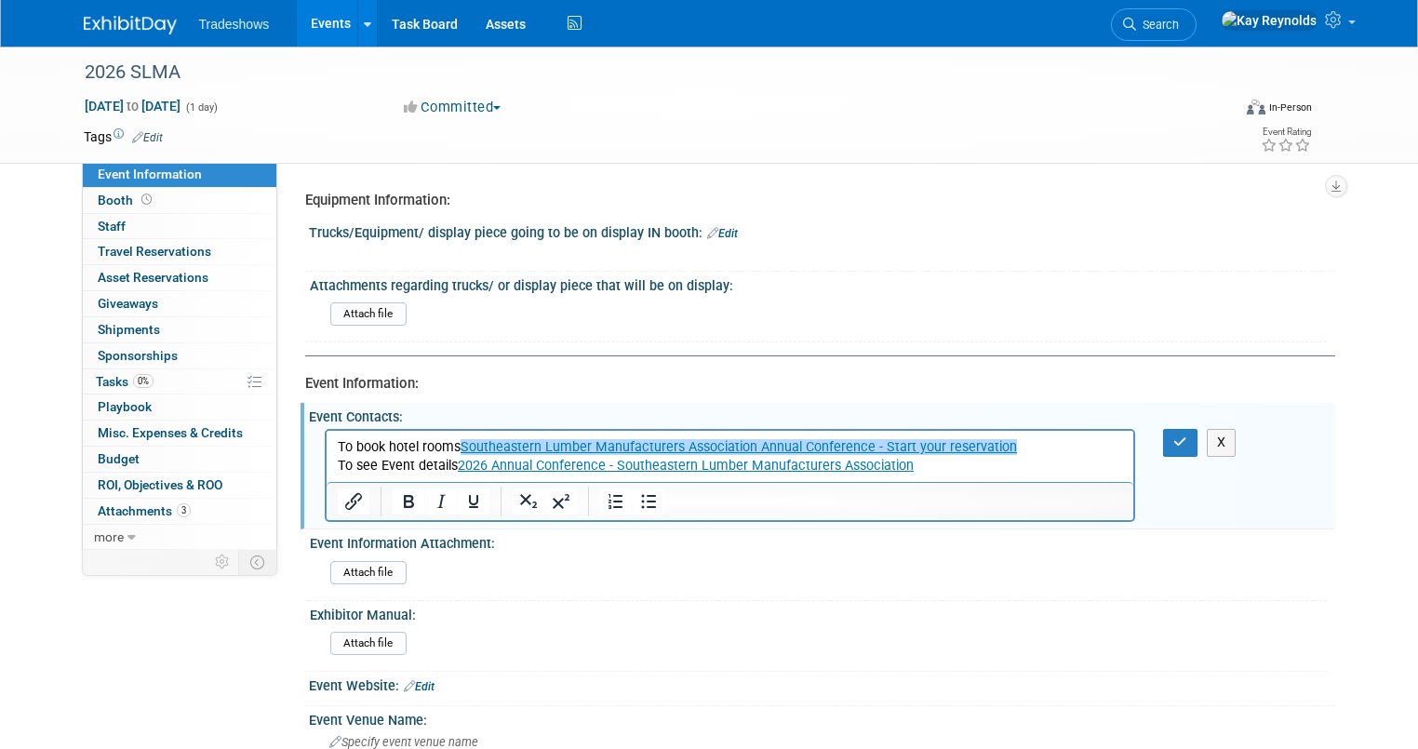
click at [1035, 446] on p "To book hotel rooms Southeastern Lumber Manufacturers Association Annual Confer…" at bounding box center [730, 447] width 786 height 19
click at [1041, 446] on p "To book hotel rooms Southeastern Lumber Manufacturers Association Annual Confer…" at bounding box center [730, 447] width 786 height 19
drag, startPoint x: 1038, startPoint y: 454, endPoint x: 1013, endPoint y: 481, distance: 36.9
click at [1038, 454] on p "To book hotel rooms Southeastern Lumber Manufacturers Association Annual Confer…" at bounding box center [730, 447] width 786 height 19
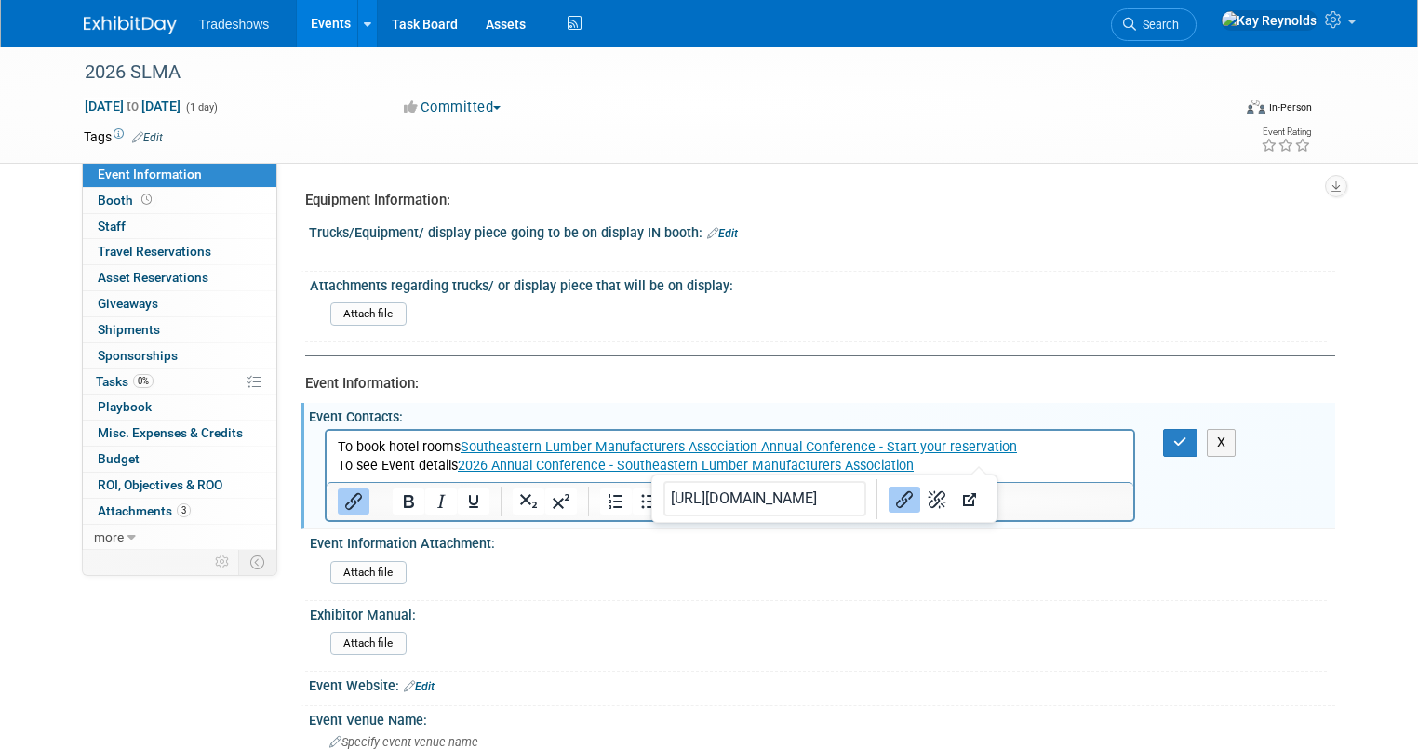
click at [1051, 468] on p "To see Event details 2026 Annual Conference - Southeastern Lumber Manufacturers…" at bounding box center [730, 466] width 786 height 19
click at [953, 472] on p "To see Event details 2026 Annual Conference - Southeastern Lumber Manufacturers…" at bounding box center [730, 466] width 786 height 19
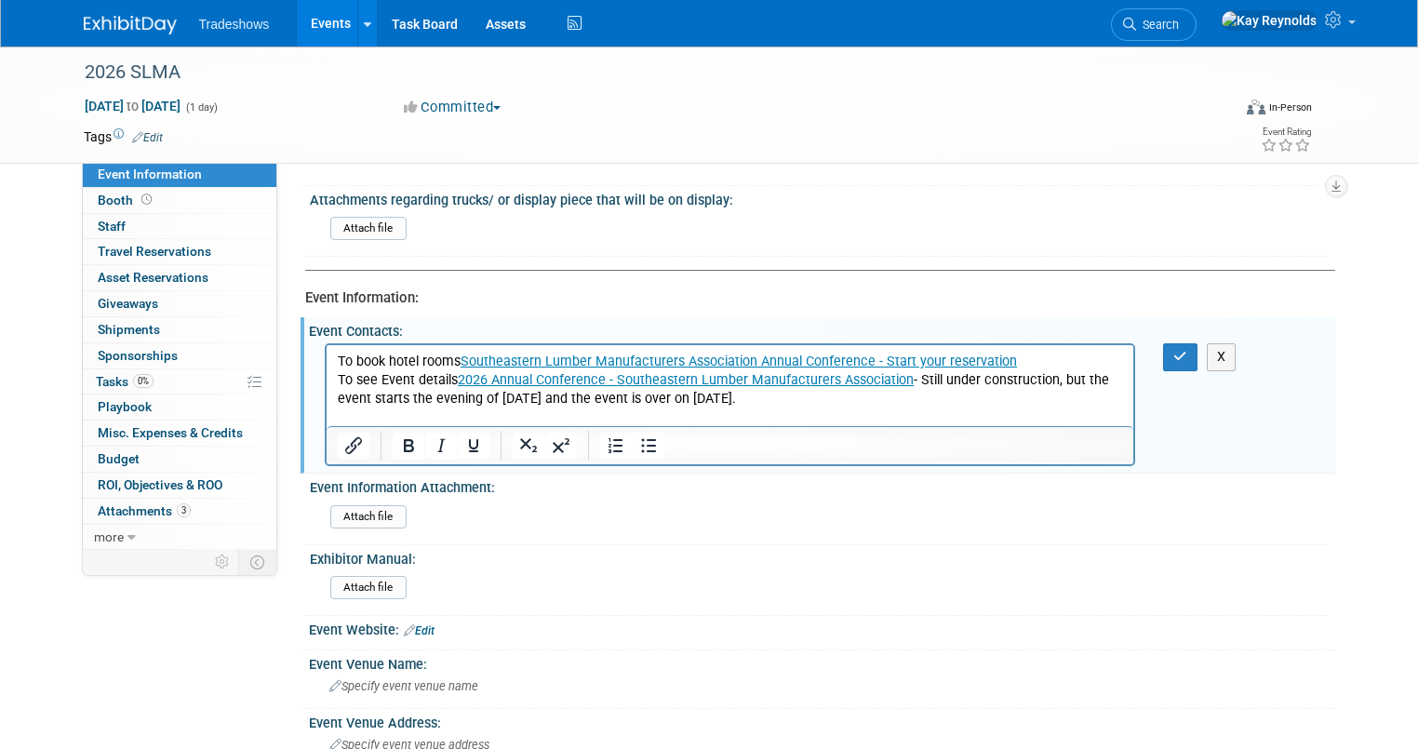
scroll to position [82, 0]
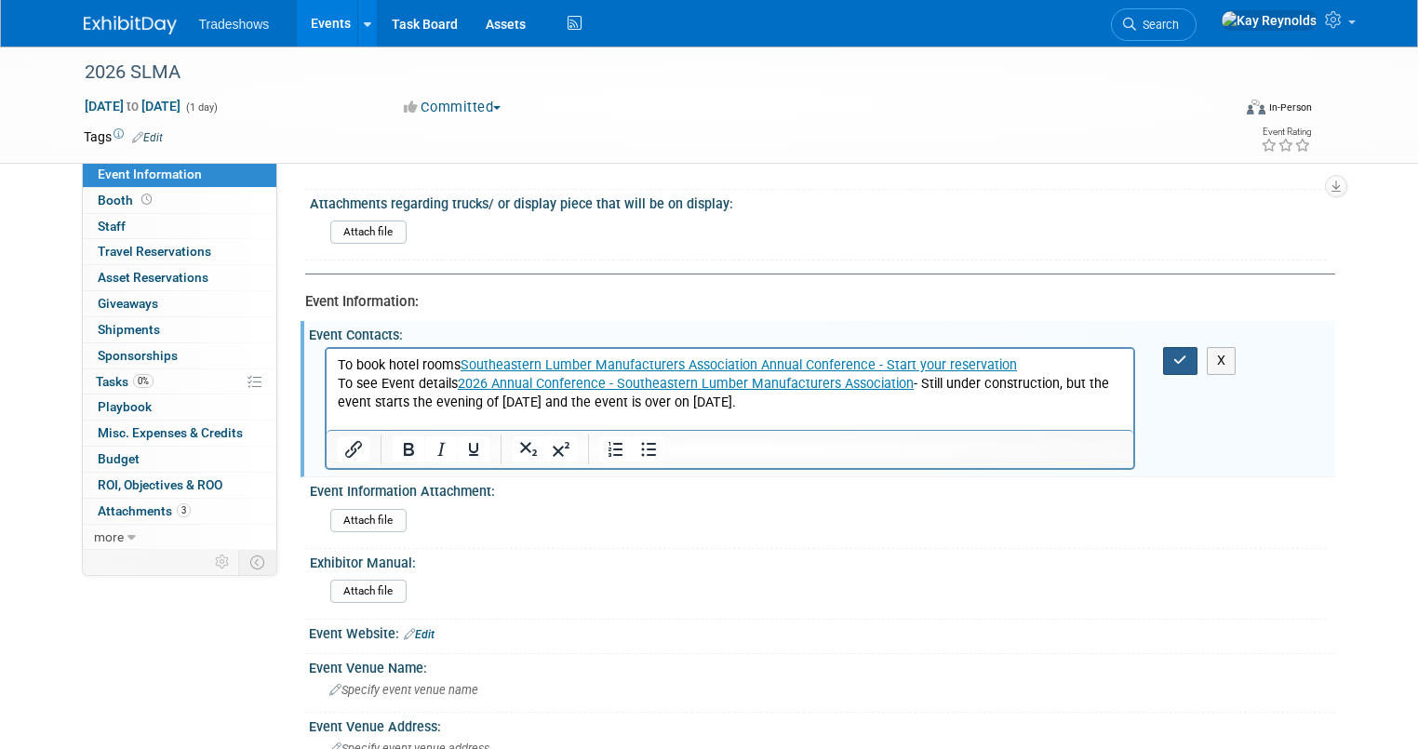
click at [1197, 366] on button "button" at bounding box center [1180, 360] width 34 height 27
